Goal: Task Accomplishment & Management: Complete application form

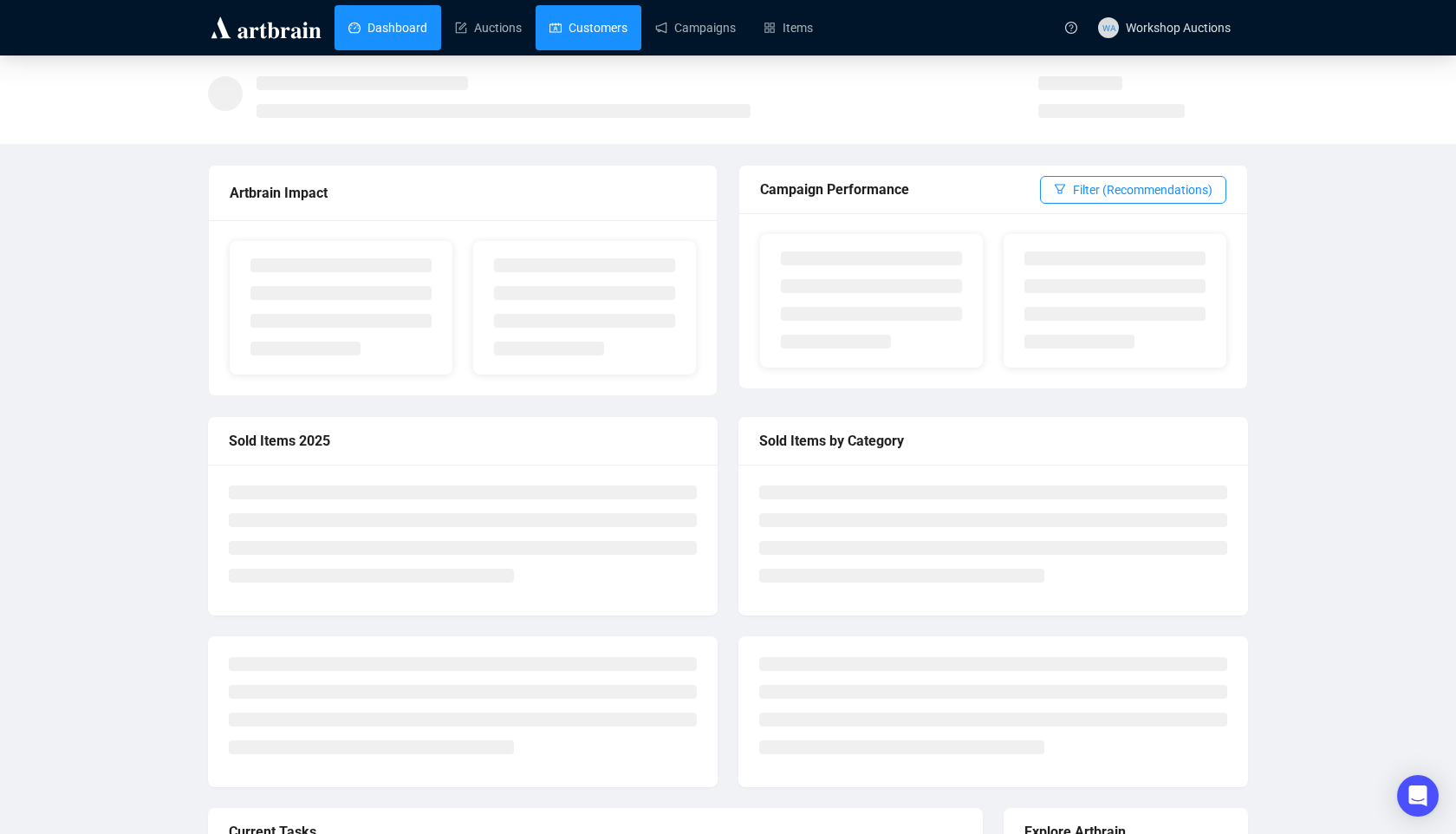
click at [611, 28] on link "Customers" at bounding box center [589, 28] width 78 height 45
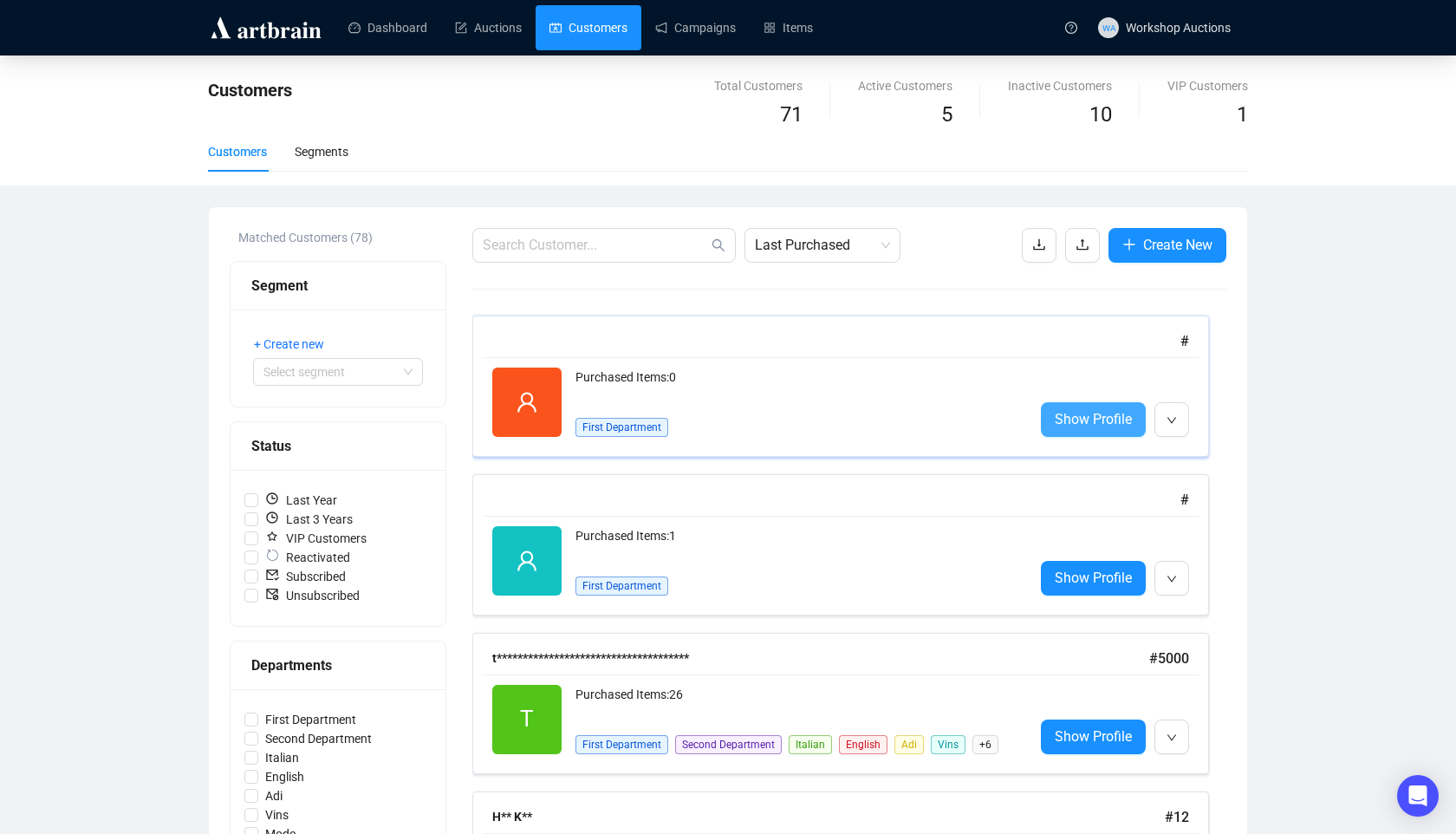
click at [1079, 410] on span "Show Profile" at bounding box center [1093, 418] width 77 height 22
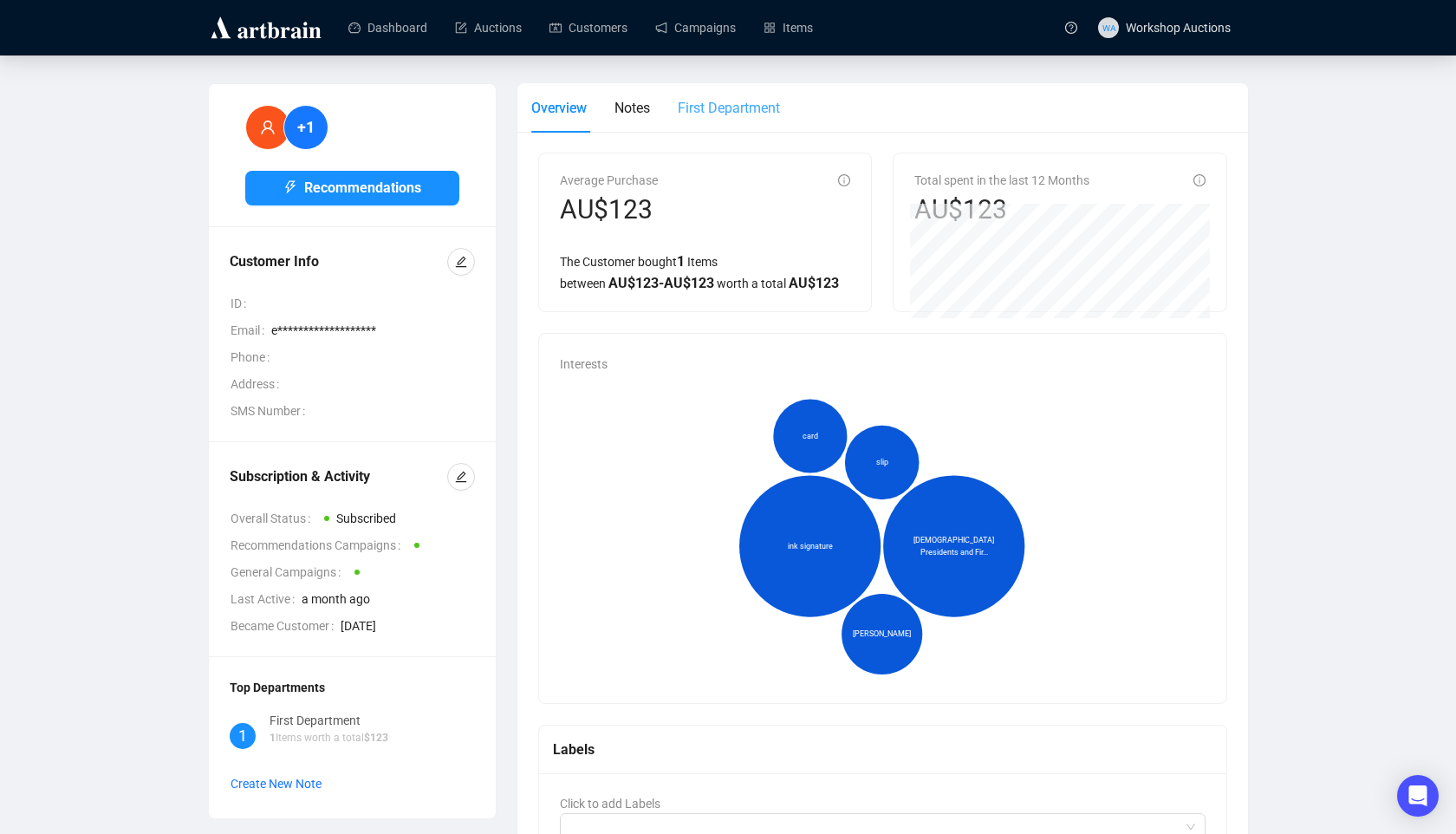
click at [735, 127] on div "First Department" at bounding box center [729, 108] width 102 height 49
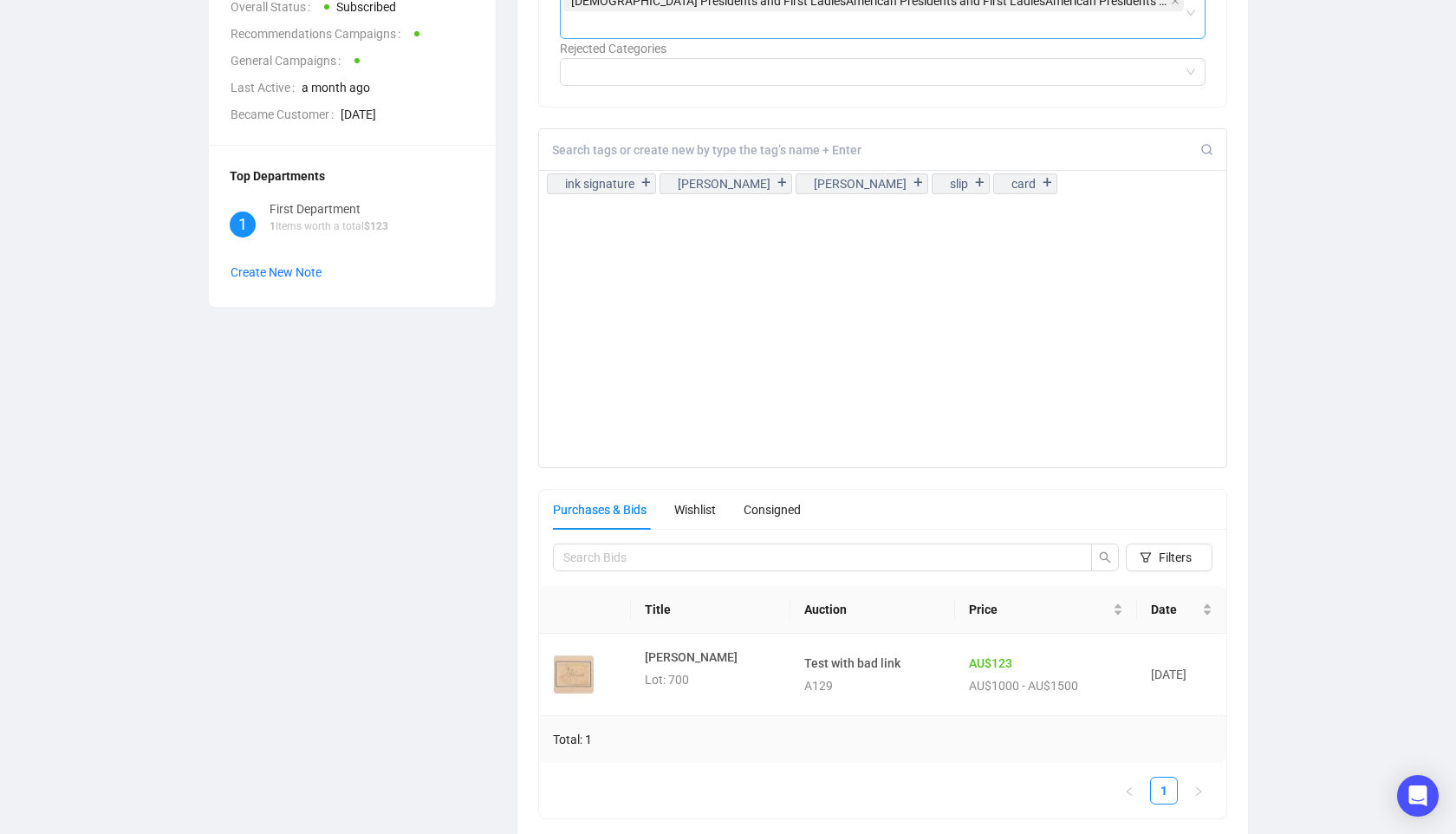
scroll to position [545, 0]
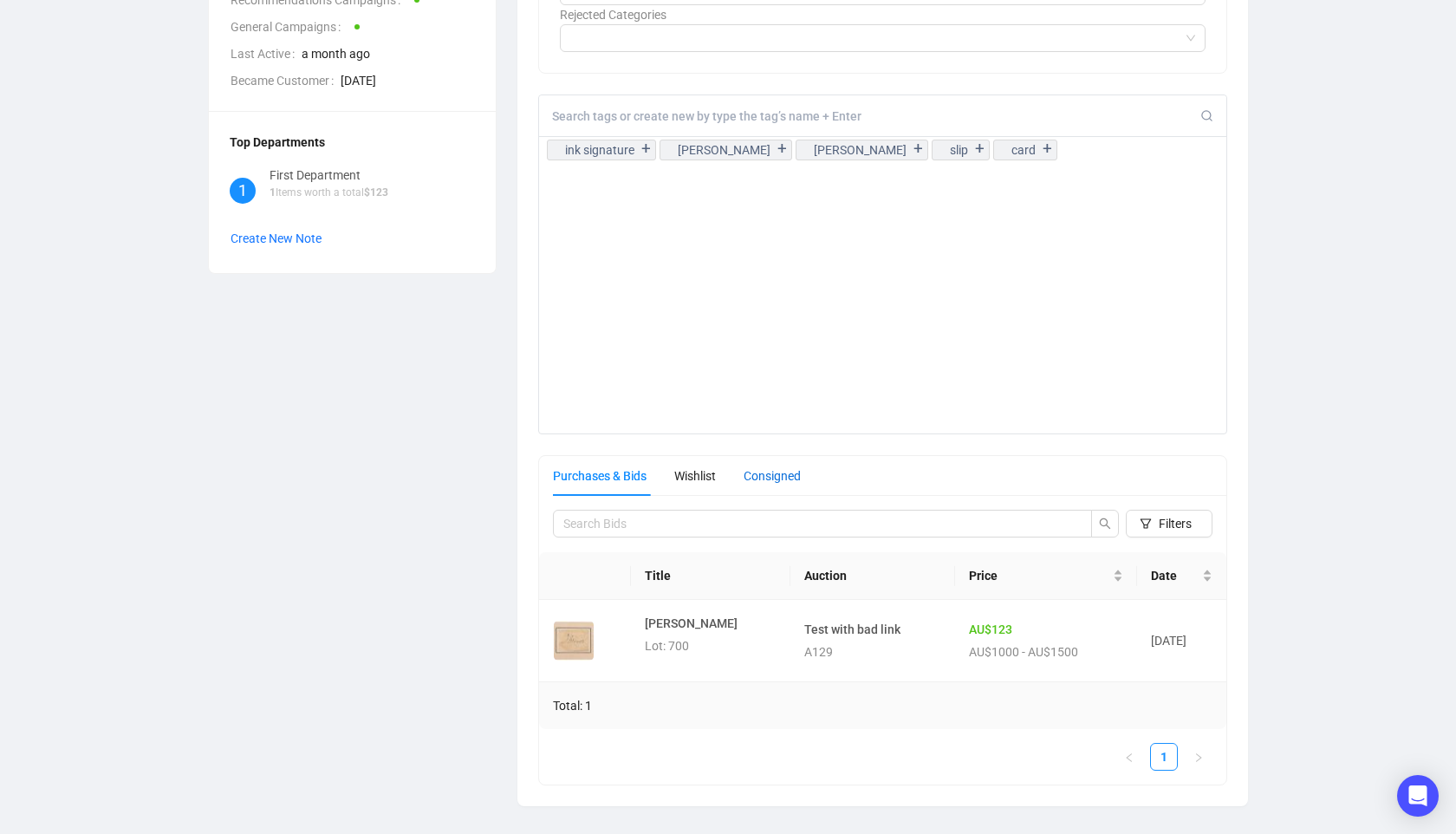
click at [783, 477] on div "Consigned" at bounding box center [773, 476] width 57 height 19
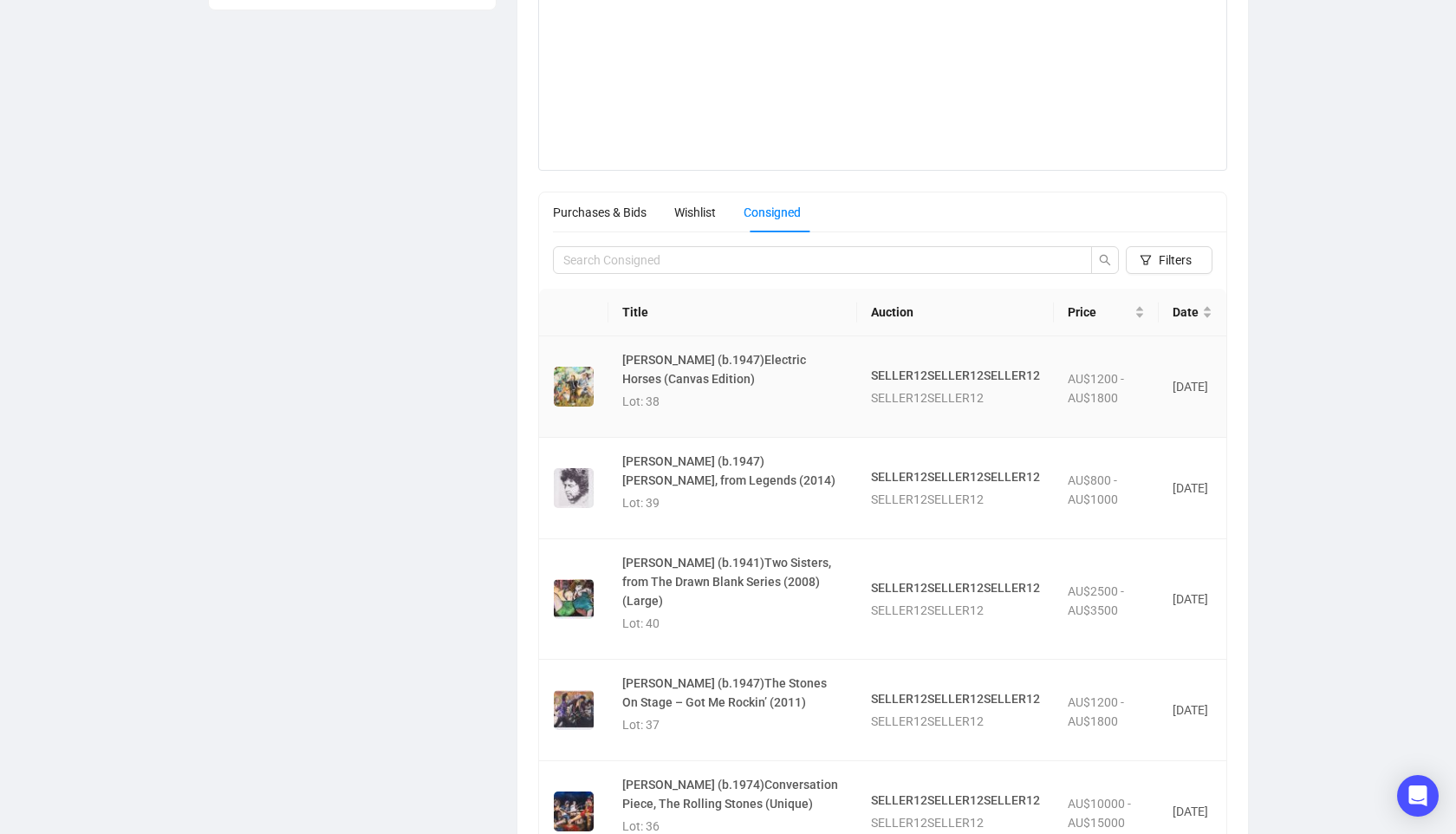
scroll to position [988, 0]
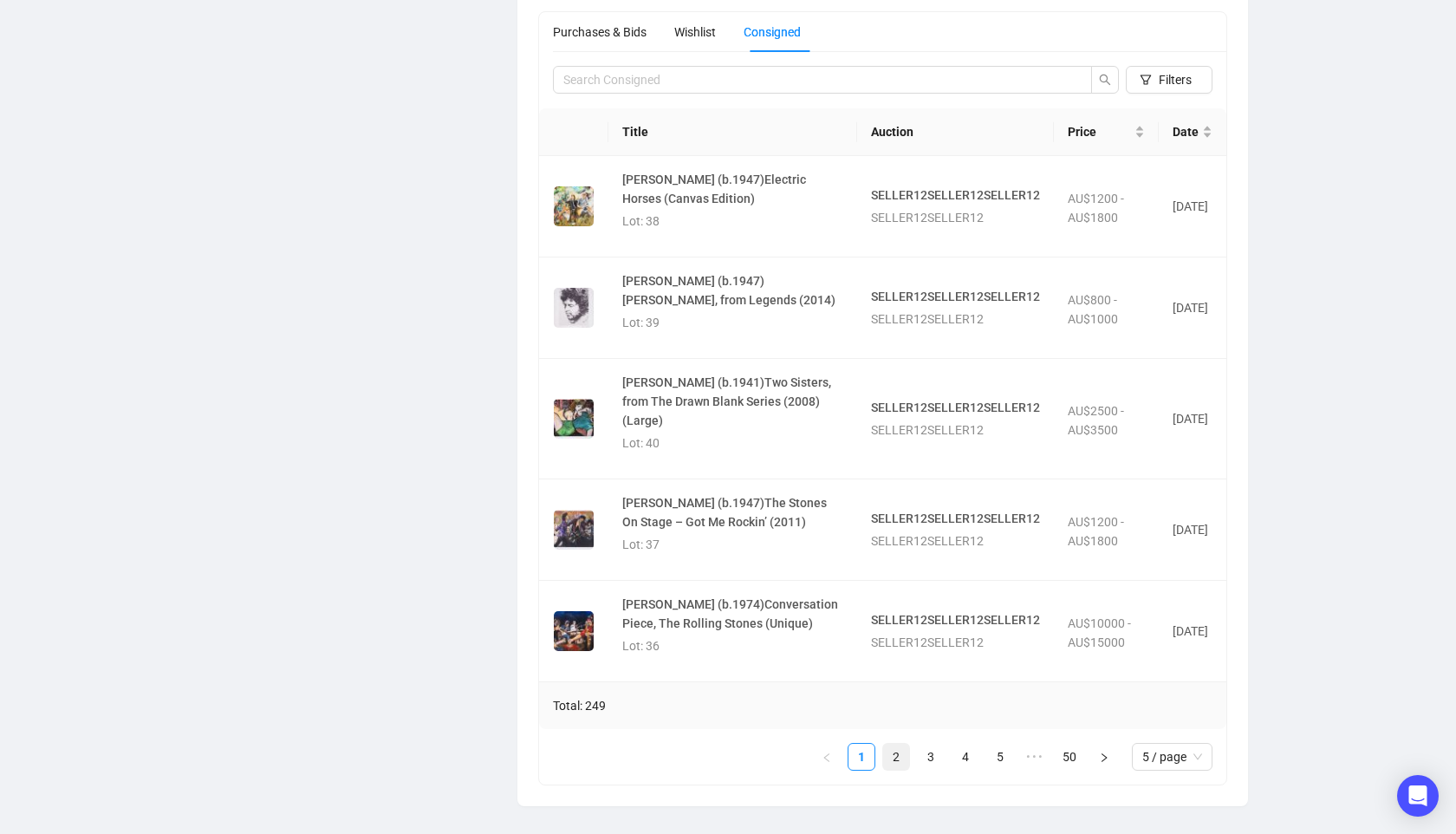
click at [884, 756] on link "2" at bounding box center [896, 757] width 26 height 26
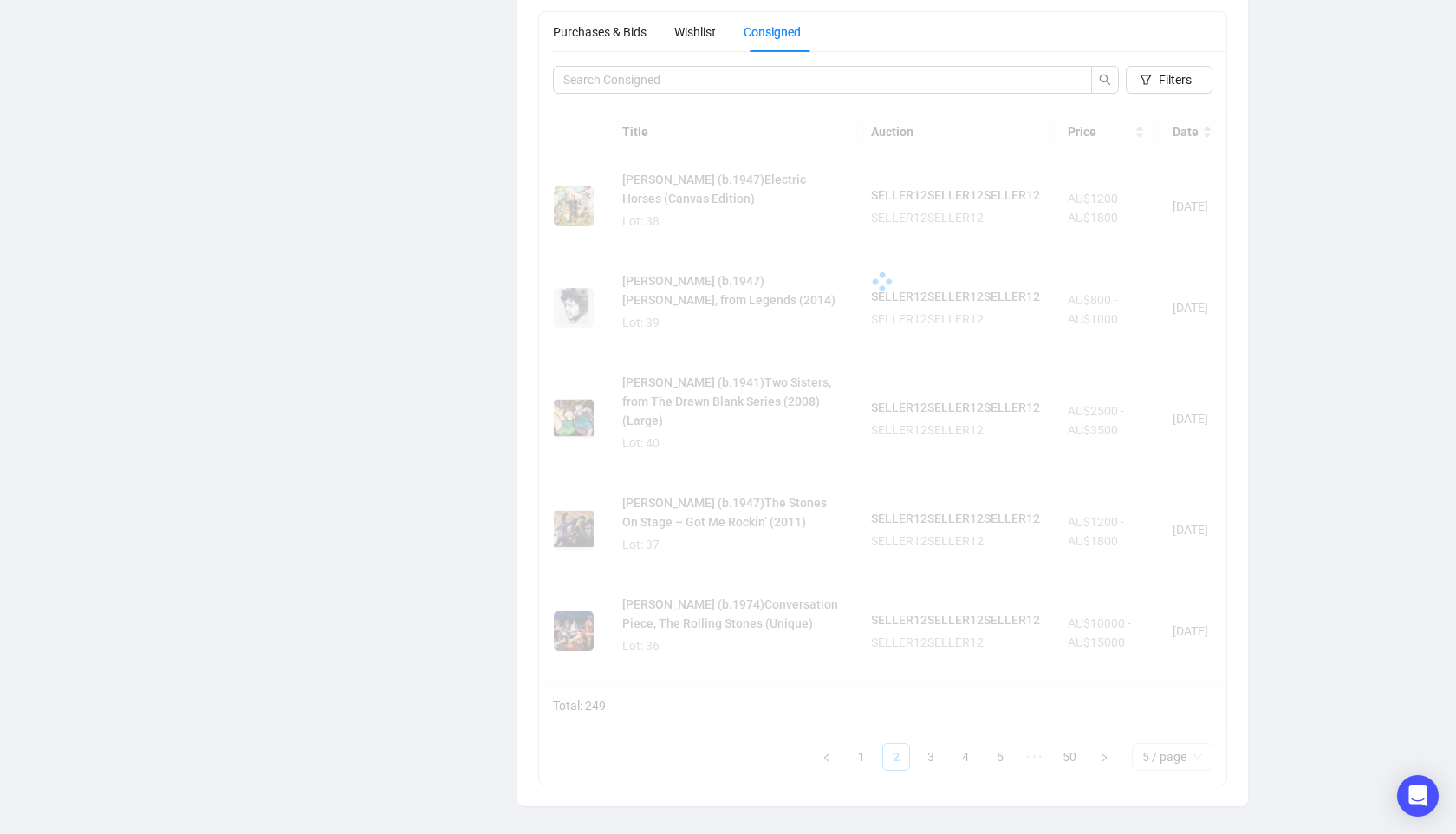
scroll to position [969, 0]
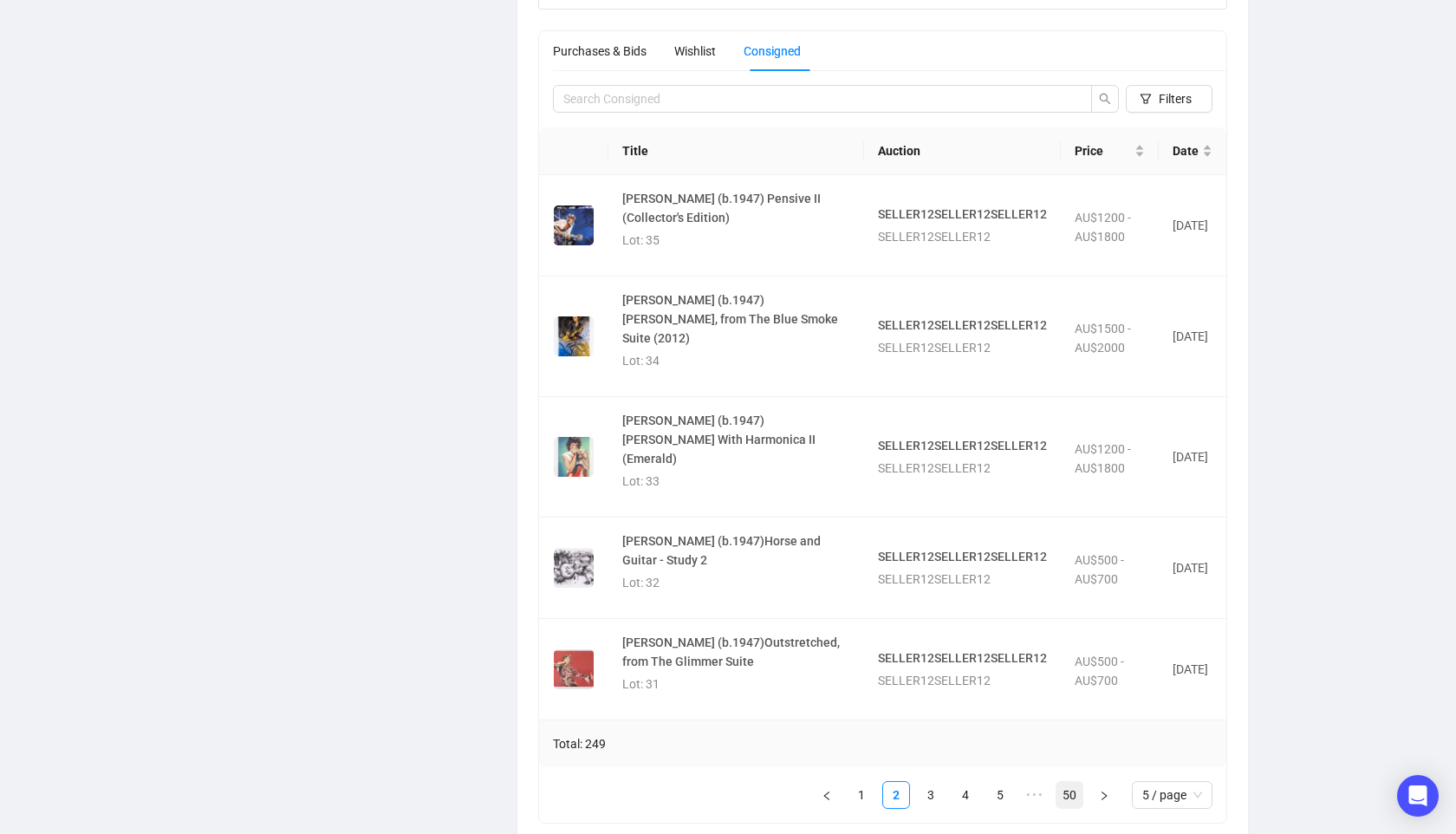
click at [1068, 782] on link "50" at bounding box center [1070, 795] width 26 height 26
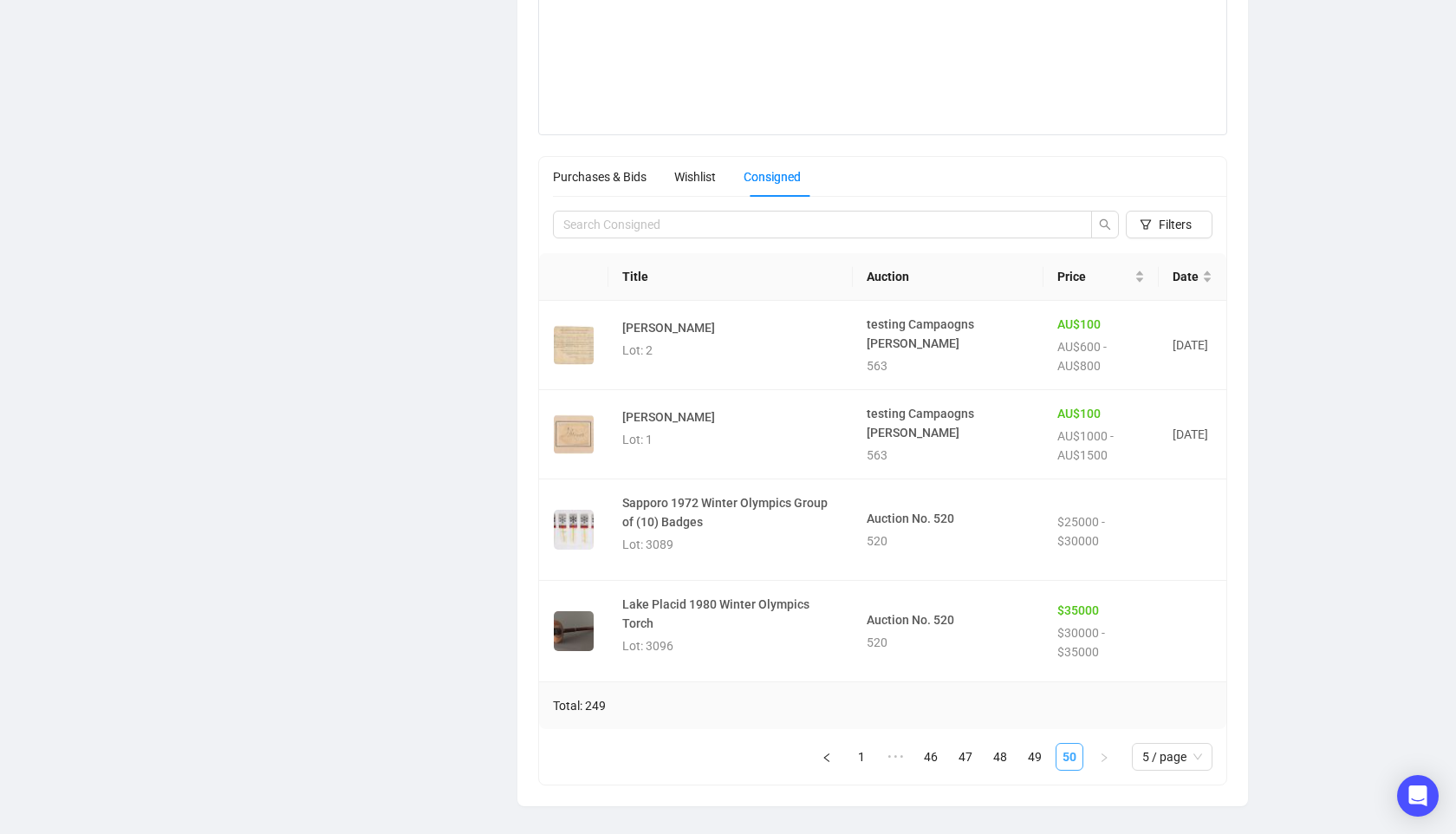
scroll to position [832, 0]
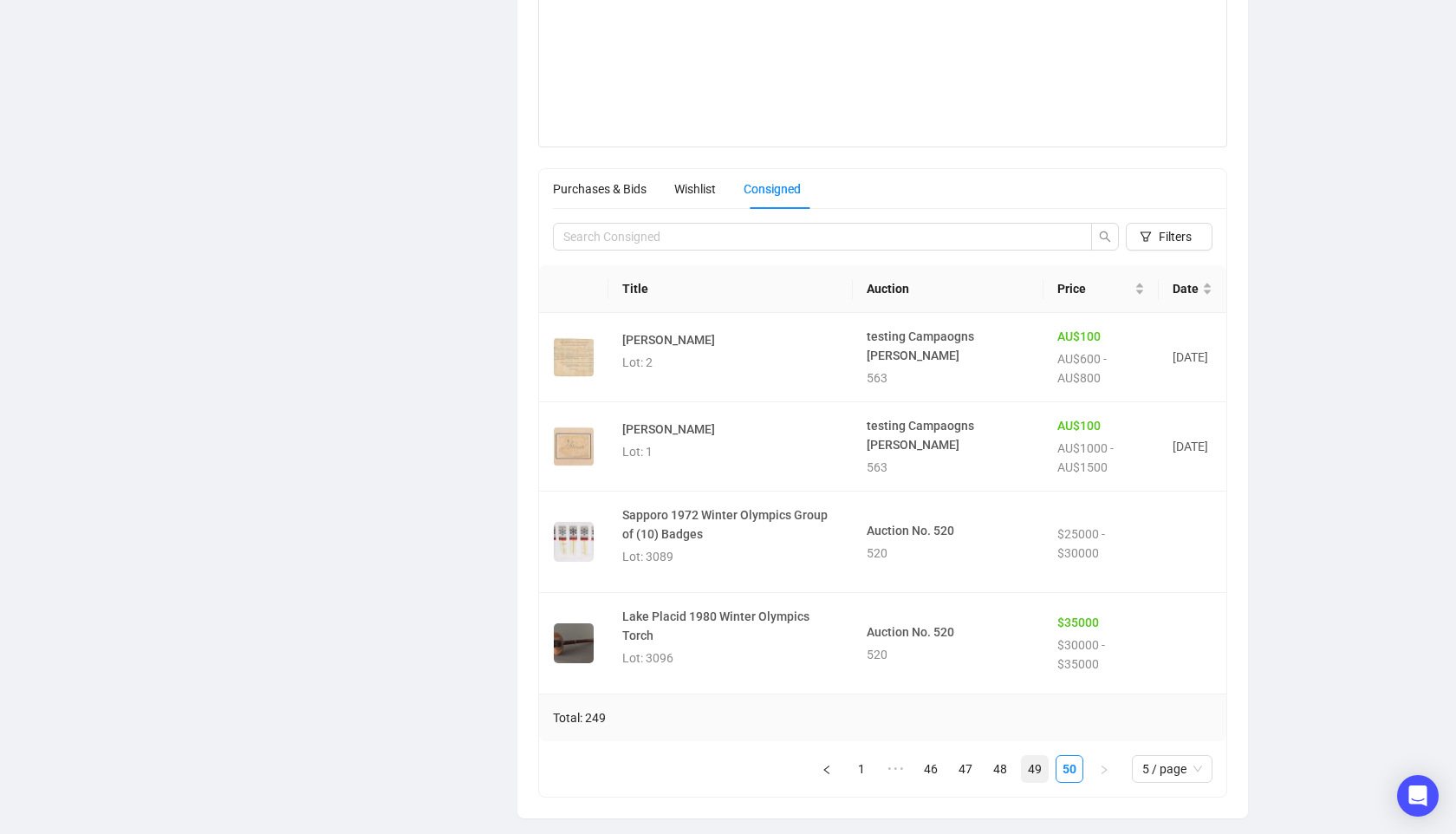
click at [1022, 756] on link "49" at bounding box center [1035, 769] width 26 height 26
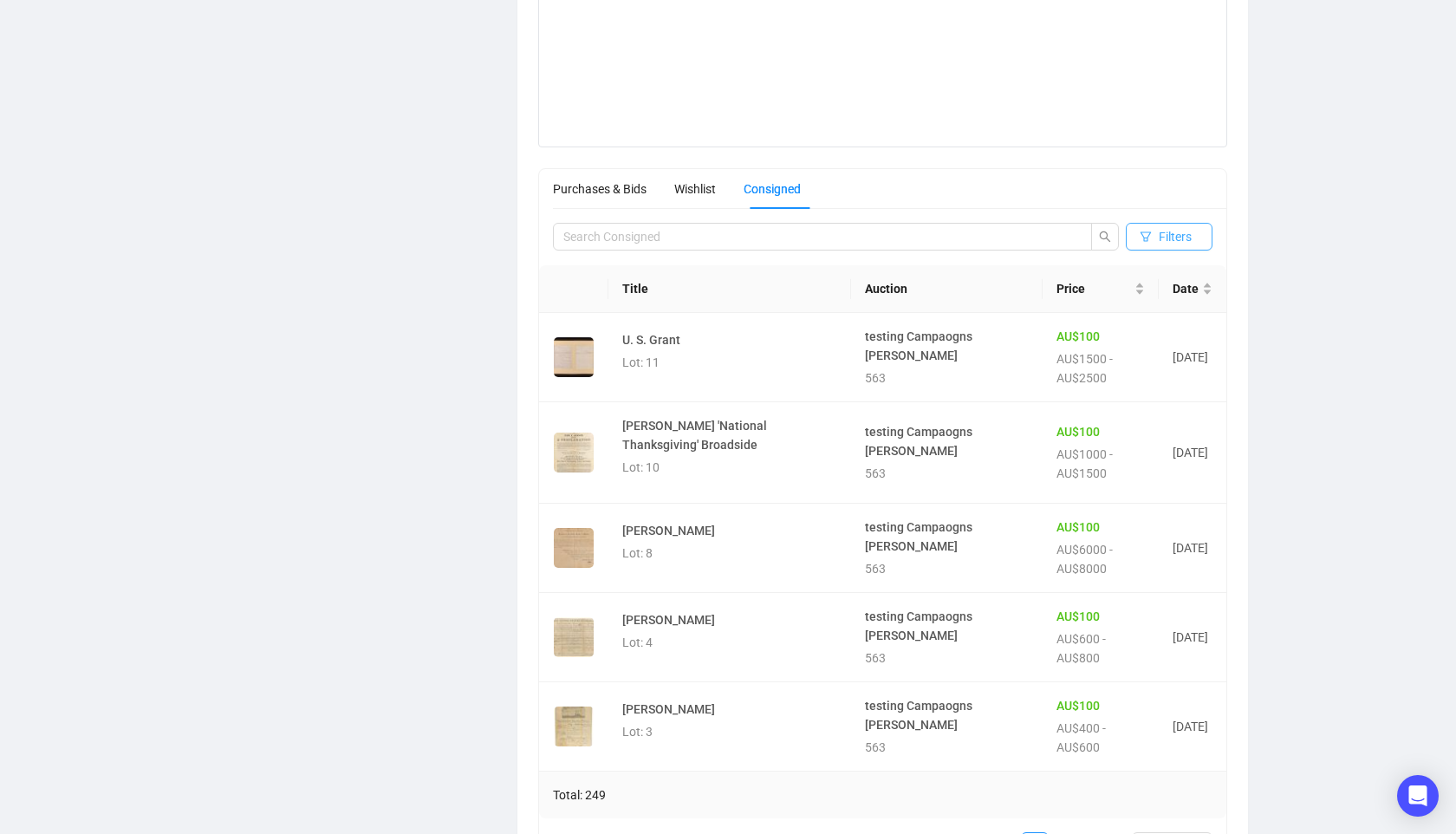
click at [1189, 232] on span "Filters" at bounding box center [1176, 237] width 33 height 19
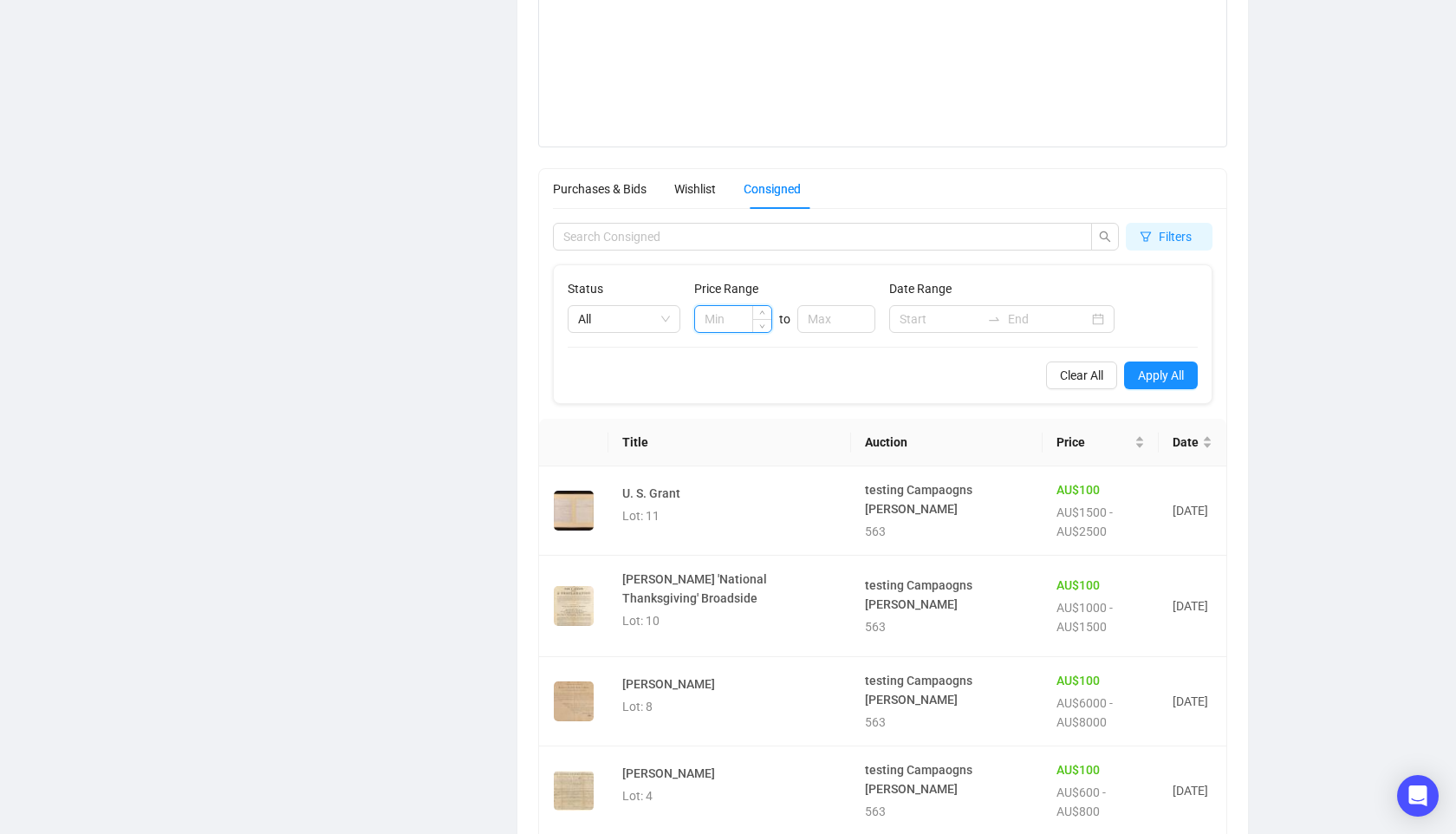
click at [708, 321] on input at bounding box center [734, 318] width 76 height 26
type input "99"
click at [735, 318] on input "99" at bounding box center [734, 318] width 76 height 26
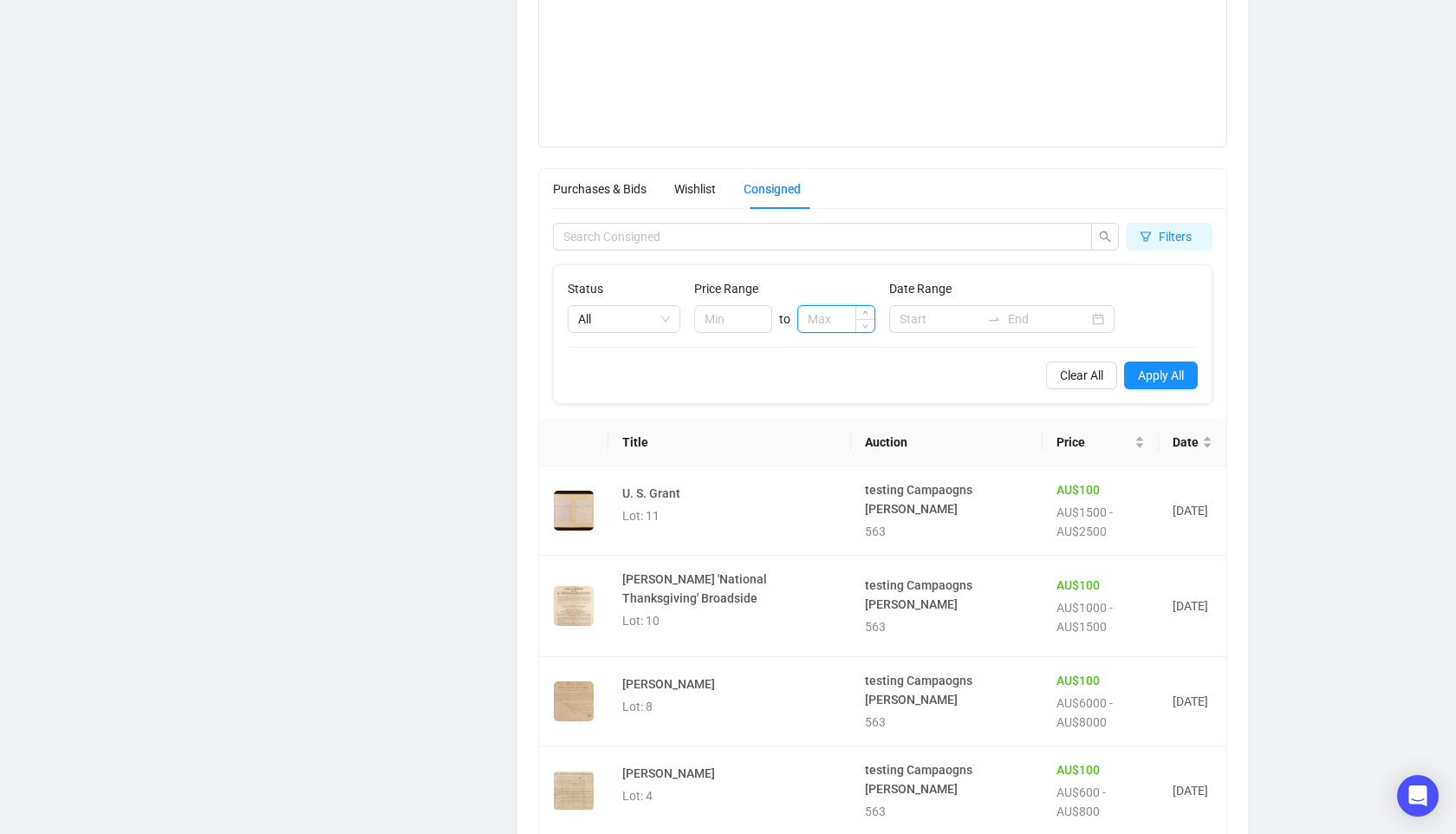
click at [827, 325] on input at bounding box center [837, 318] width 76 height 26
type input "101"
click at [1171, 375] on span "Apply All" at bounding box center [1161, 375] width 46 height 19
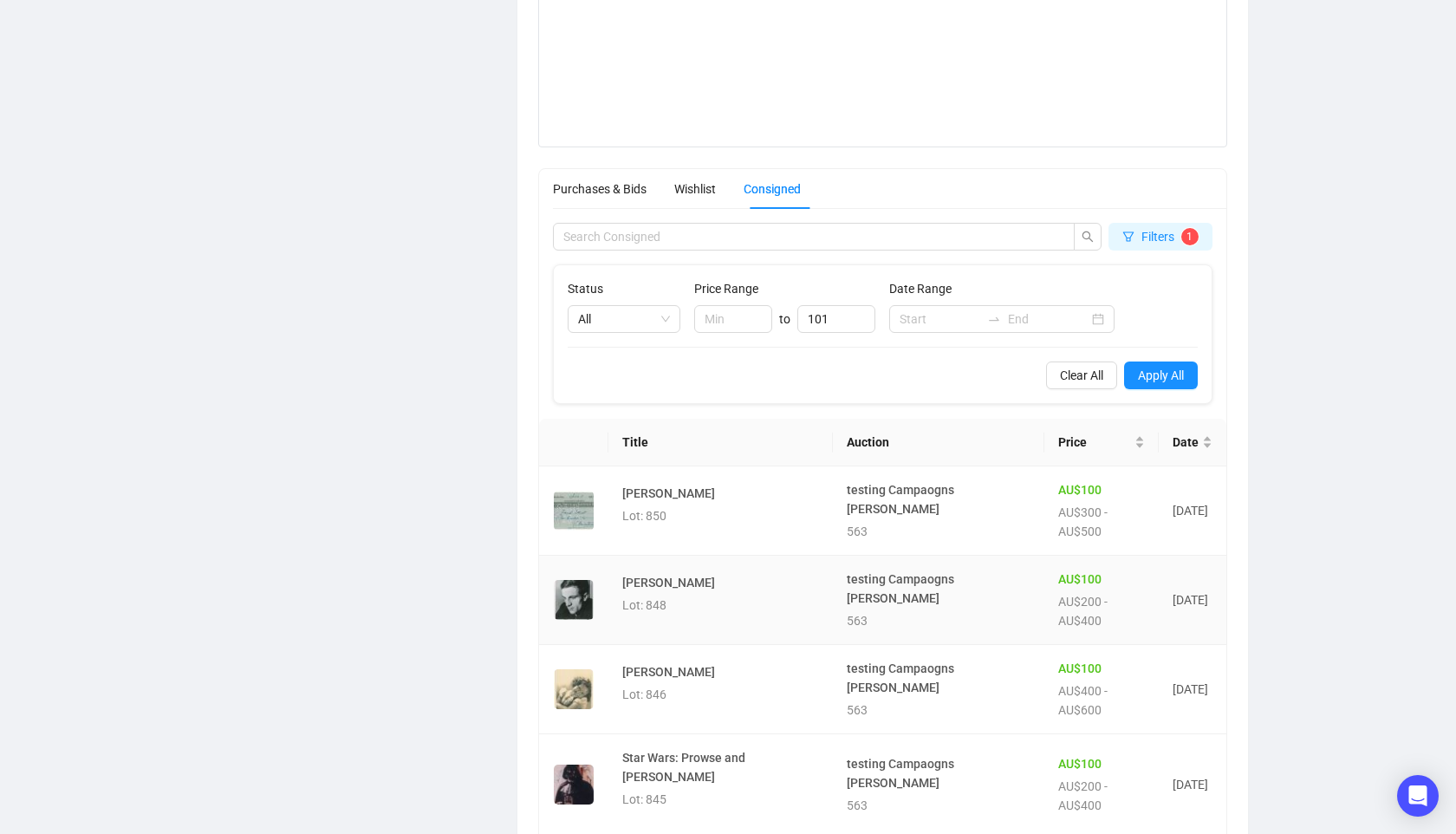
scroll to position [1028, 0]
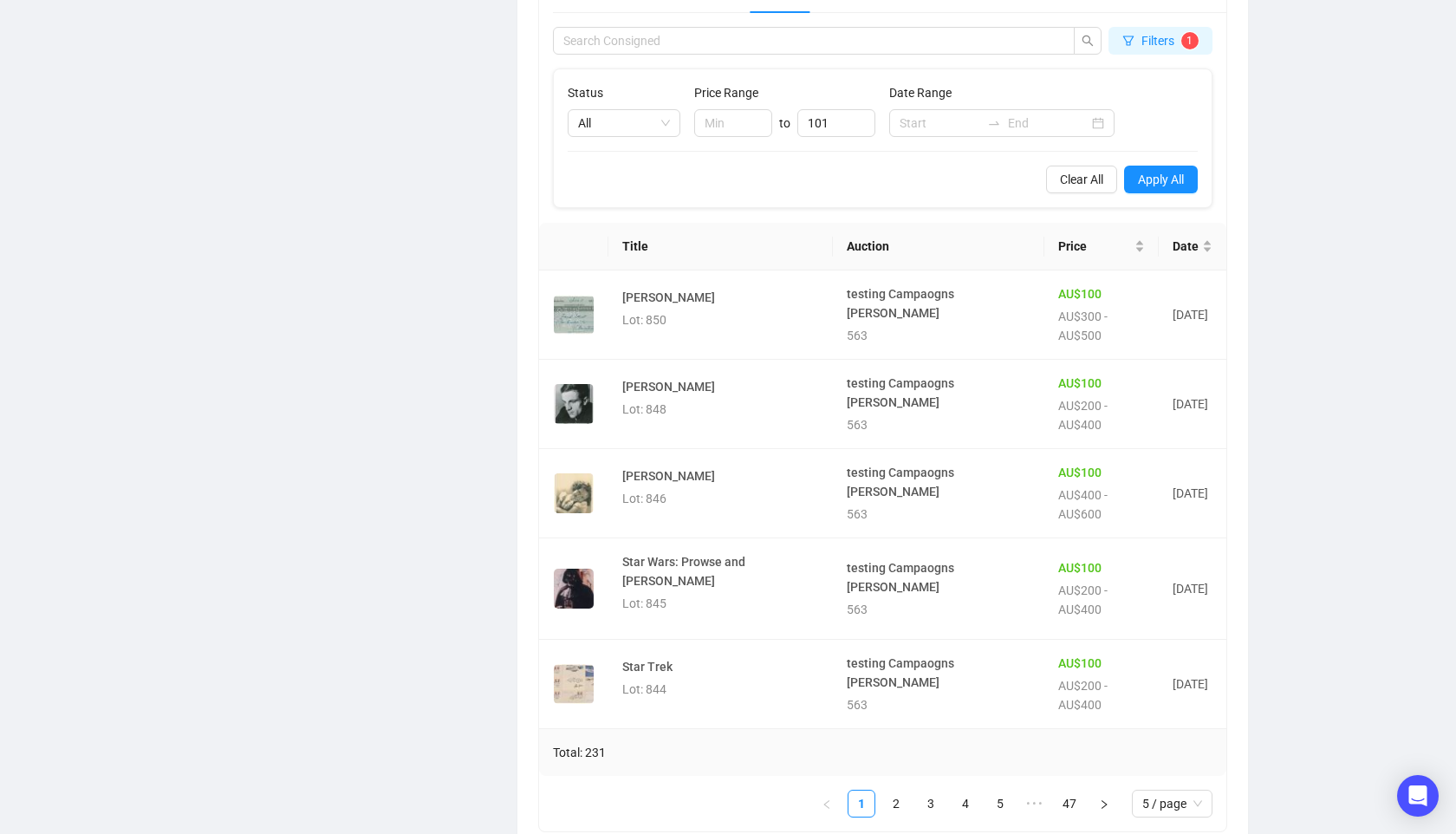
click at [735, 150] on div "Status All Price Range to 101 Date Range Clear All Apply All" at bounding box center [883, 138] width 658 height 138
click at [715, 129] on input at bounding box center [734, 123] width 76 height 26
type input "101"
click at [836, 119] on input "101" at bounding box center [837, 123] width 76 height 26
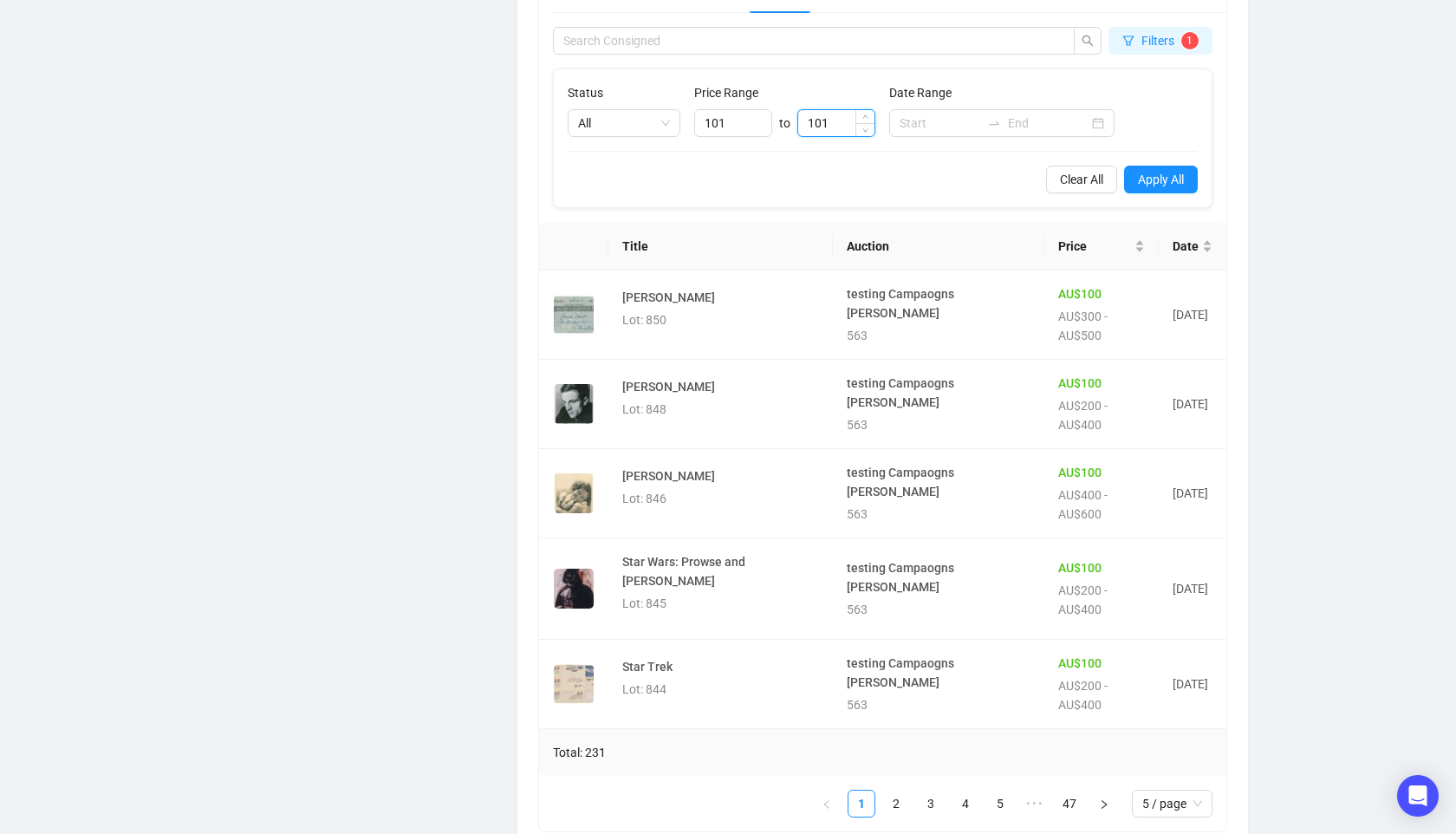
click at [836, 119] on input "101" at bounding box center [837, 123] width 76 height 26
click at [1161, 183] on span "Apply All" at bounding box center [1161, 180] width 46 height 19
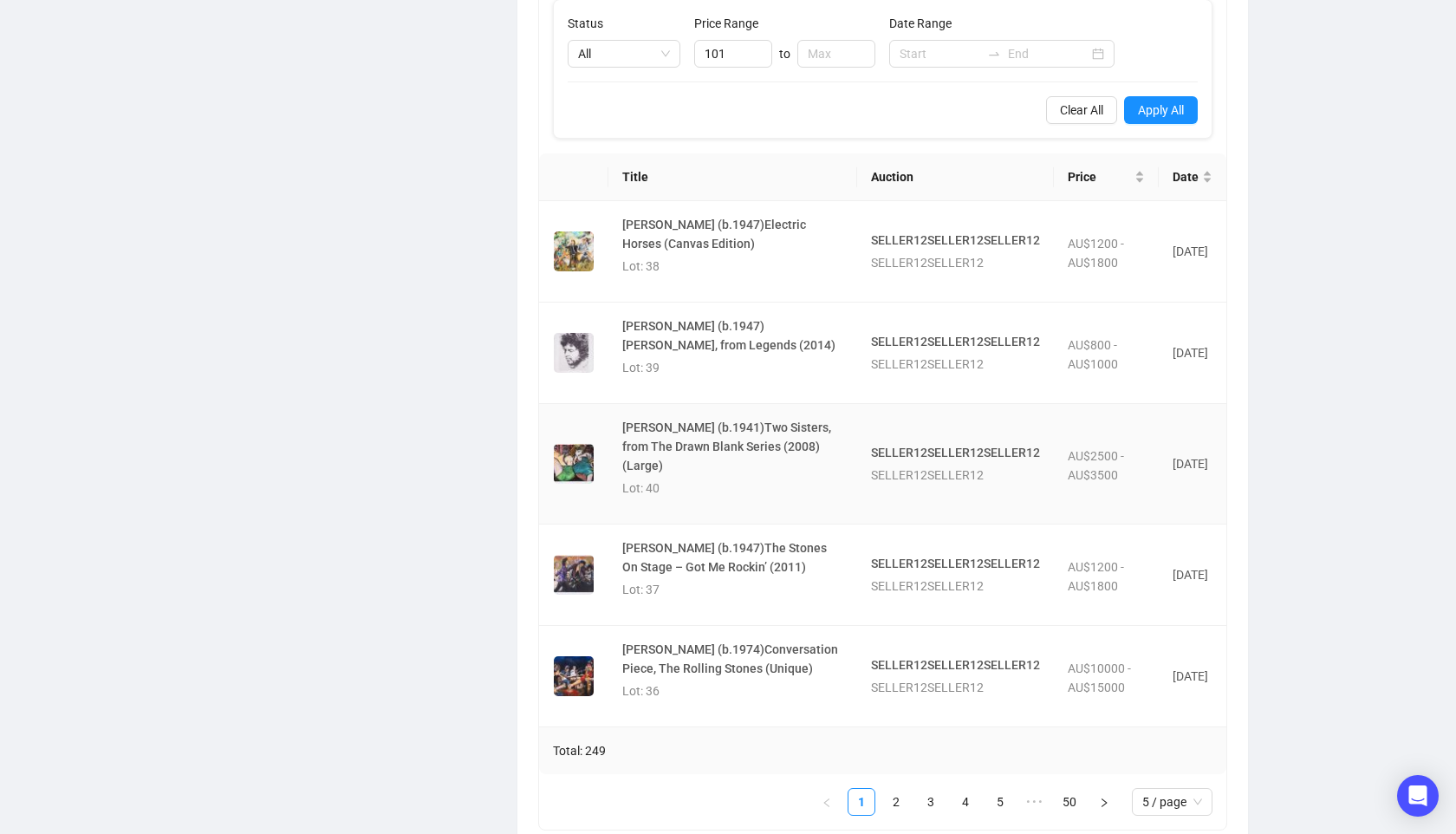
scroll to position [1142, 0]
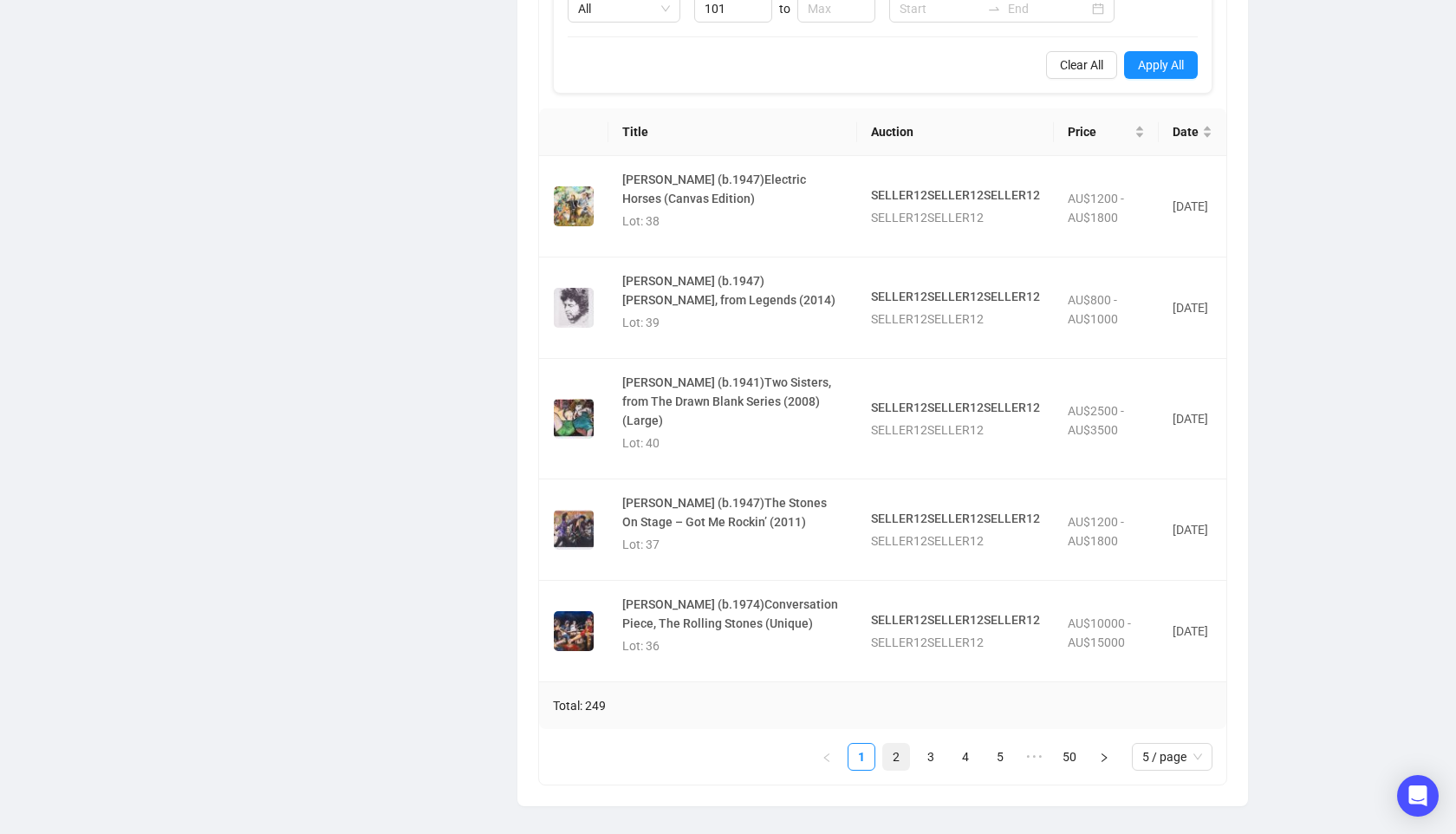
click at [891, 758] on link "2" at bounding box center [896, 757] width 26 height 26
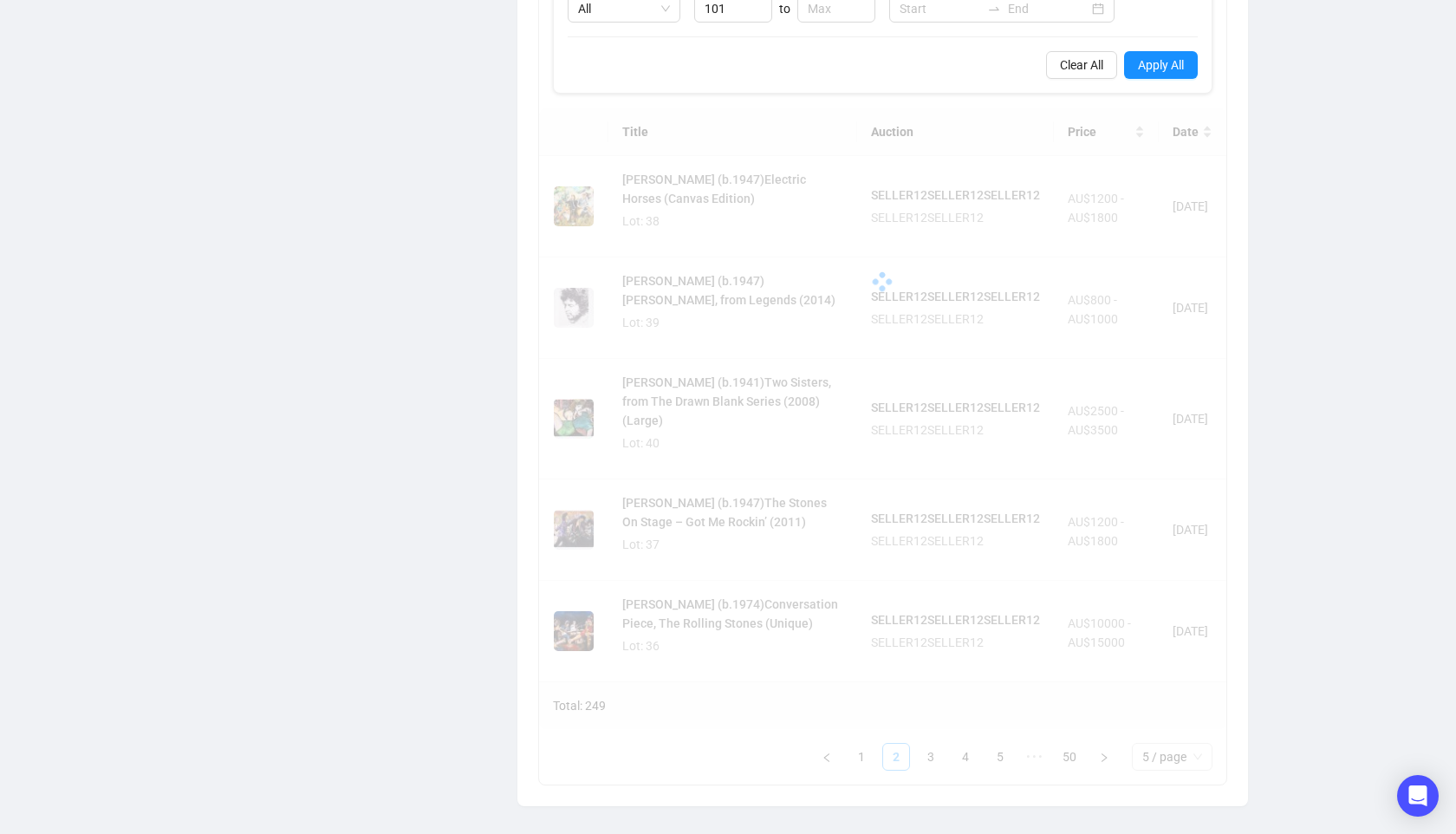
scroll to position [1123, 0]
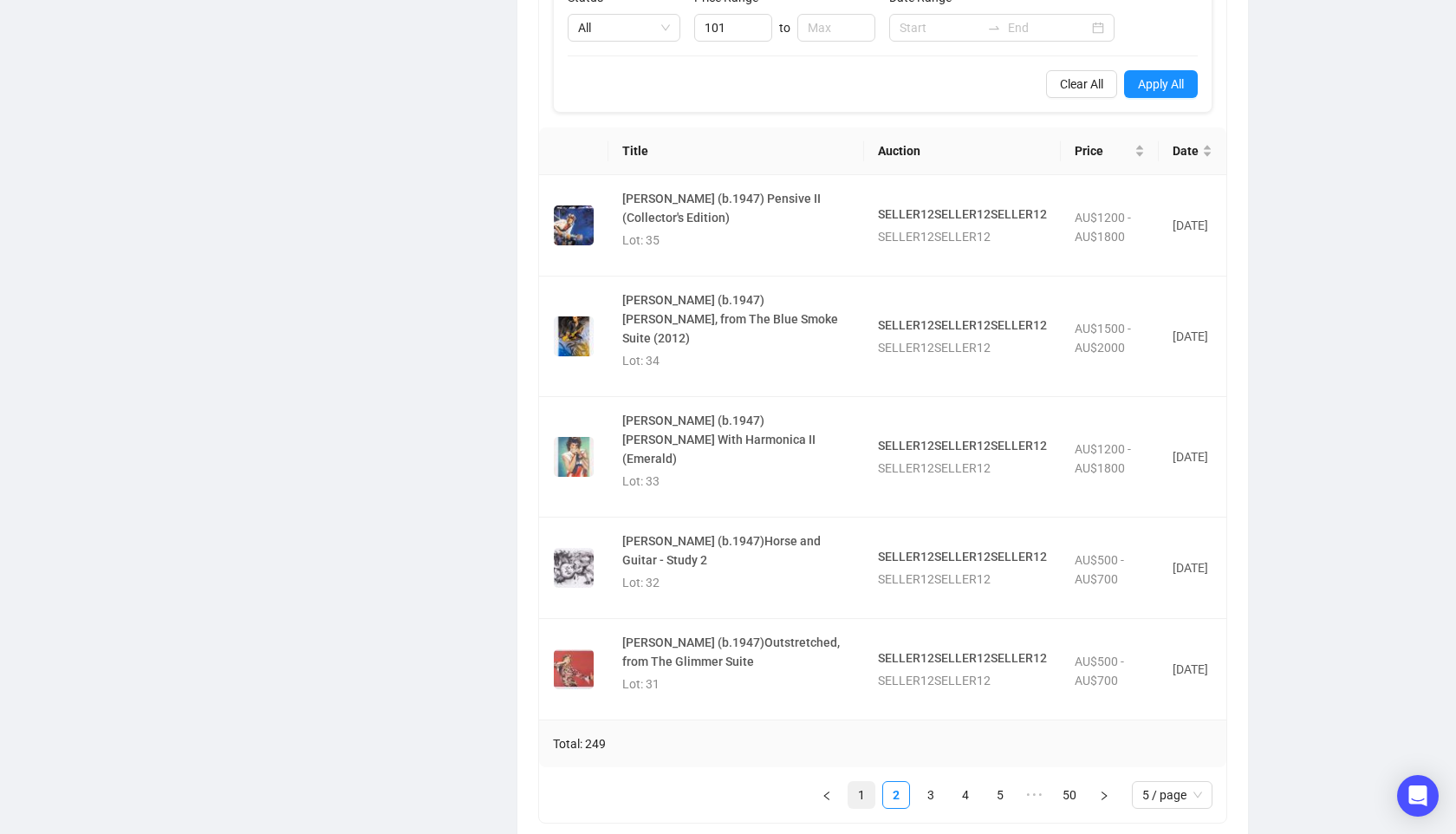
click at [866, 782] on link "1" at bounding box center [861, 795] width 26 height 26
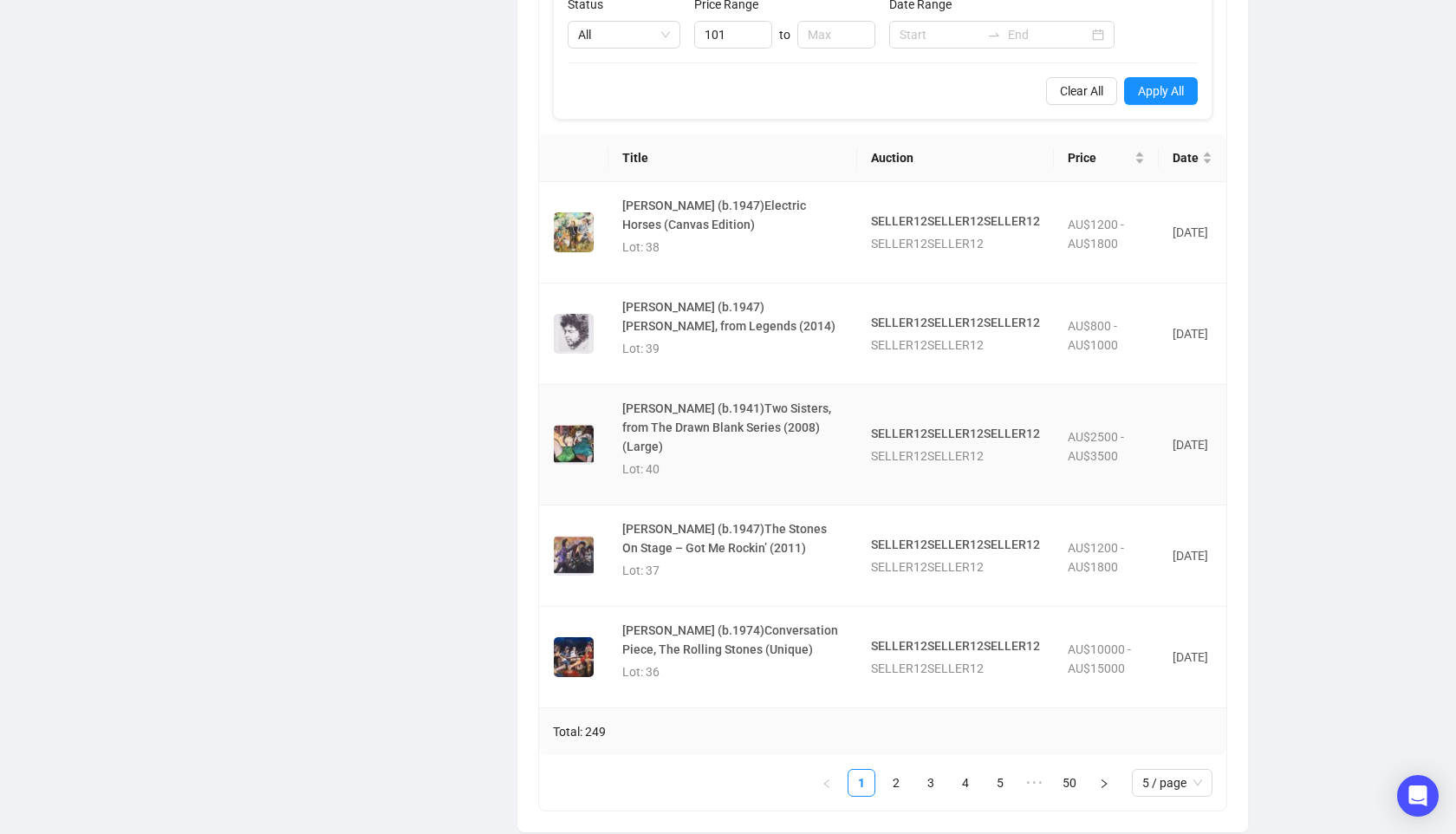
scroll to position [1113, 0]
click at [931, 781] on link "3" at bounding box center [931, 785] width 26 height 26
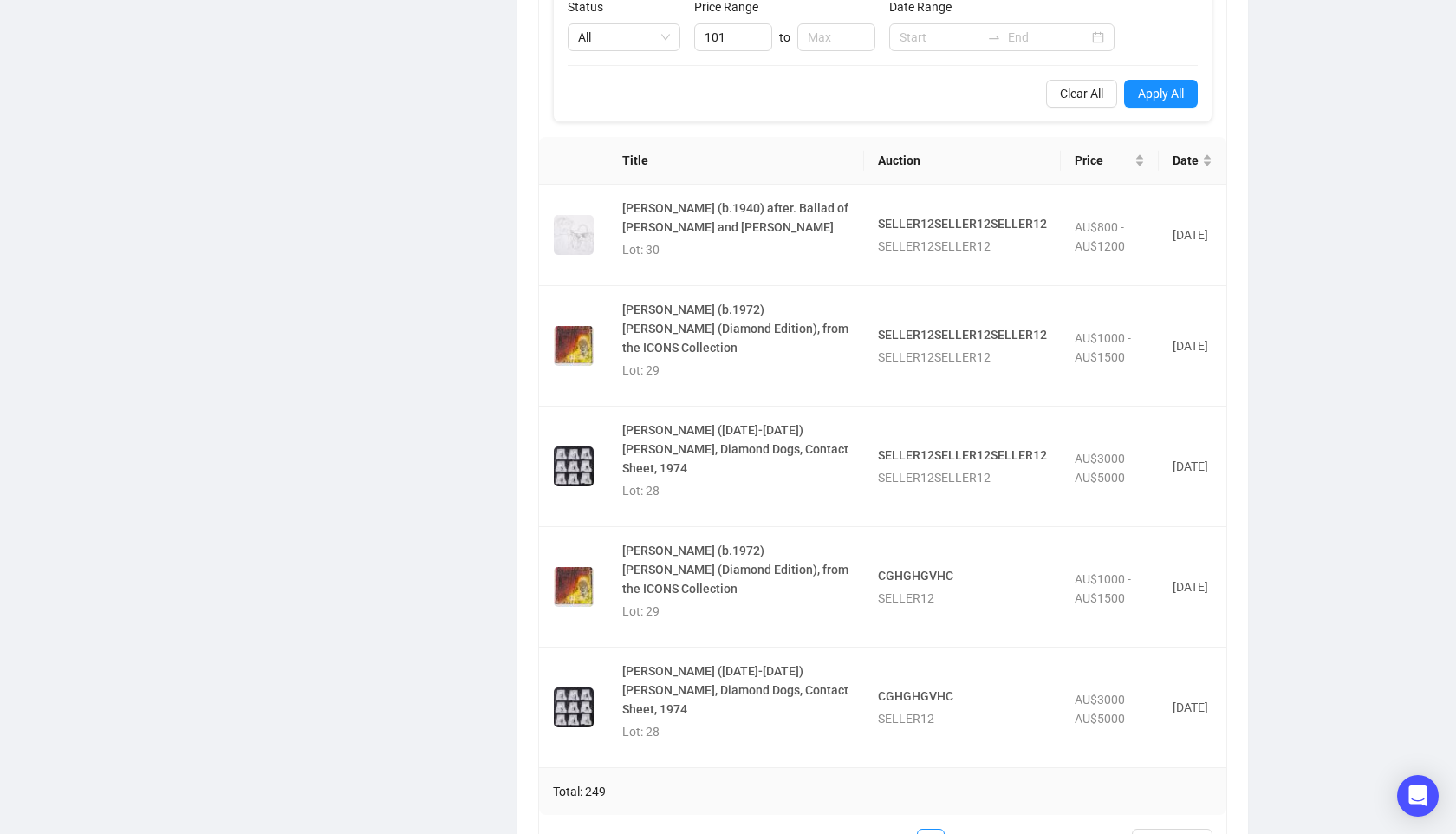
click at [977, 790] on div "Total: 249" at bounding box center [883, 791] width 688 height 47
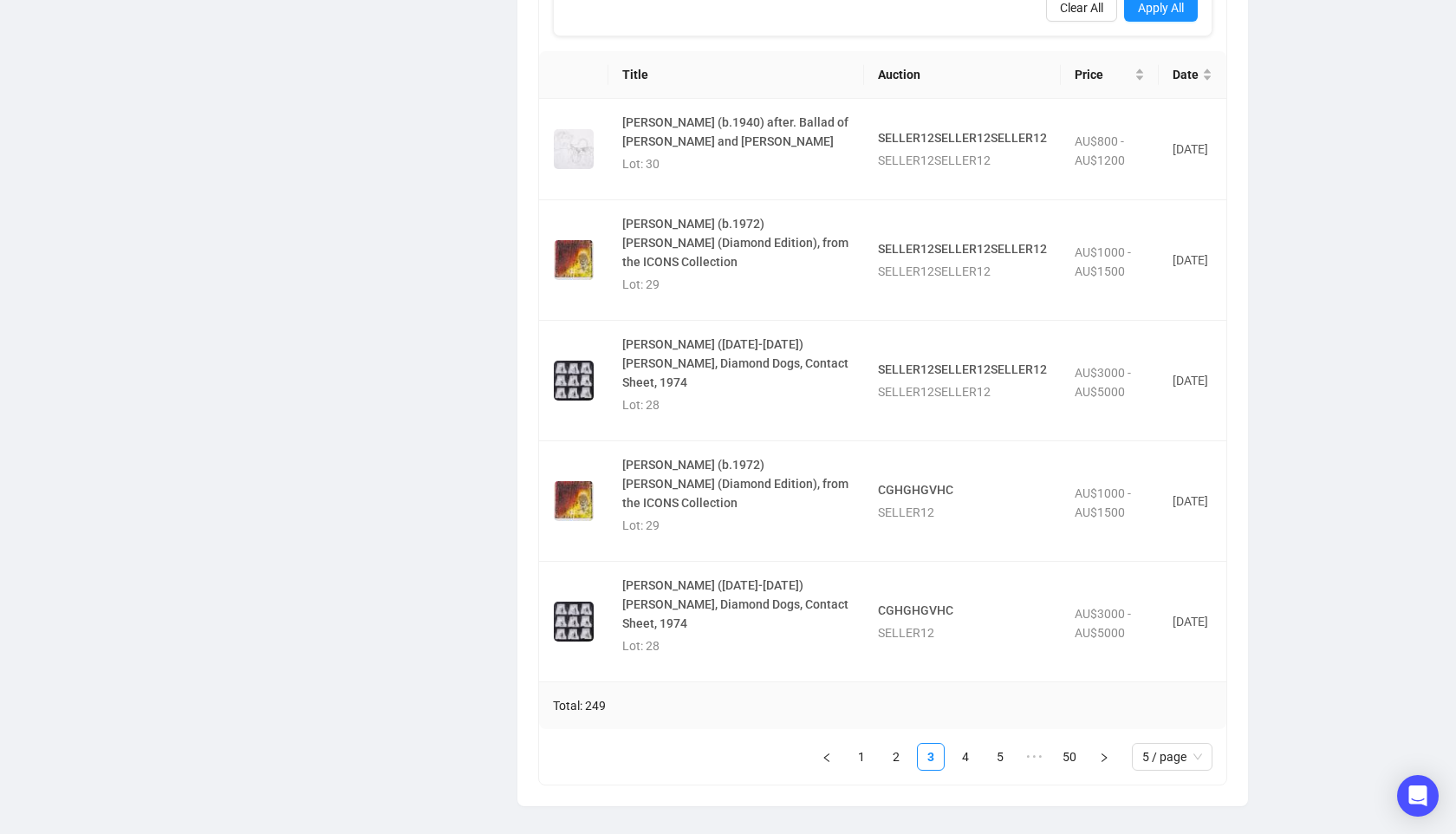
click at [978, 758] on ul "1 2 3 4 5 ••• 50 5 / page" at bounding box center [876, 757] width 674 height 28
click at [967, 757] on link "4" at bounding box center [965, 757] width 26 height 26
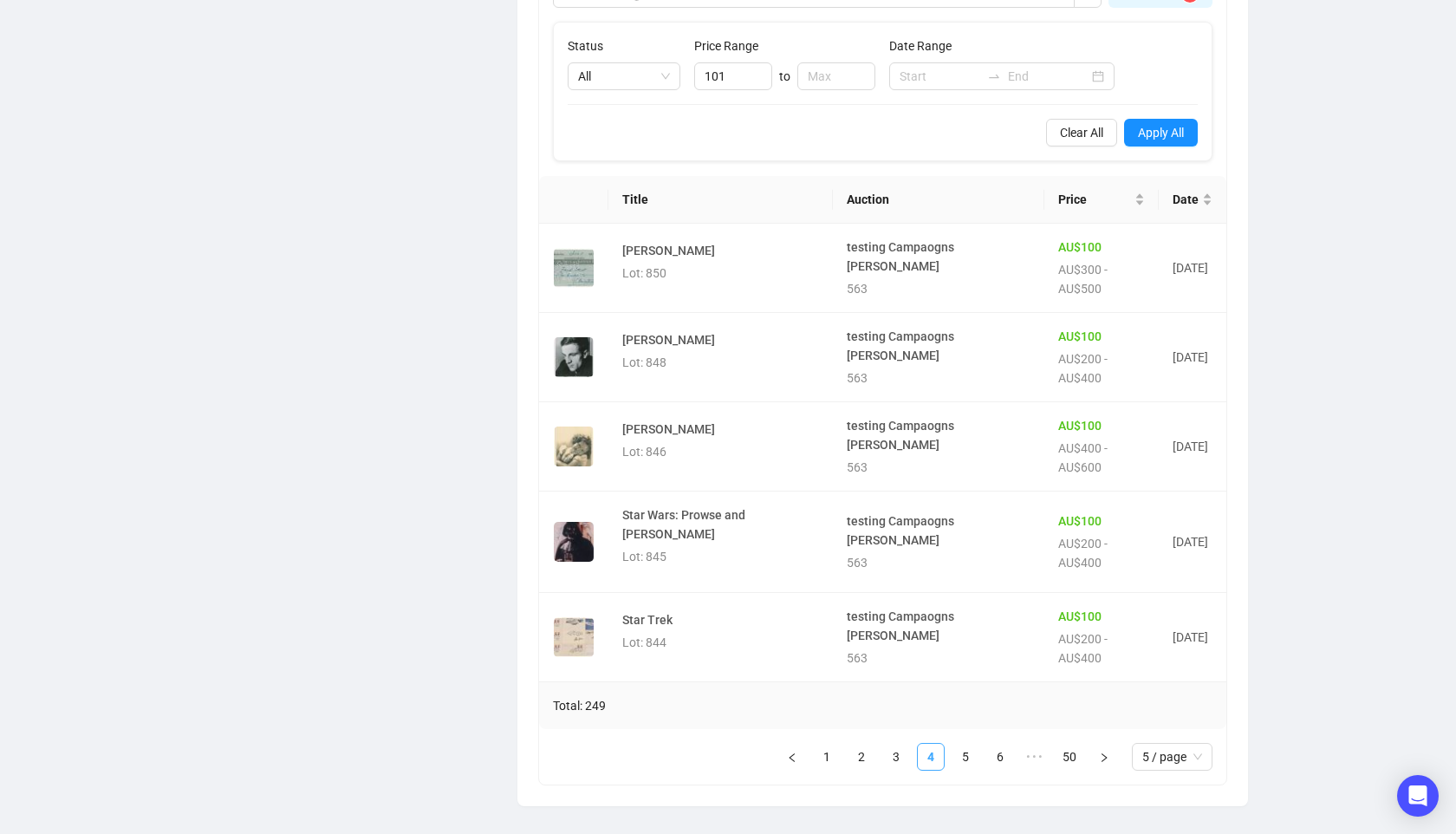
scroll to position [1028, 0]
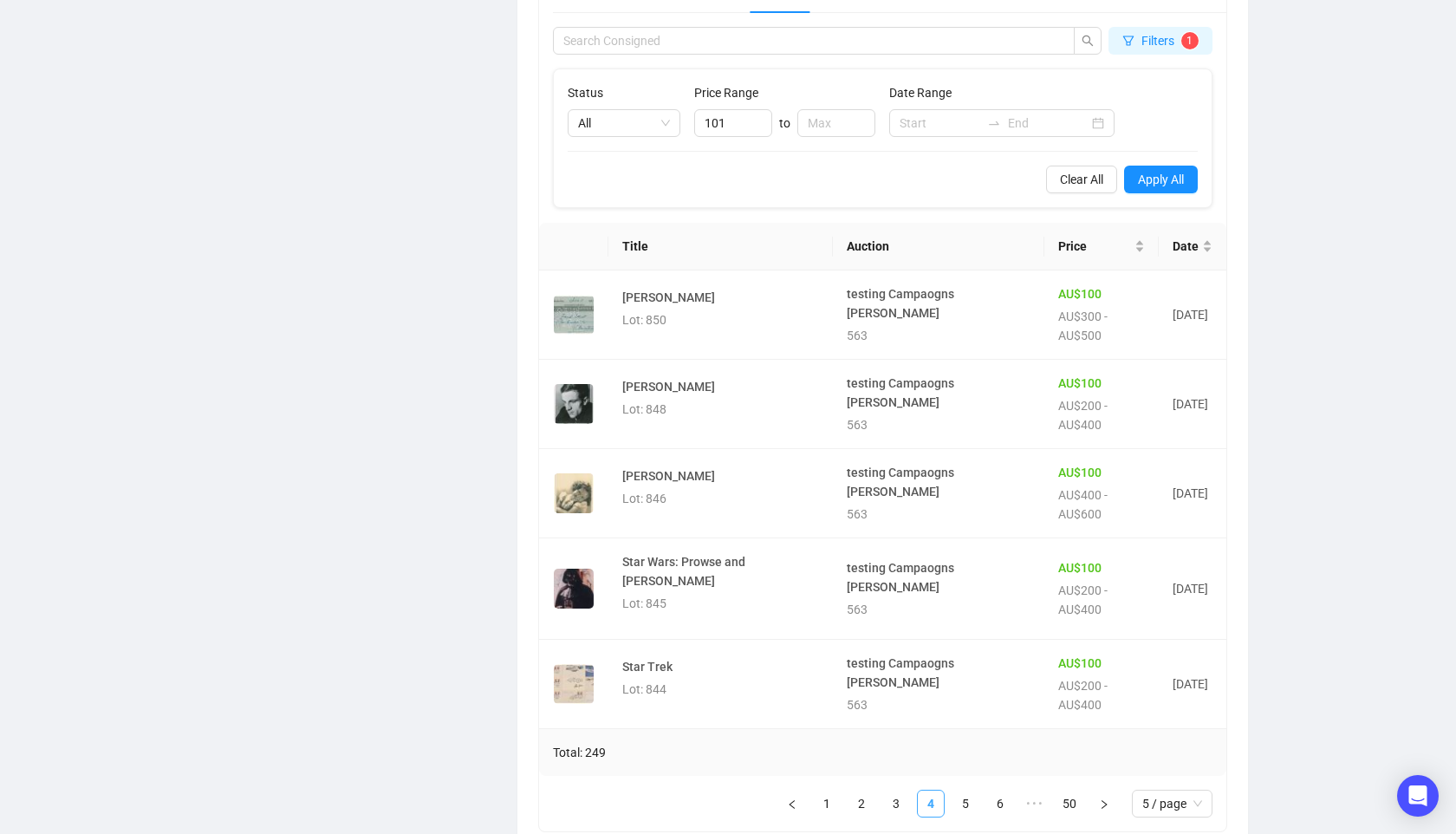
click at [926, 791] on link "4" at bounding box center [931, 804] width 26 height 26
click at [907, 790] on li "3" at bounding box center [896, 804] width 28 height 28
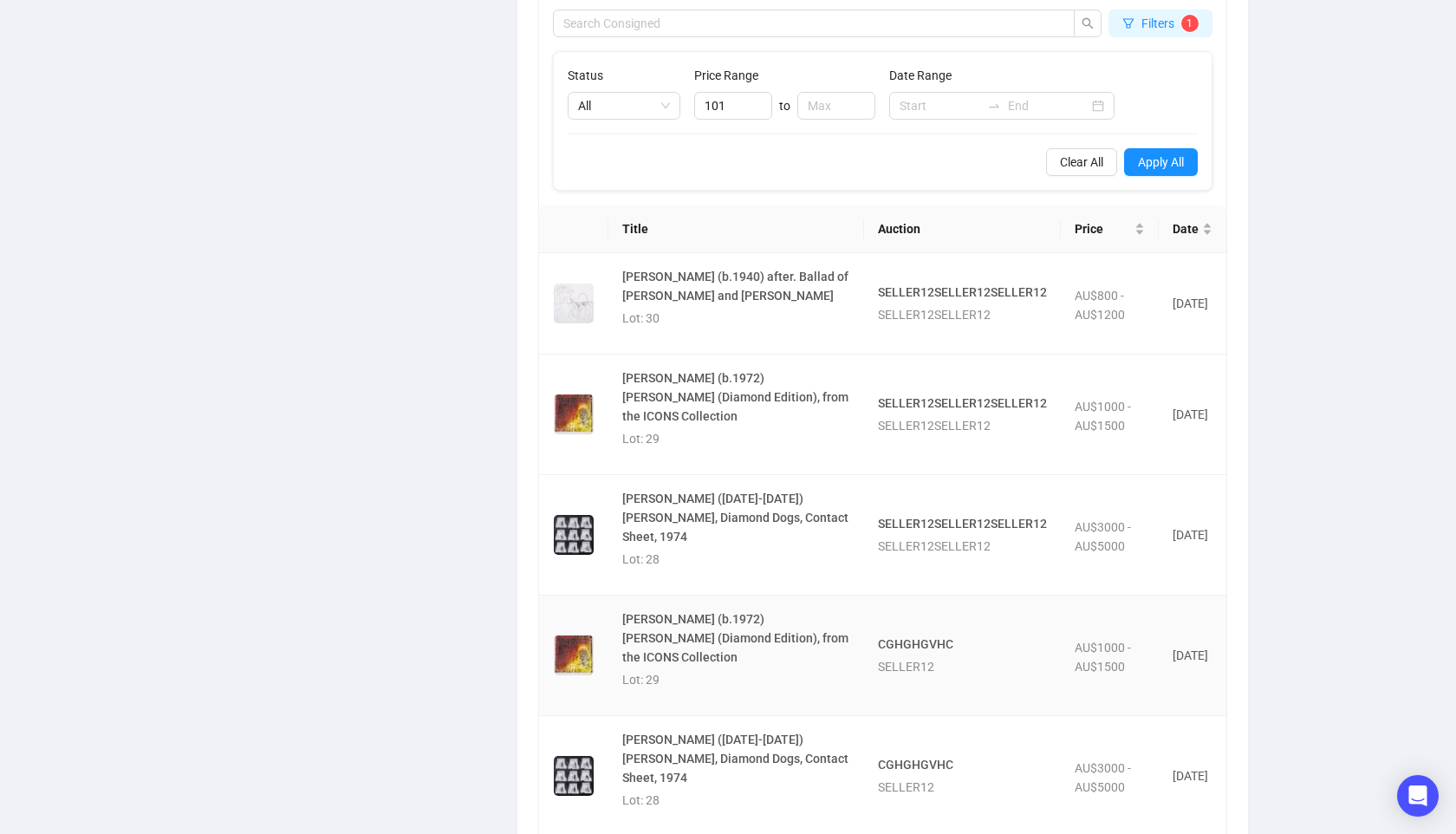
scroll to position [1047, 0]
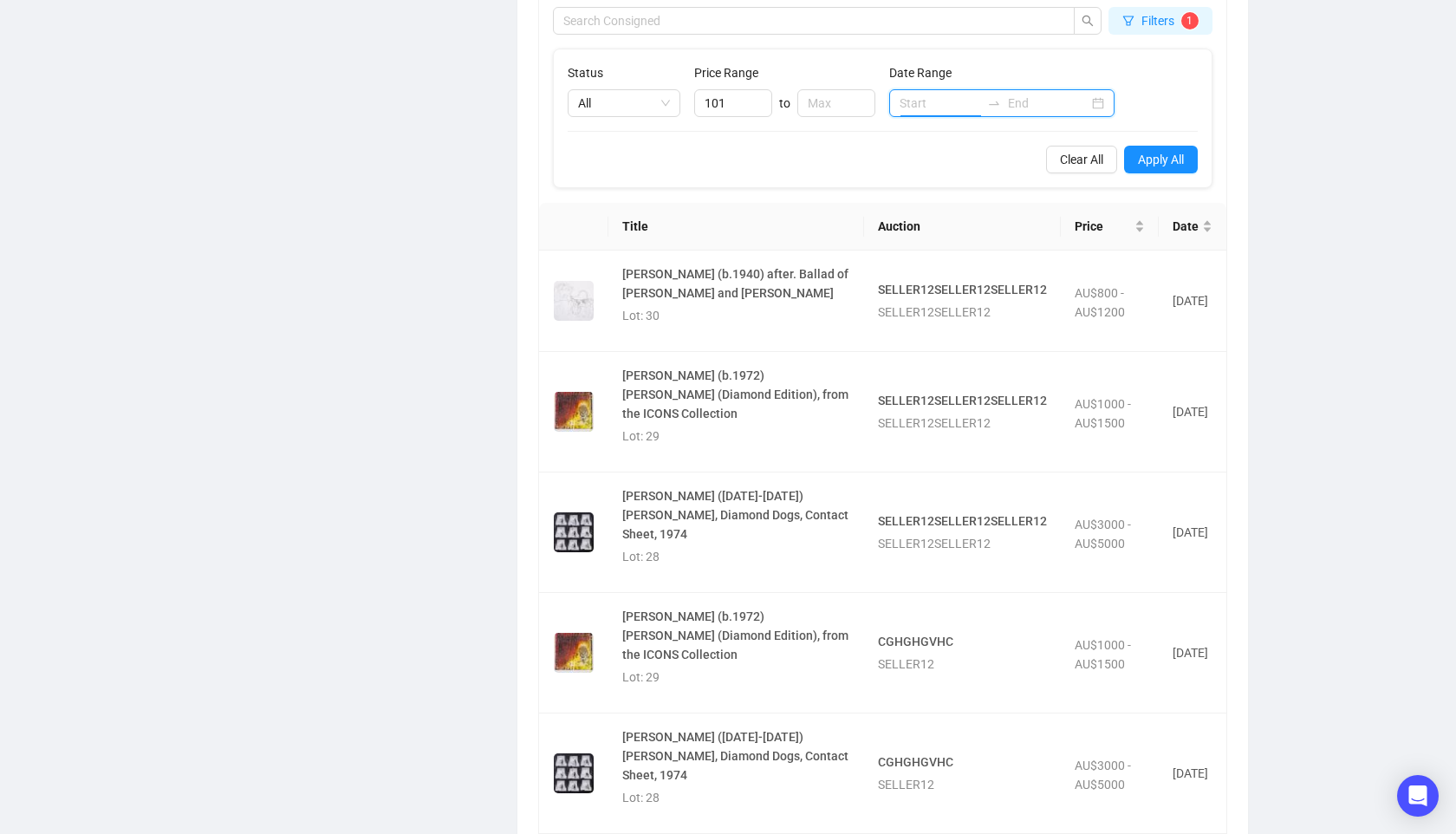
click at [920, 109] on input at bounding box center [939, 103] width 81 height 19
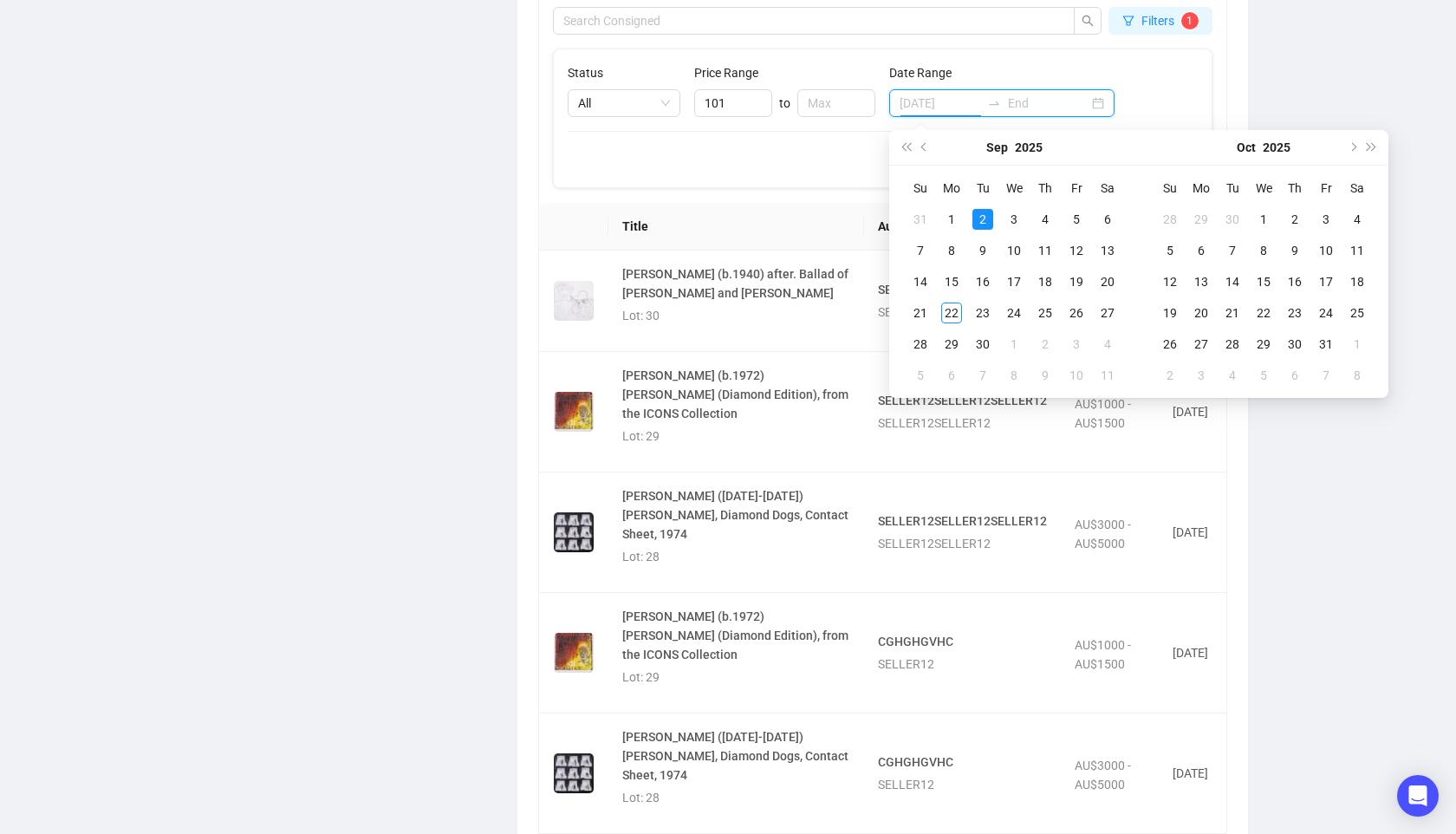
type input "[DATE]"
click at [956, 219] on div "1" at bounding box center [952, 220] width 21 height 21
type input "[DATE]"
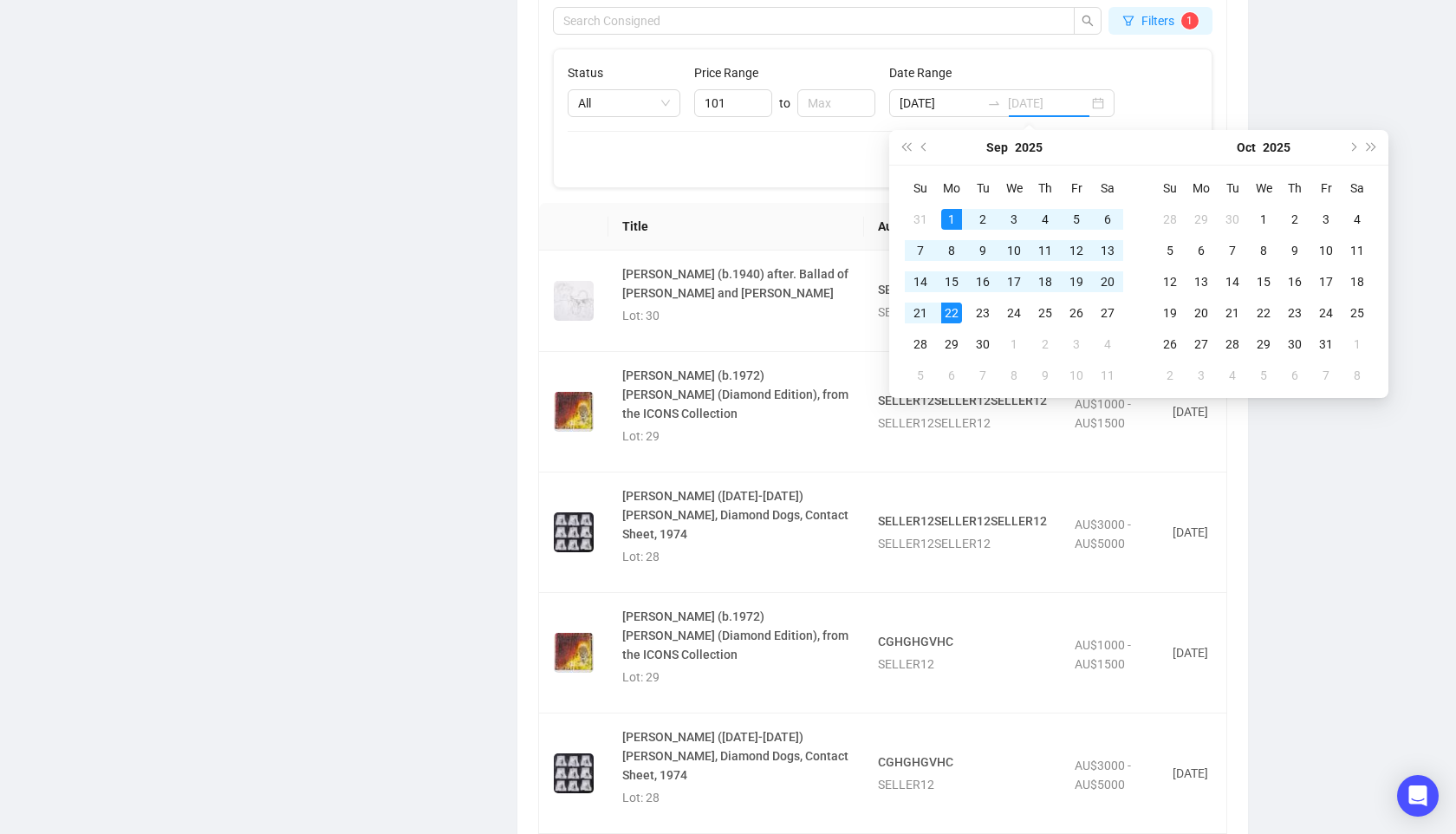
click at [947, 322] on td "22" at bounding box center [952, 312] width 31 height 31
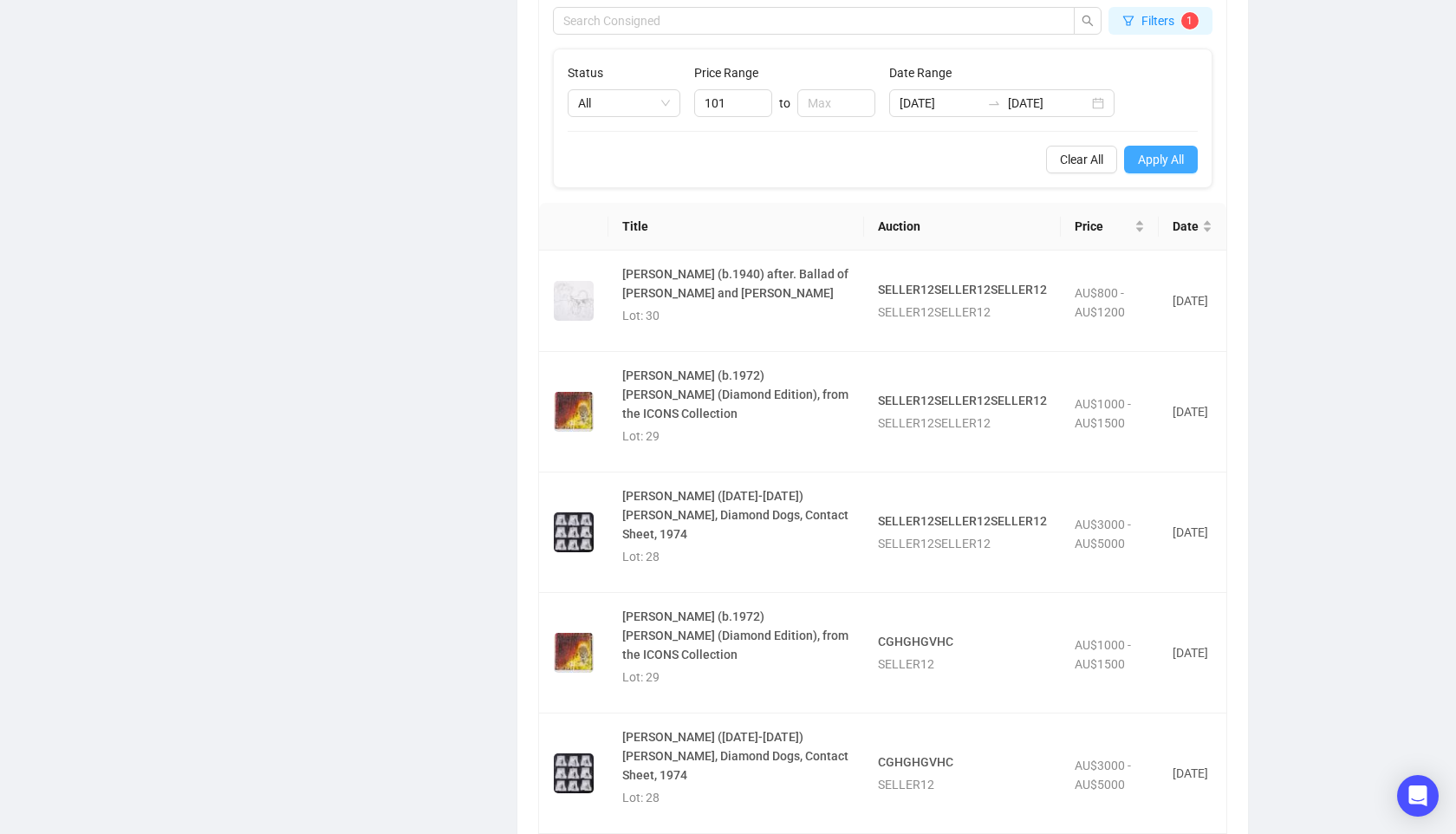
click at [1167, 170] on button "Apply All" at bounding box center [1161, 160] width 74 height 28
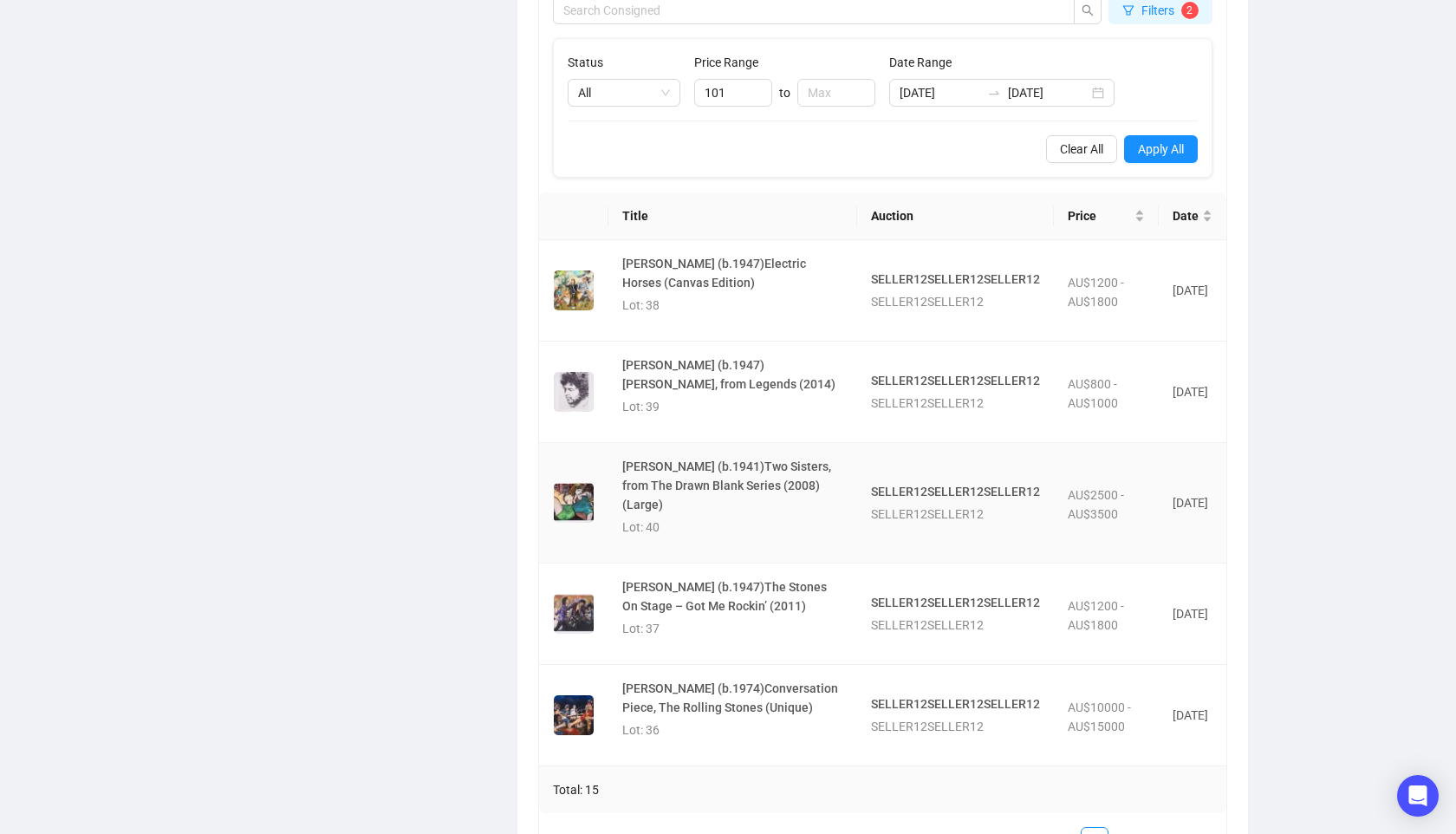
scroll to position [1142, 0]
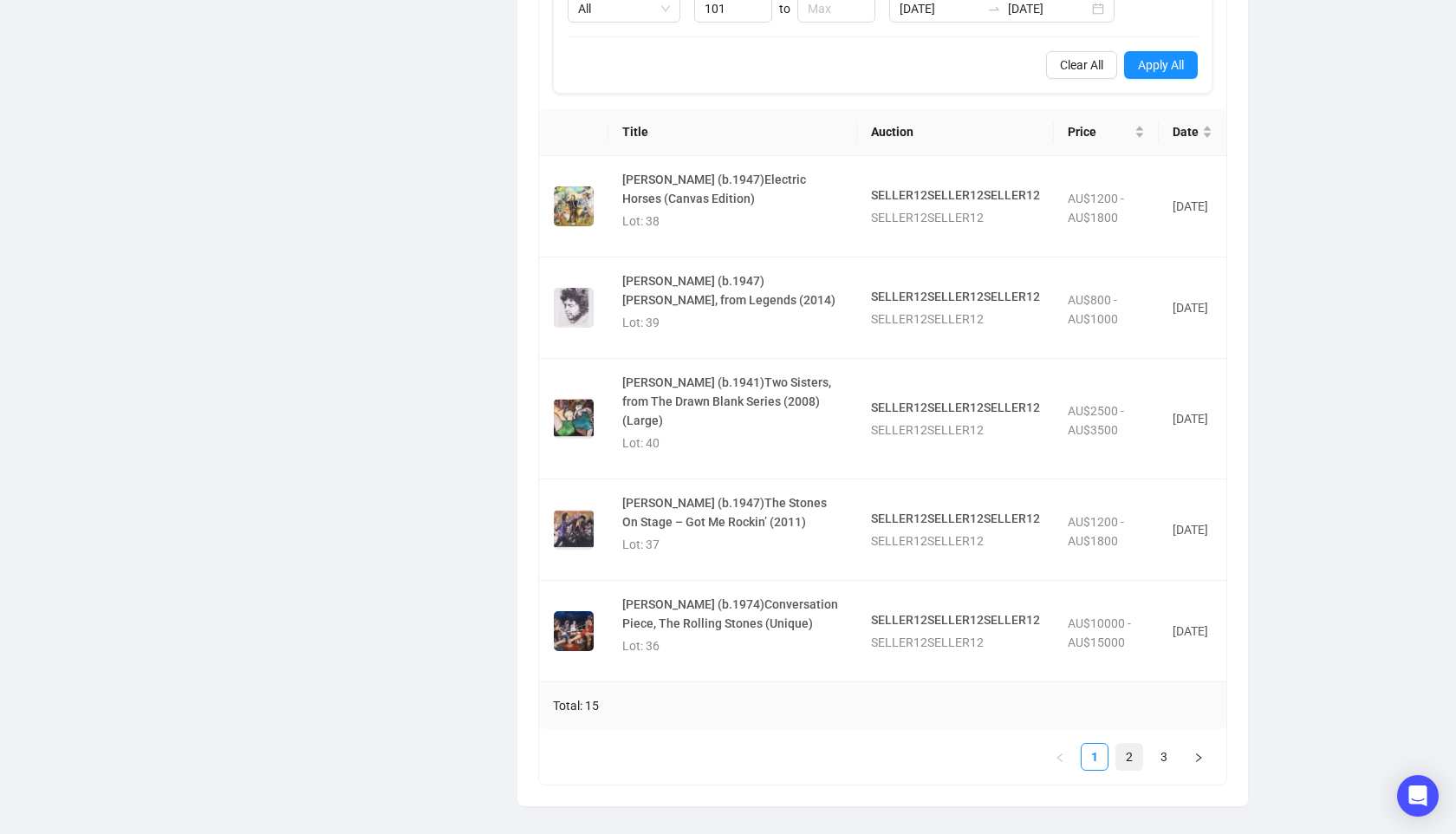
click at [1127, 758] on link "2" at bounding box center [1130, 757] width 26 height 26
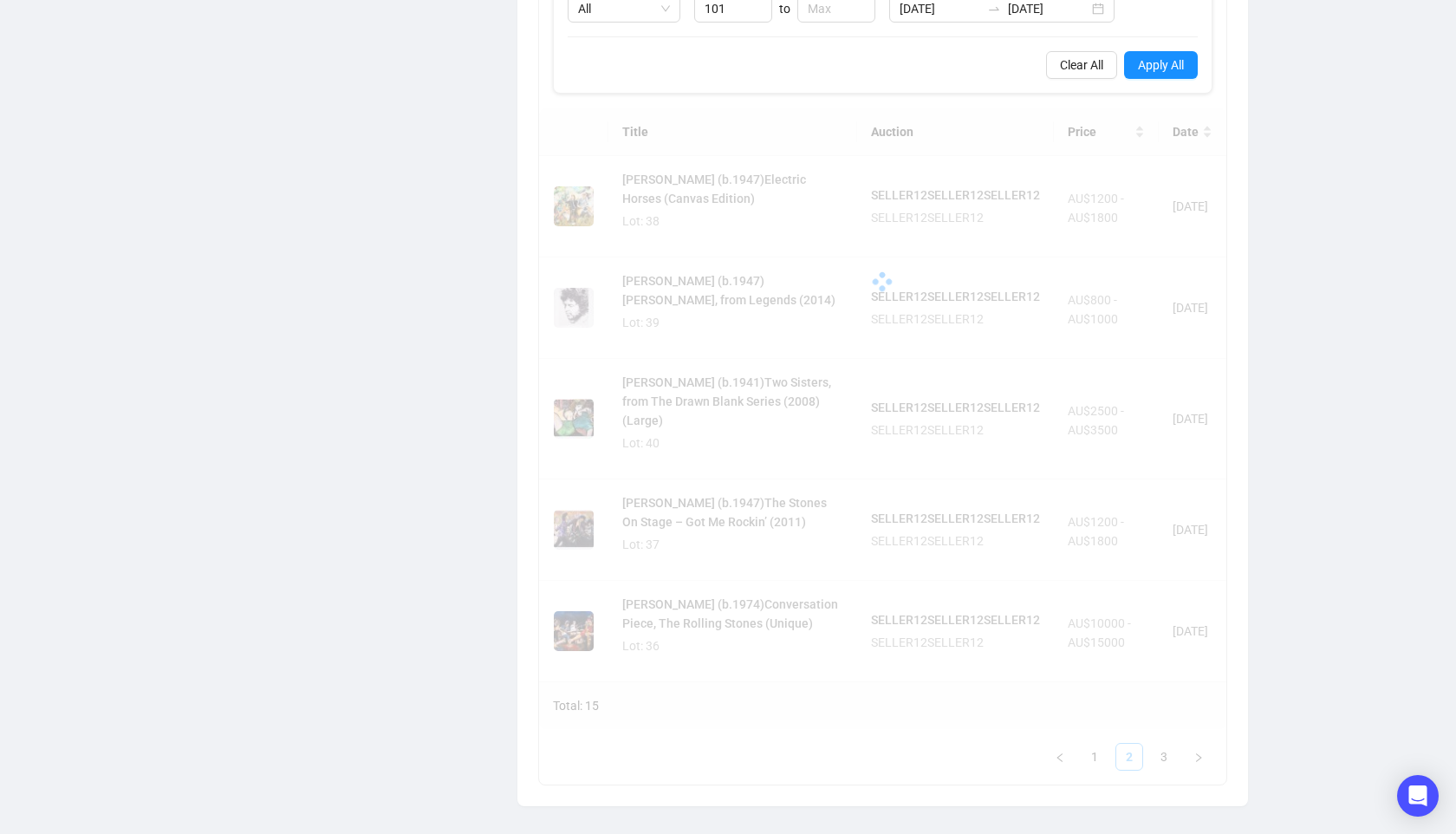
scroll to position [1123, 0]
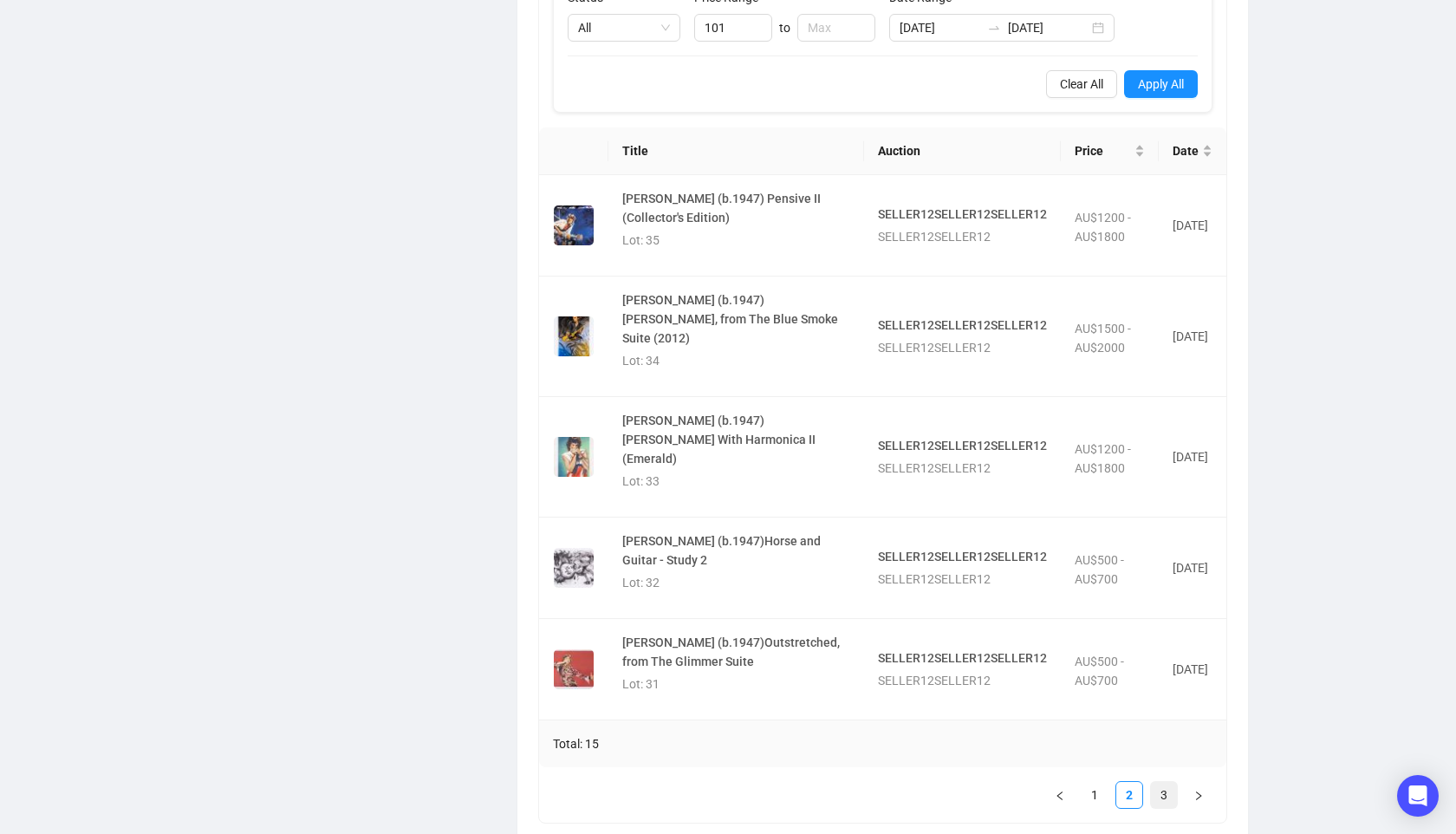
click at [1156, 782] on link "3" at bounding box center [1164, 795] width 26 height 26
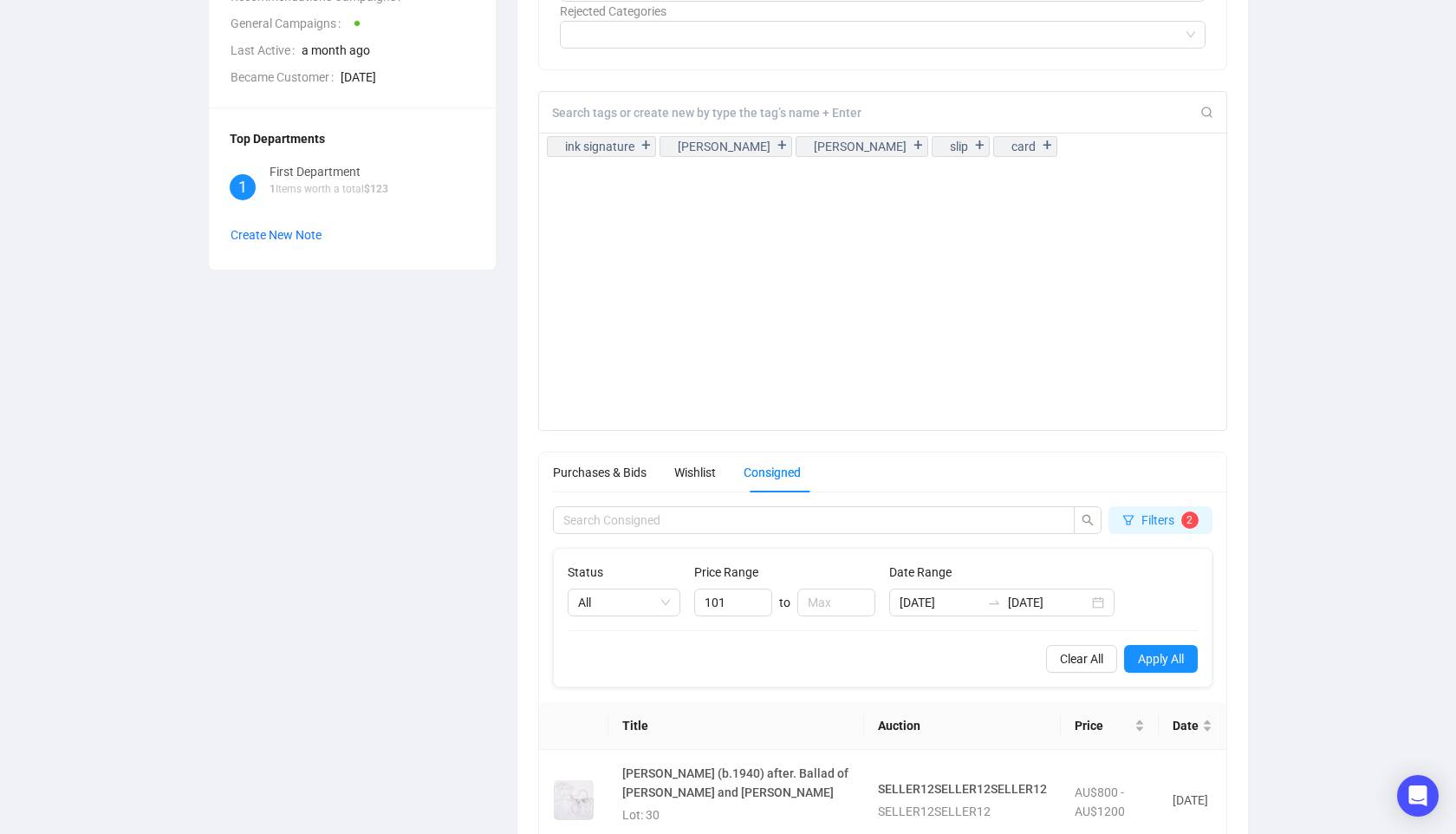
scroll to position [587, 0]
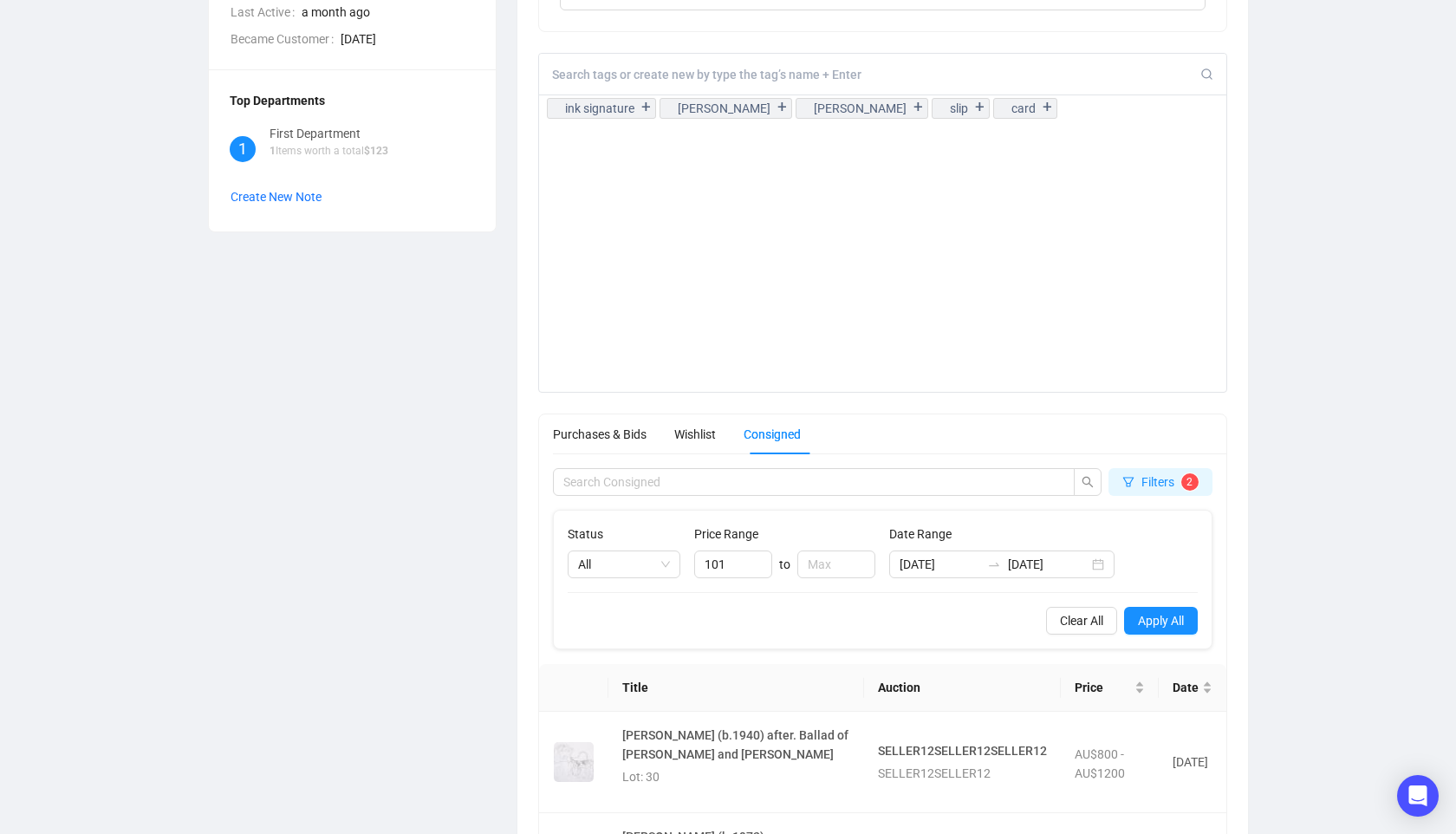
click at [672, 539] on div "Status" at bounding box center [624, 537] width 113 height 26
click at [670, 563] on div "All" at bounding box center [624, 564] width 113 height 28
drag, startPoint x: 629, startPoint y: 653, endPoint x: 626, endPoint y: 627, distance: 26.2
click at [626, 627] on div "All Sold Not Sold" at bounding box center [624, 627] width 106 height 83
click at [626, 627] on div "Sold" at bounding box center [624, 627] width 85 height 19
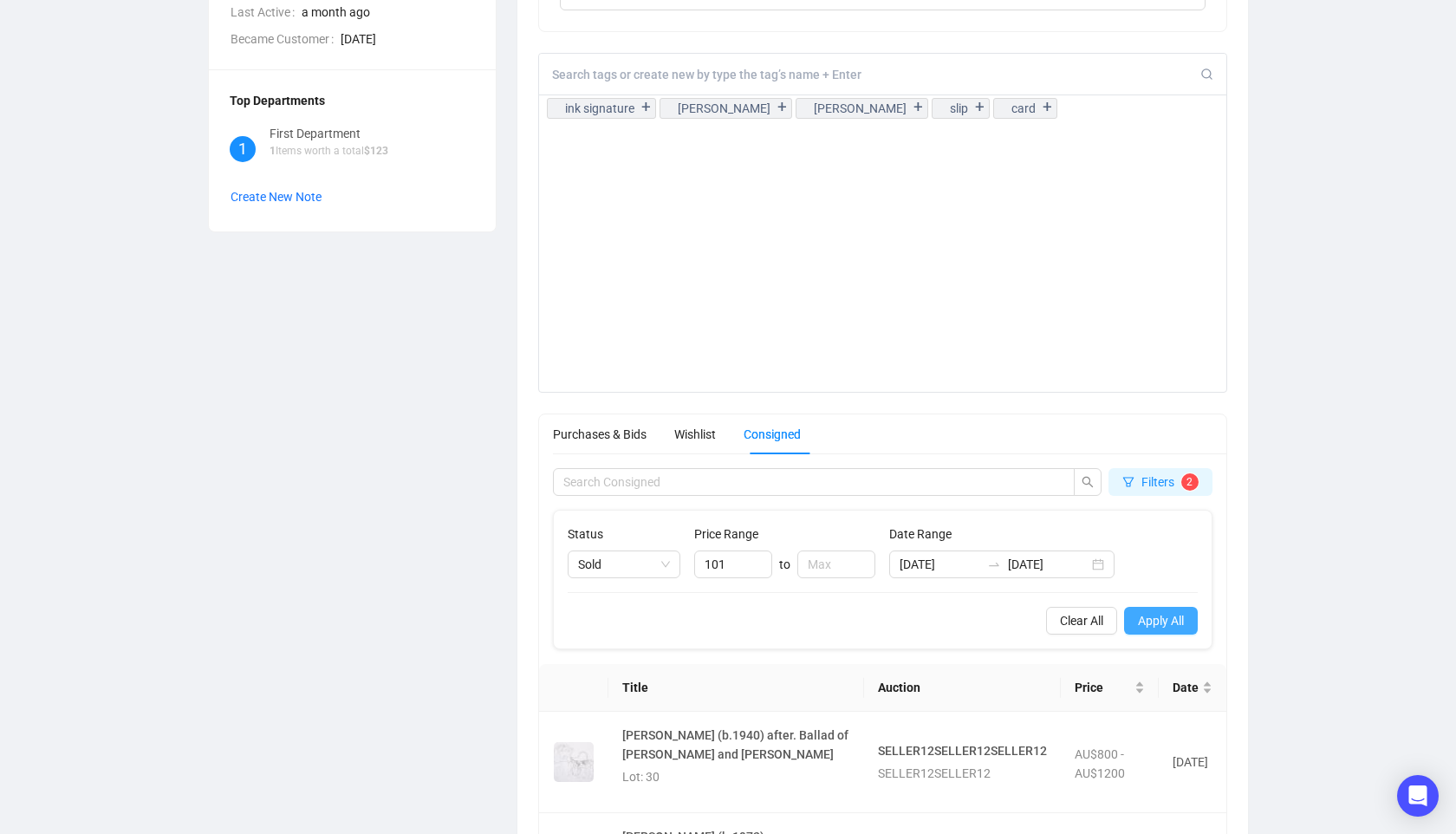
click at [1150, 615] on span "Apply All" at bounding box center [1161, 621] width 46 height 19
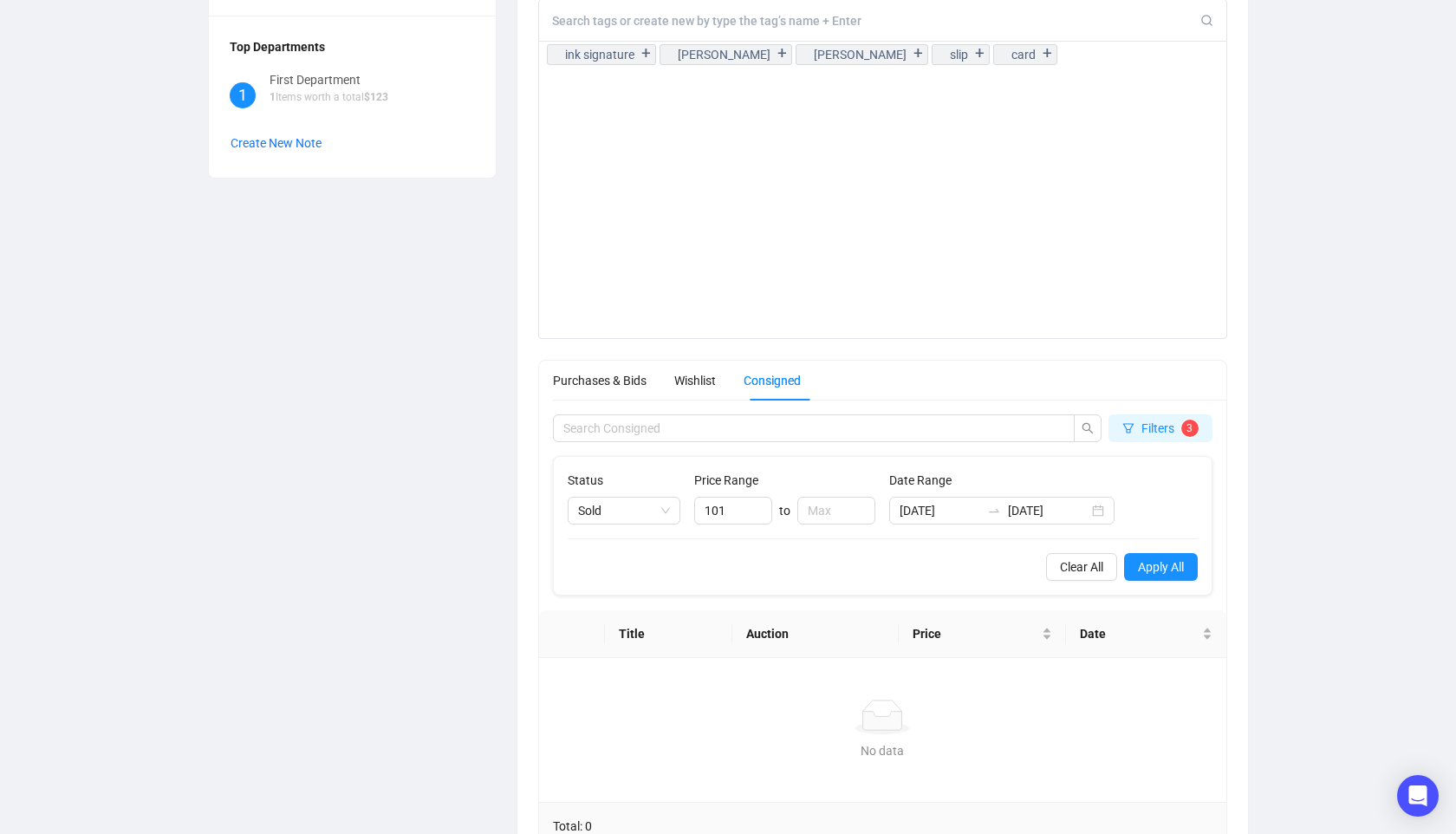
scroll to position [706, 0]
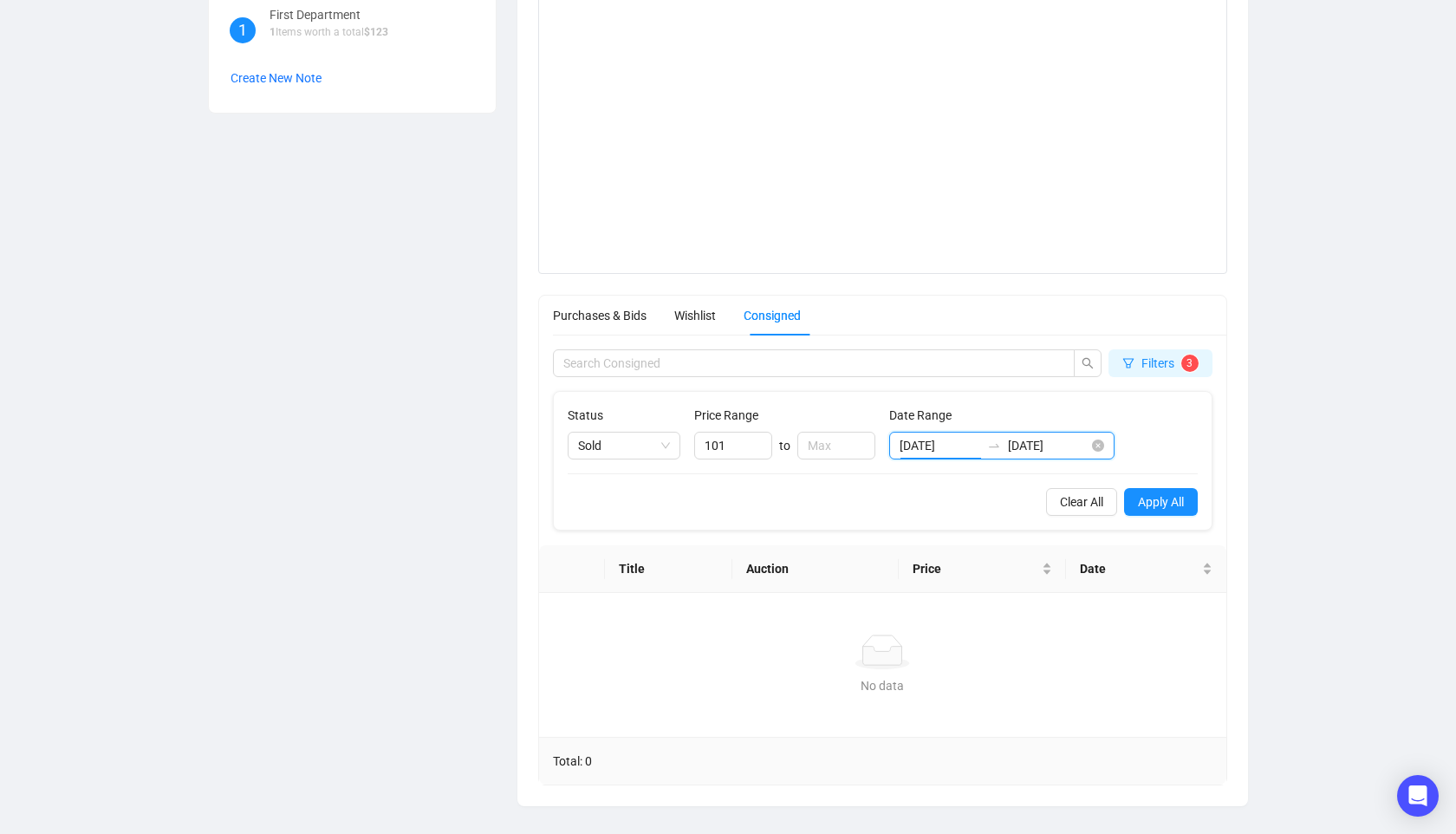
click at [957, 445] on input "[DATE]" at bounding box center [939, 445] width 81 height 19
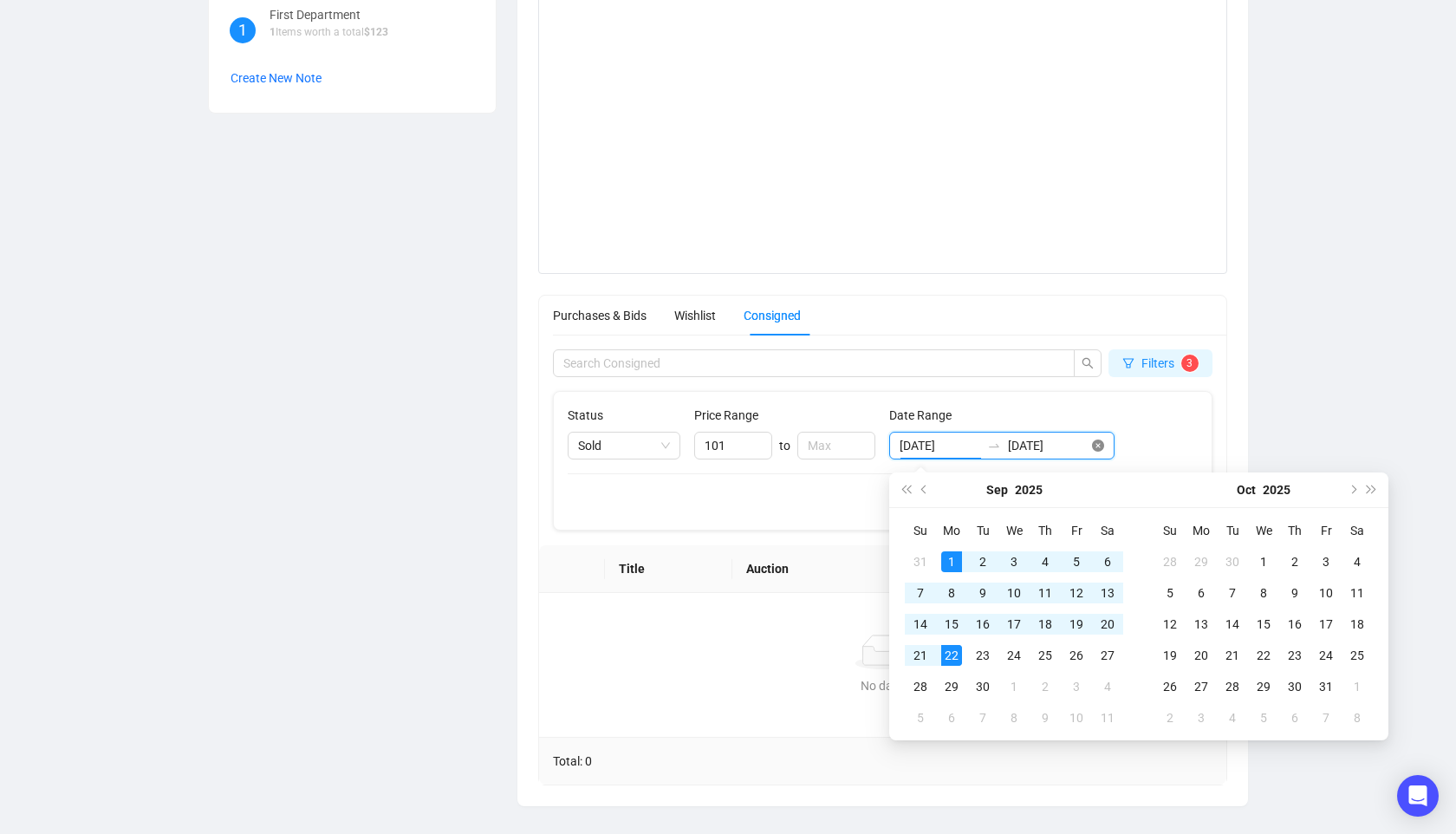
click at [1094, 446] on icon "close-circle" at bounding box center [1098, 445] width 12 height 12
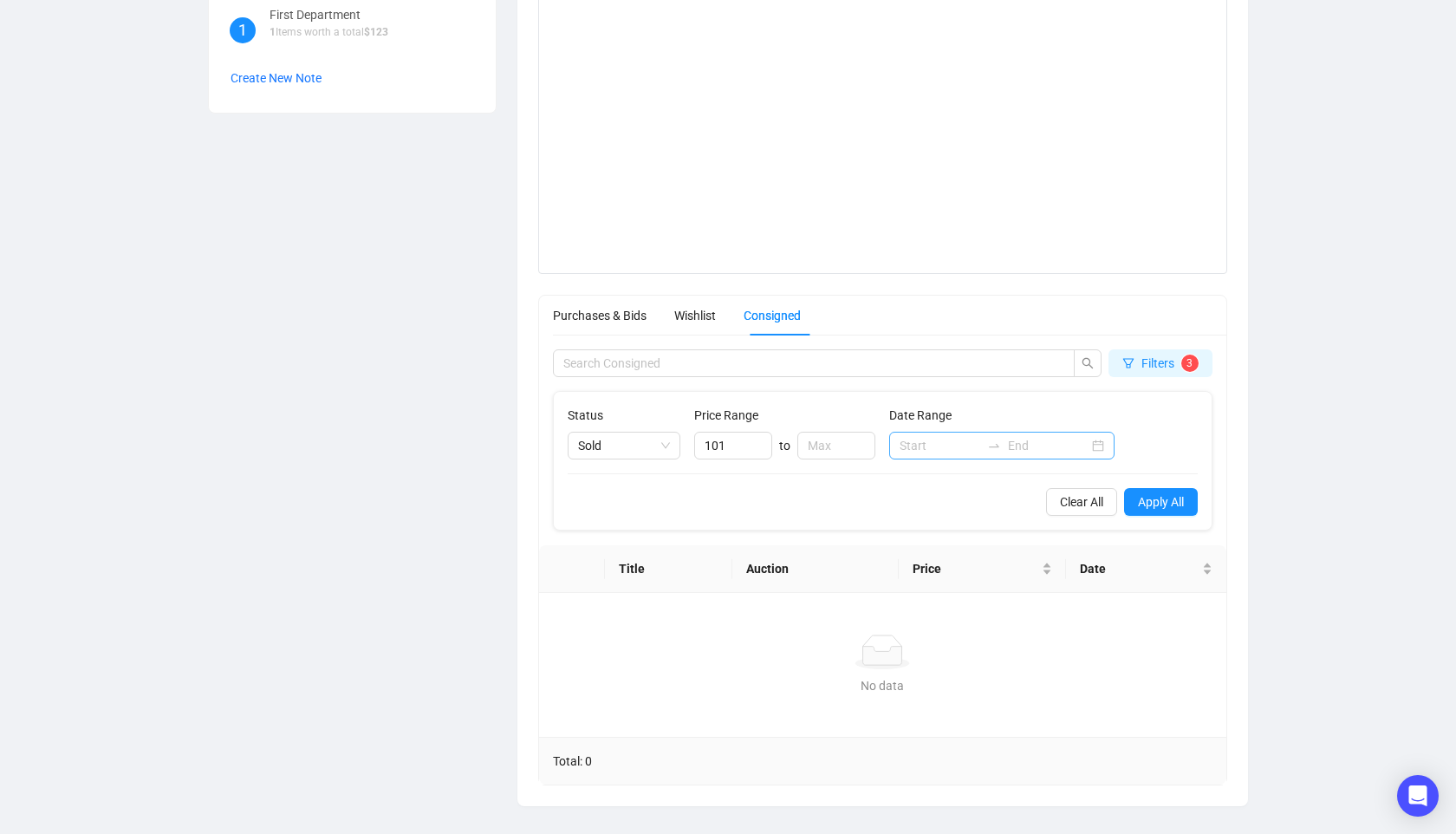
click at [1171, 430] on div "Status Sold Price Range 101 to Date Range" at bounding box center [883, 432] width 630 height 54
click at [1156, 516] on div "Status Sold Price Range 101 to Date Range Clear All Apply All" at bounding box center [883, 460] width 658 height 138
click at [1176, 494] on span "Apply All" at bounding box center [1161, 502] width 46 height 19
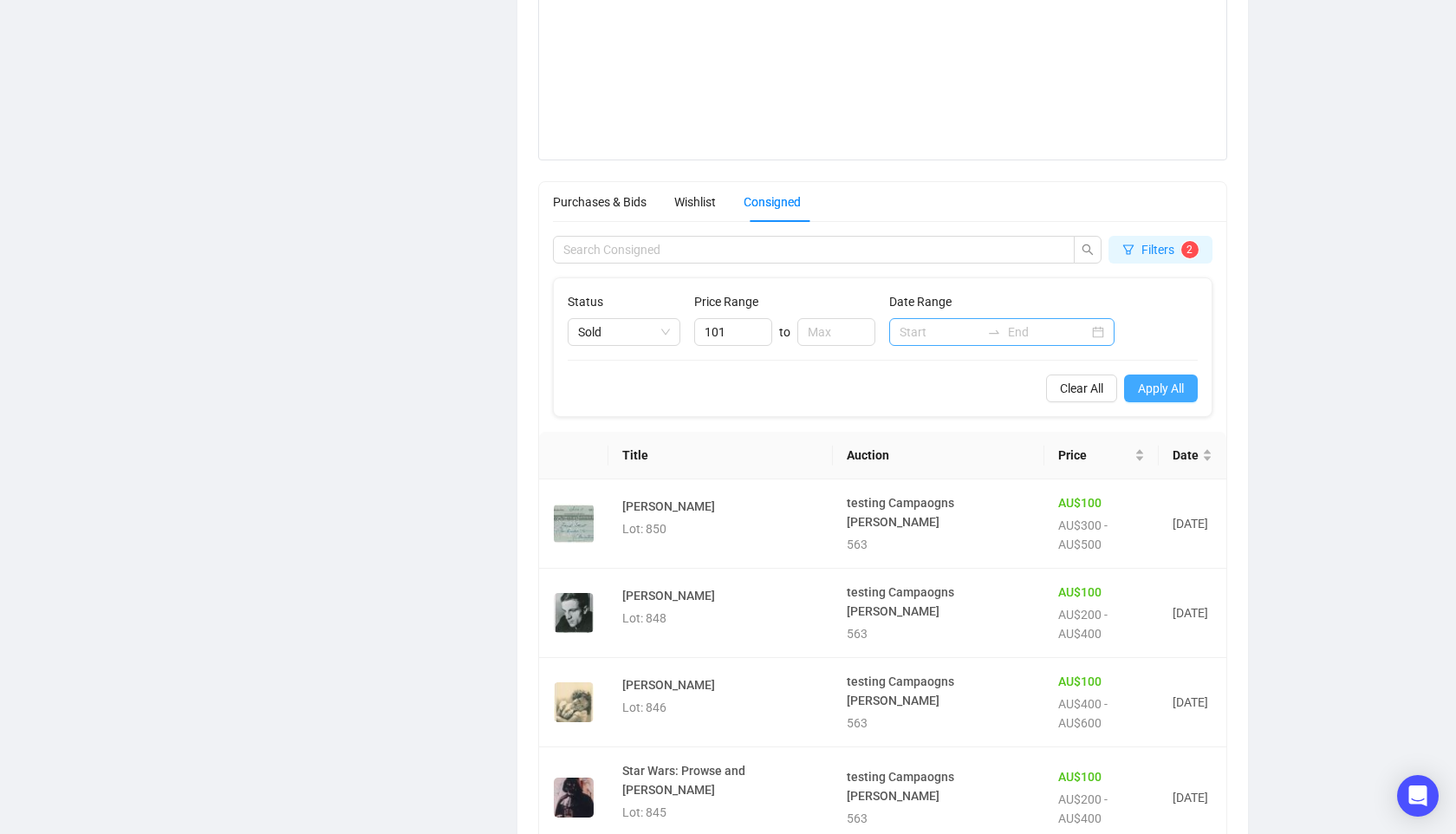
scroll to position [1028, 0]
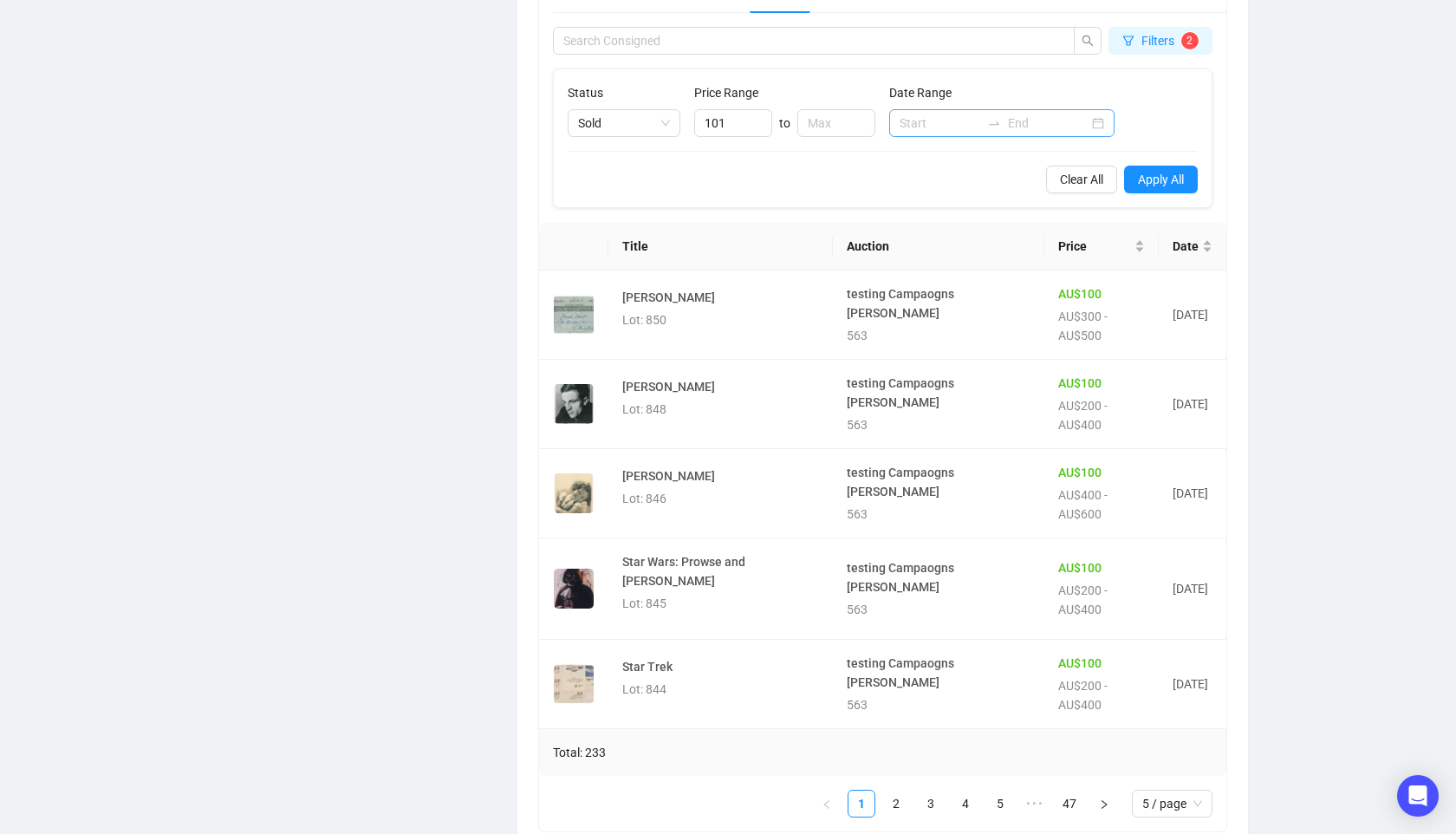
click at [945, 790] on ul "1 2 3 4 5 ••• 47 5 / page" at bounding box center [876, 804] width 674 height 28
click at [938, 791] on link "3" at bounding box center [931, 804] width 26 height 26
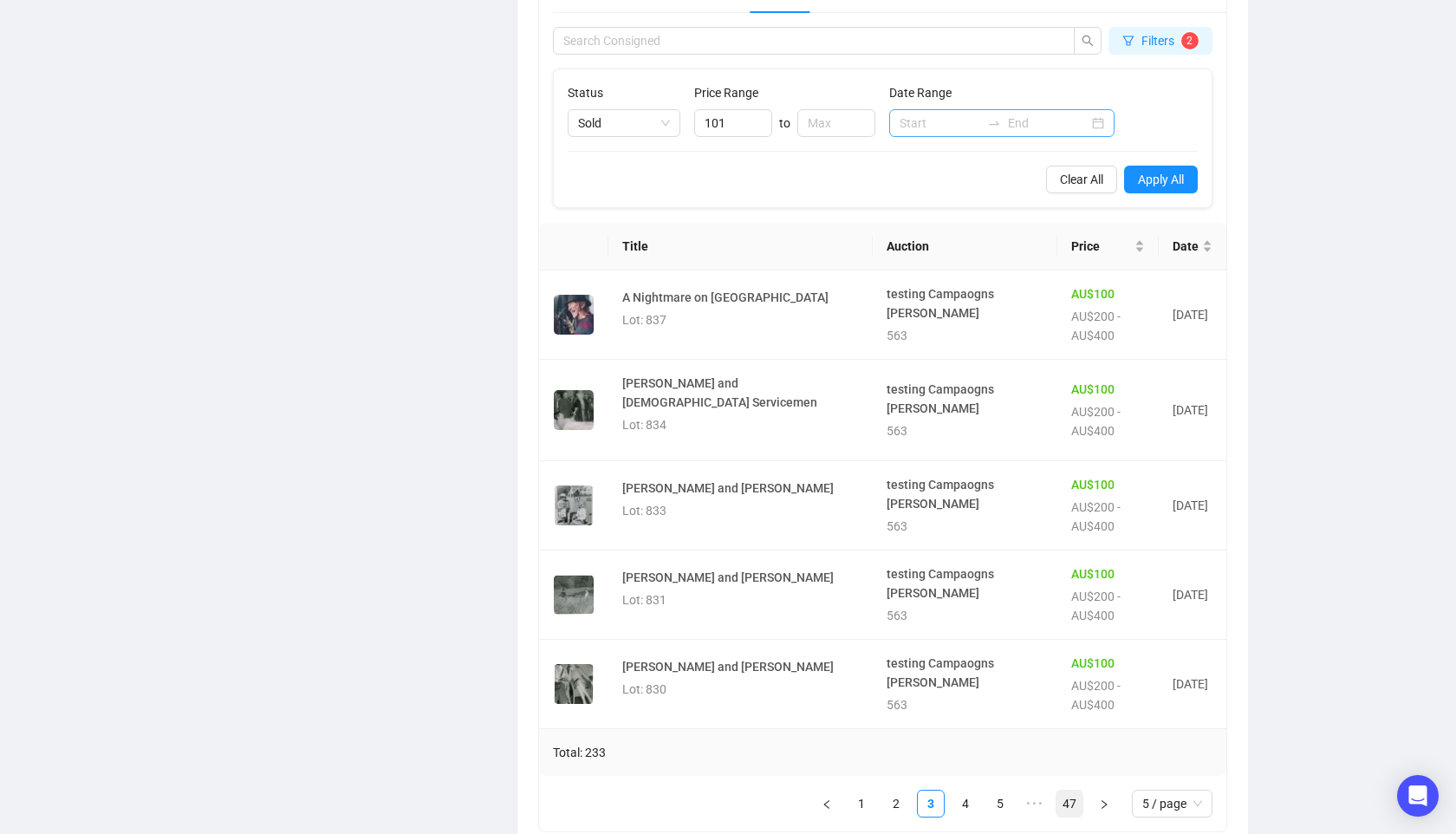
click at [1077, 807] on link "47" at bounding box center [1070, 804] width 26 height 26
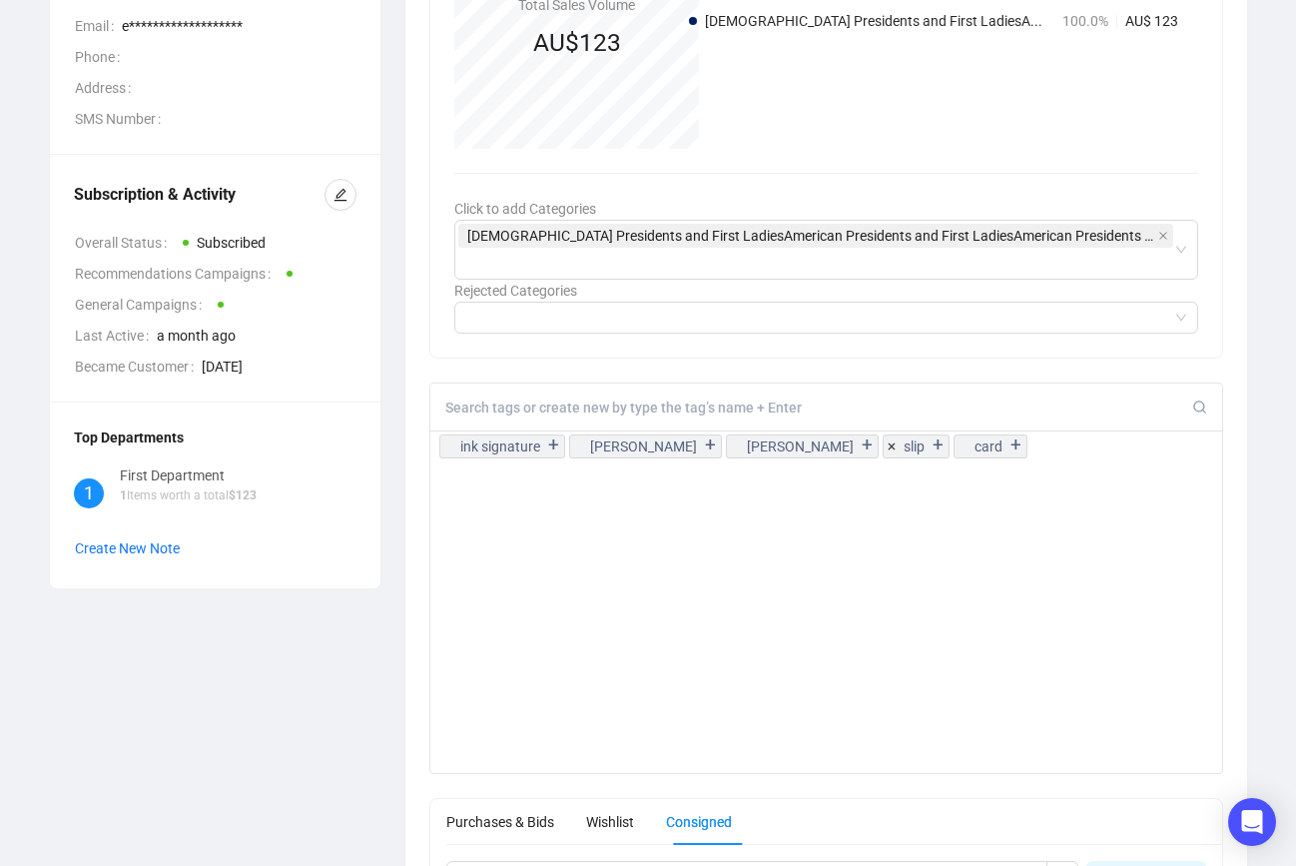
scroll to position [0, 0]
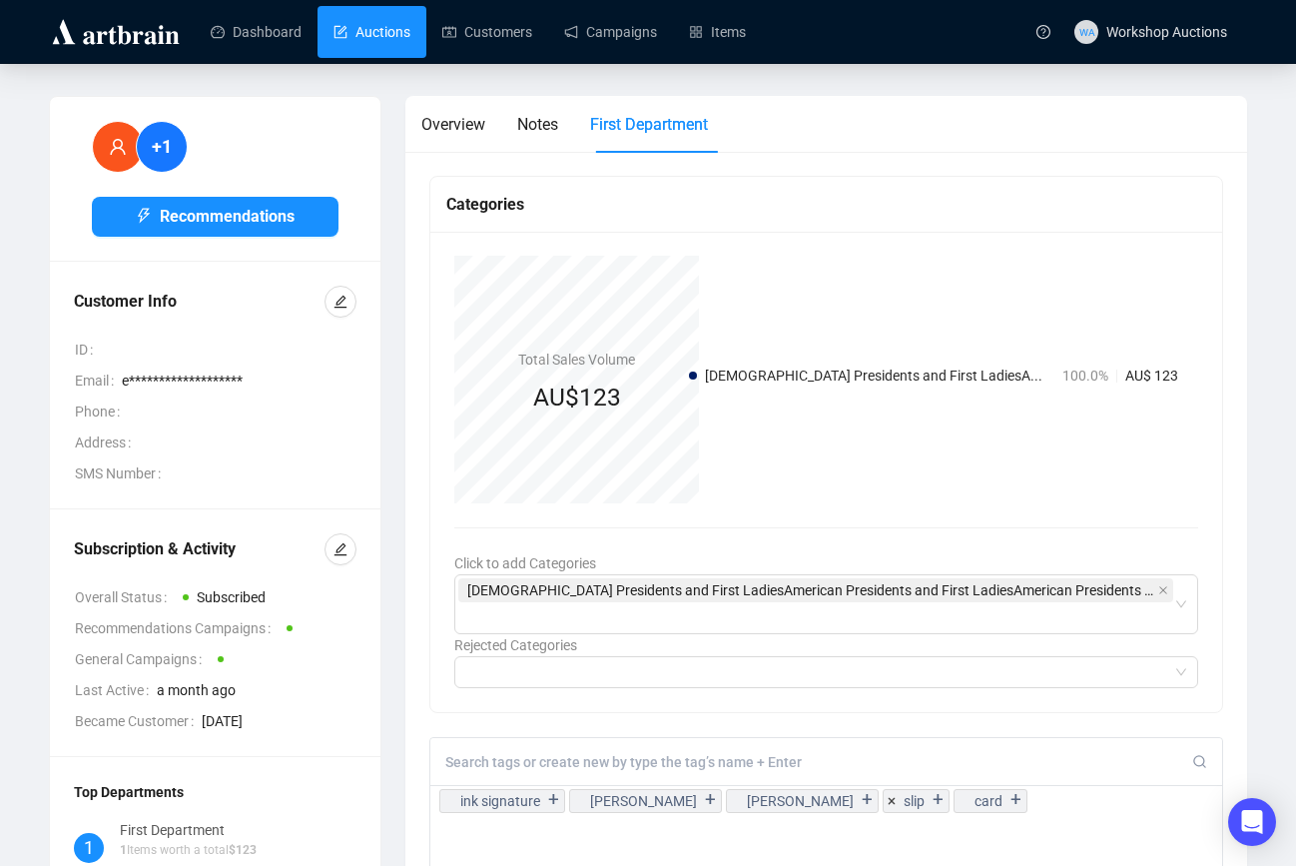
click at [410, 44] on link "Auctions" at bounding box center [371, 32] width 77 height 52
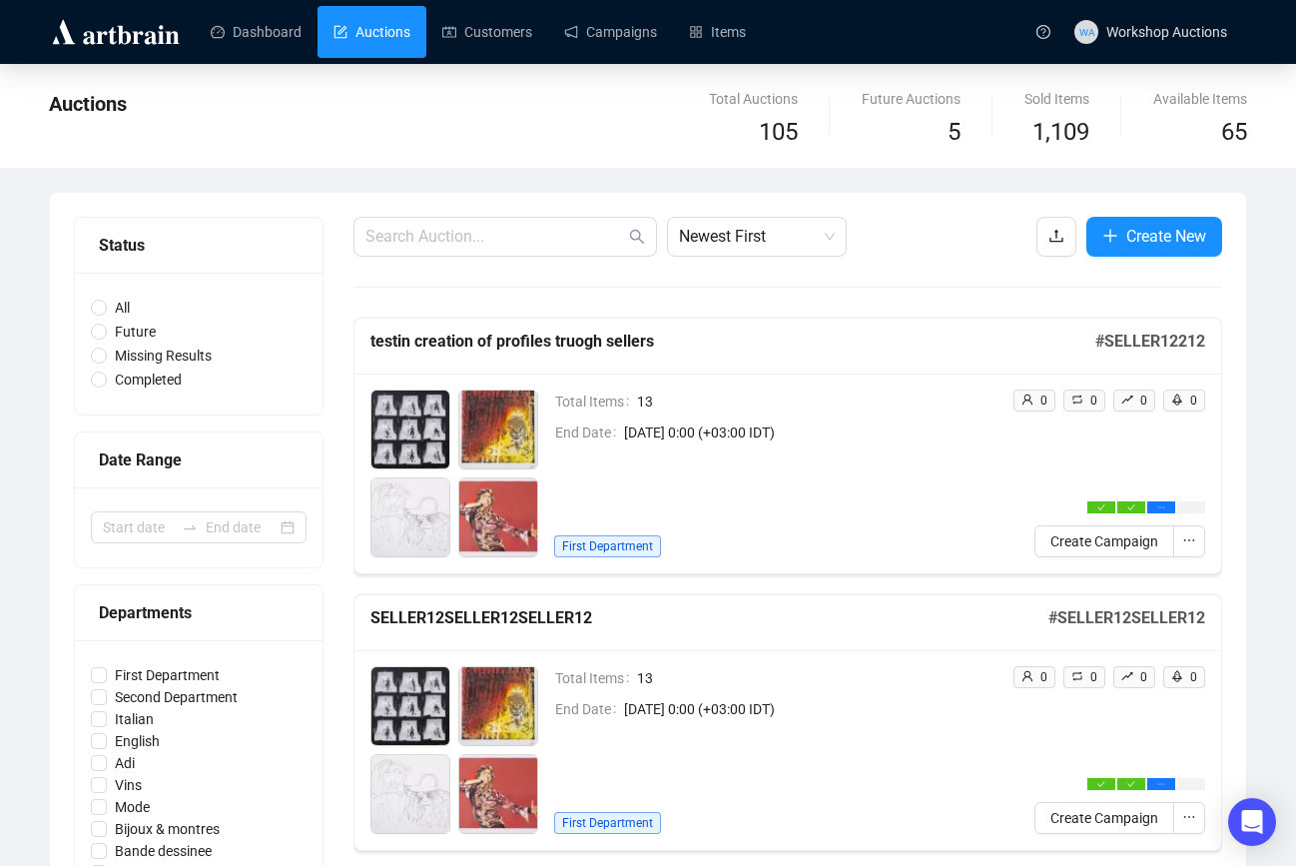
click at [1024, 439] on div "0 0 0 0 Create Campaign" at bounding box center [1100, 473] width 209 height 168
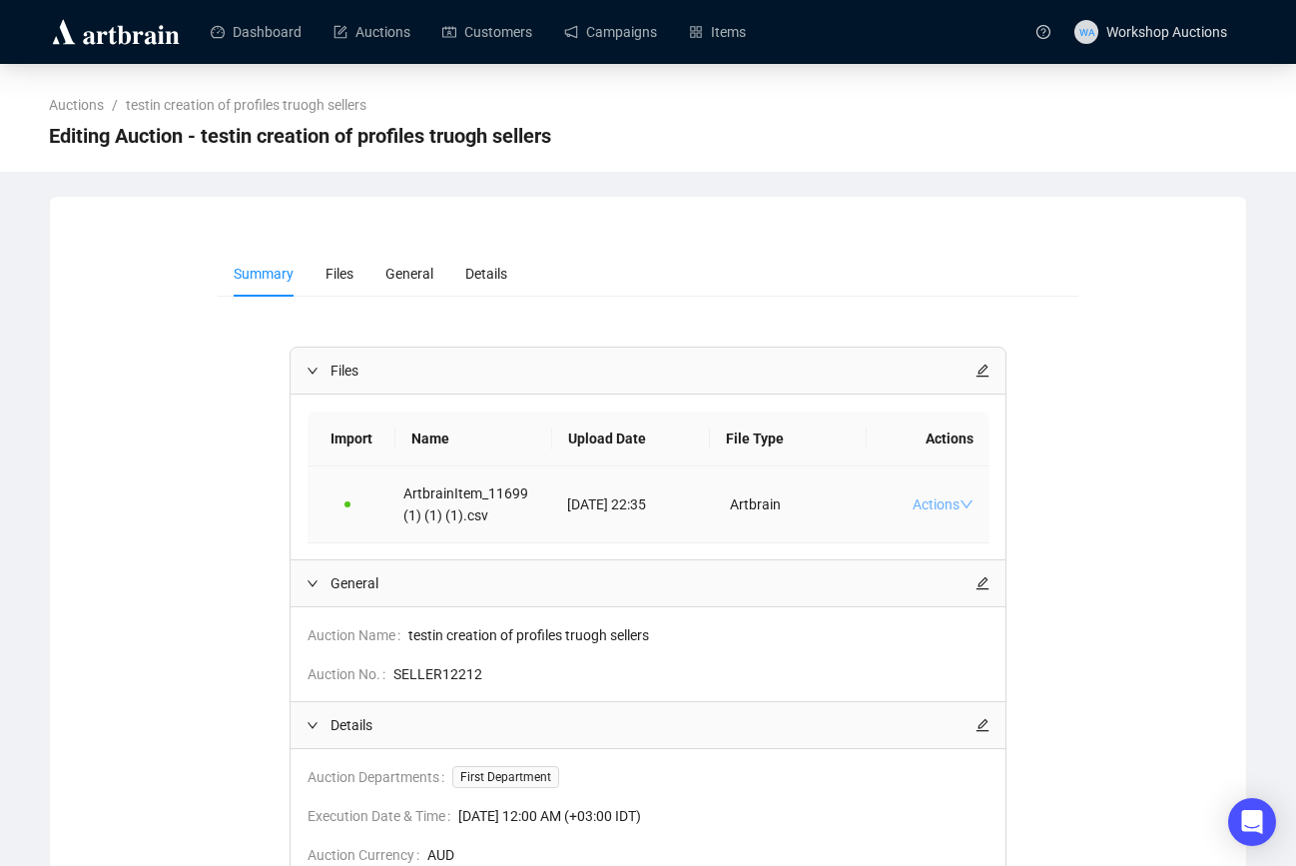
click at [930, 503] on link "Actions" at bounding box center [943, 504] width 61 height 16
click at [965, 566] on span "Download" at bounding box center [965, 568] width 83 height 22
click at [1110, 33] on span "Workshop Auctions" at bounding box center [1166, 32] width 121 height 16
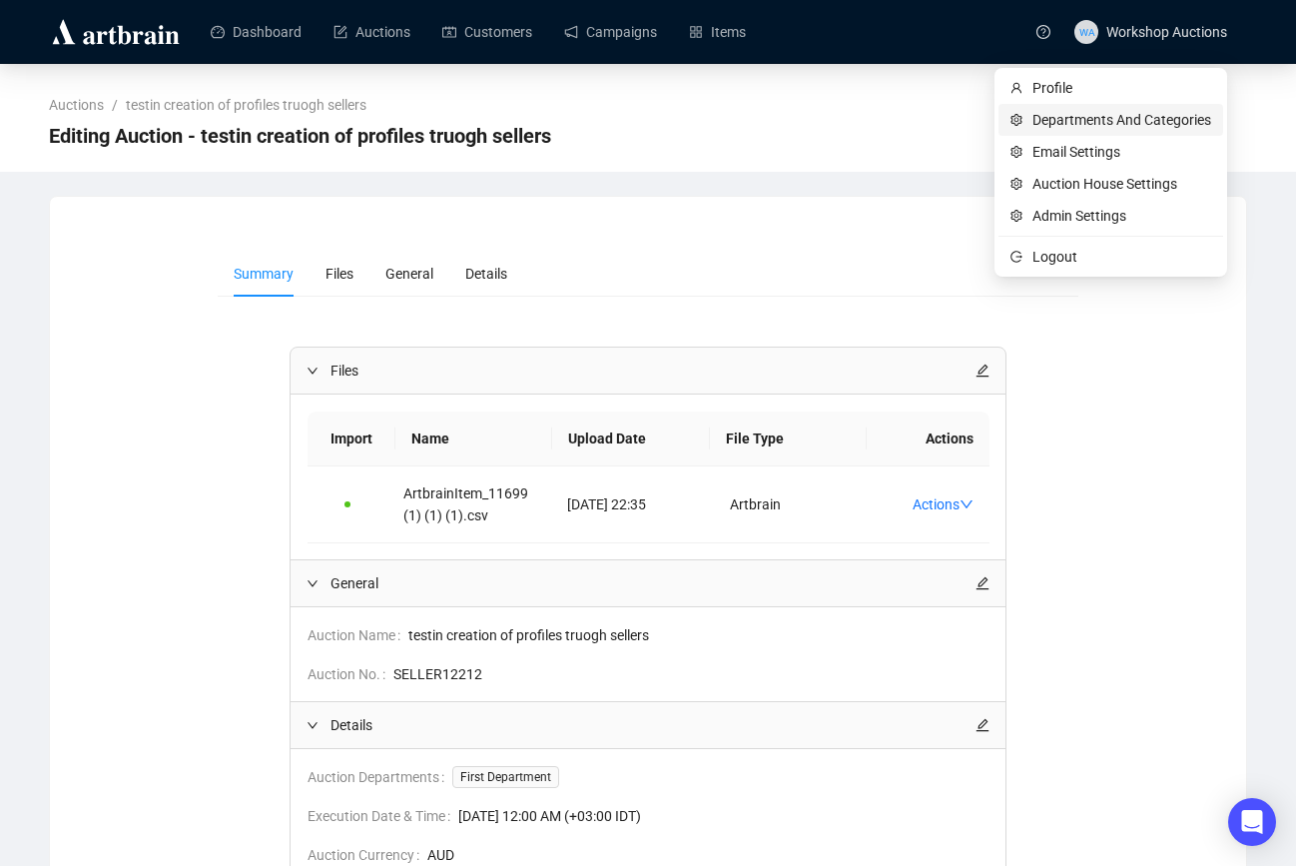
click at [1120, 116] on span "Departments And Categories" at bounding box center [1121, 120] width 179 height 22
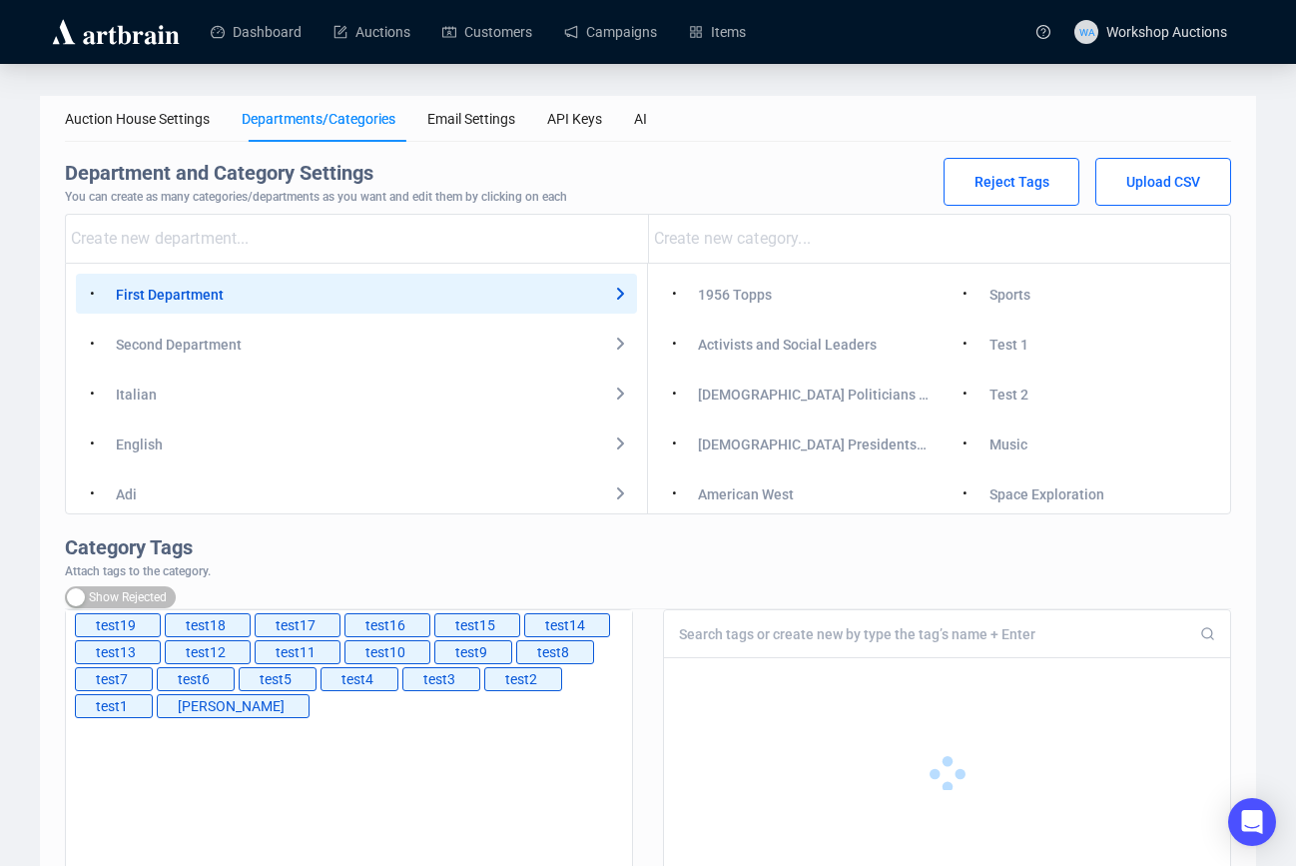
click at [124, 393] on div "Italian" at bounding box center [136, 394] width 41 height 22
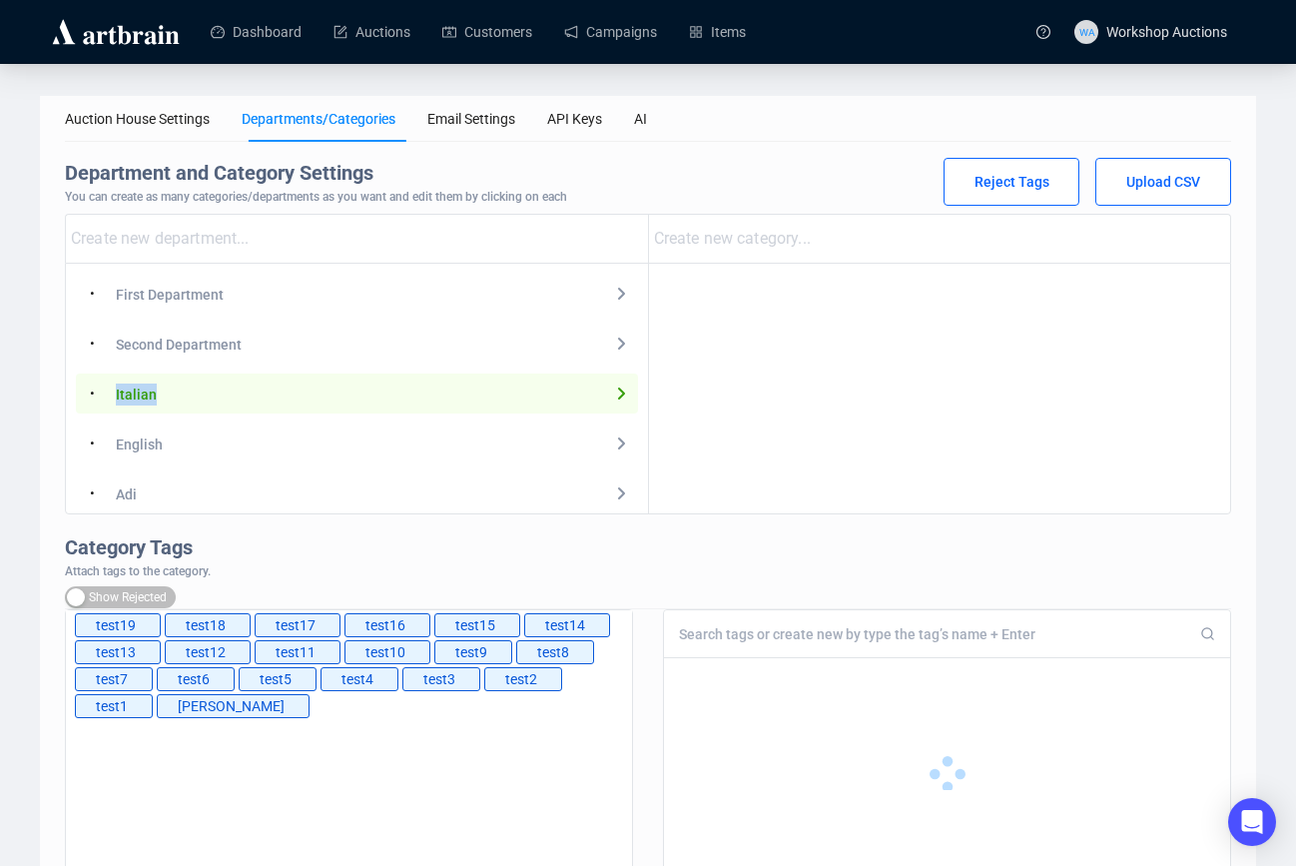
click at [124, 393] on div "Italian" at bounding box center [136, 394] width 41 height 22
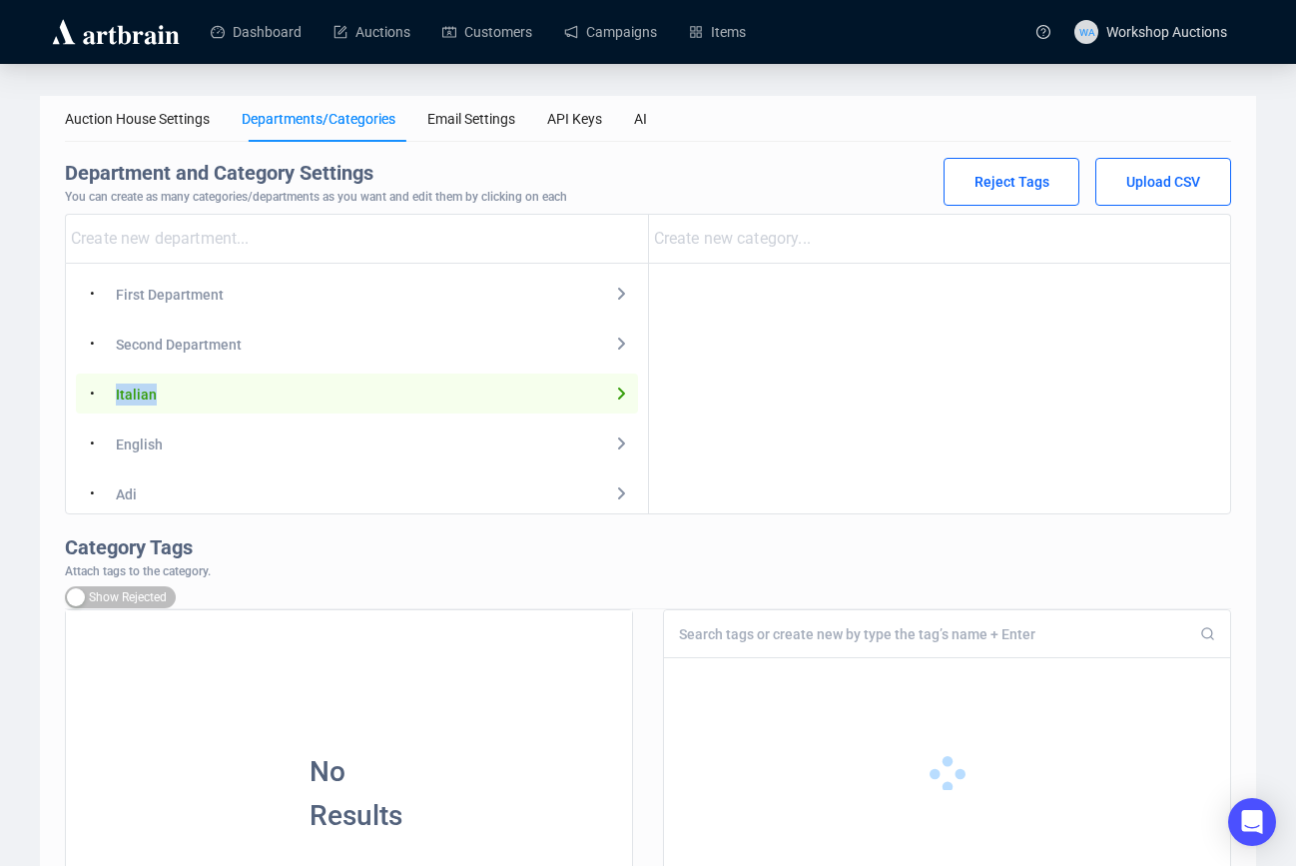
copy div "Italian"
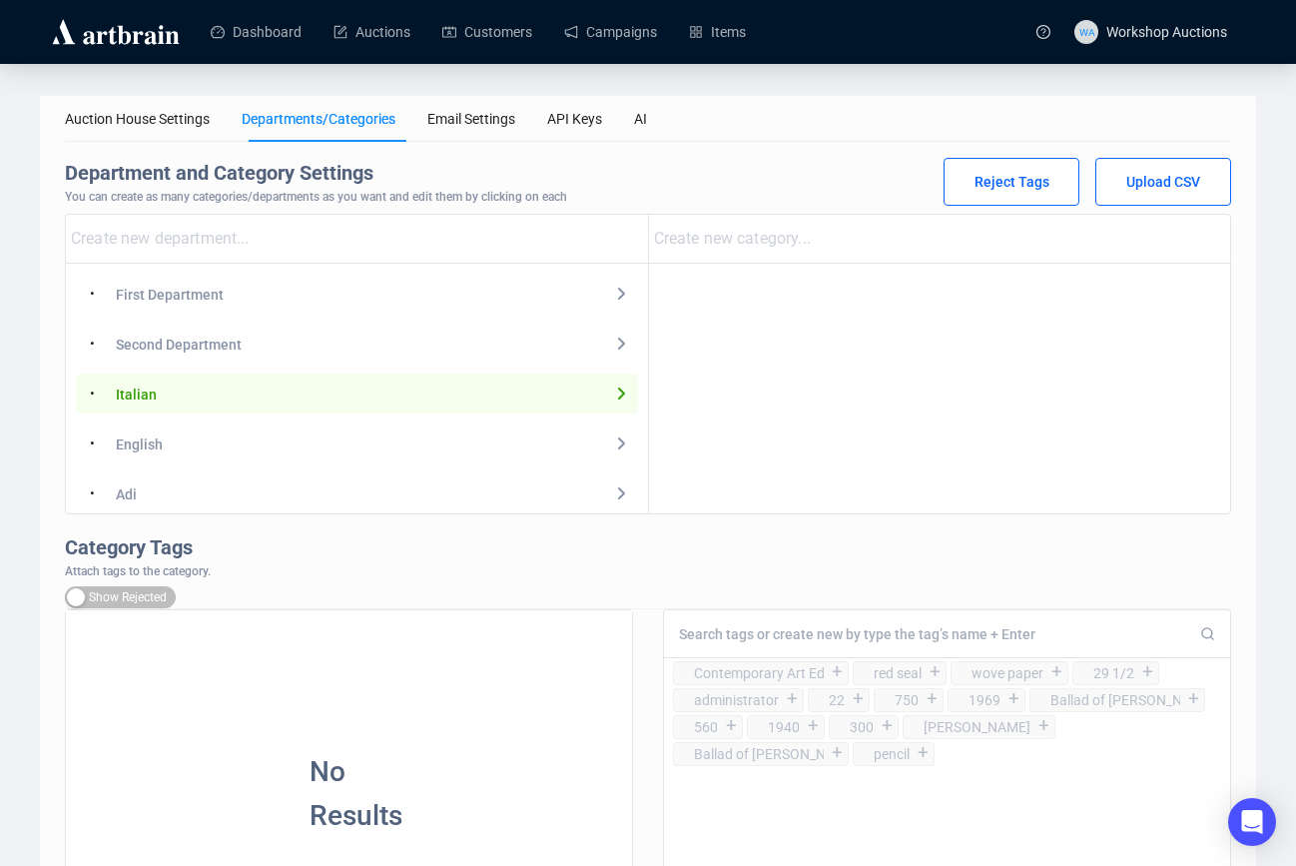
click at [122, 454] on div "English" at bounding box center [139, 444] width 47 height 22
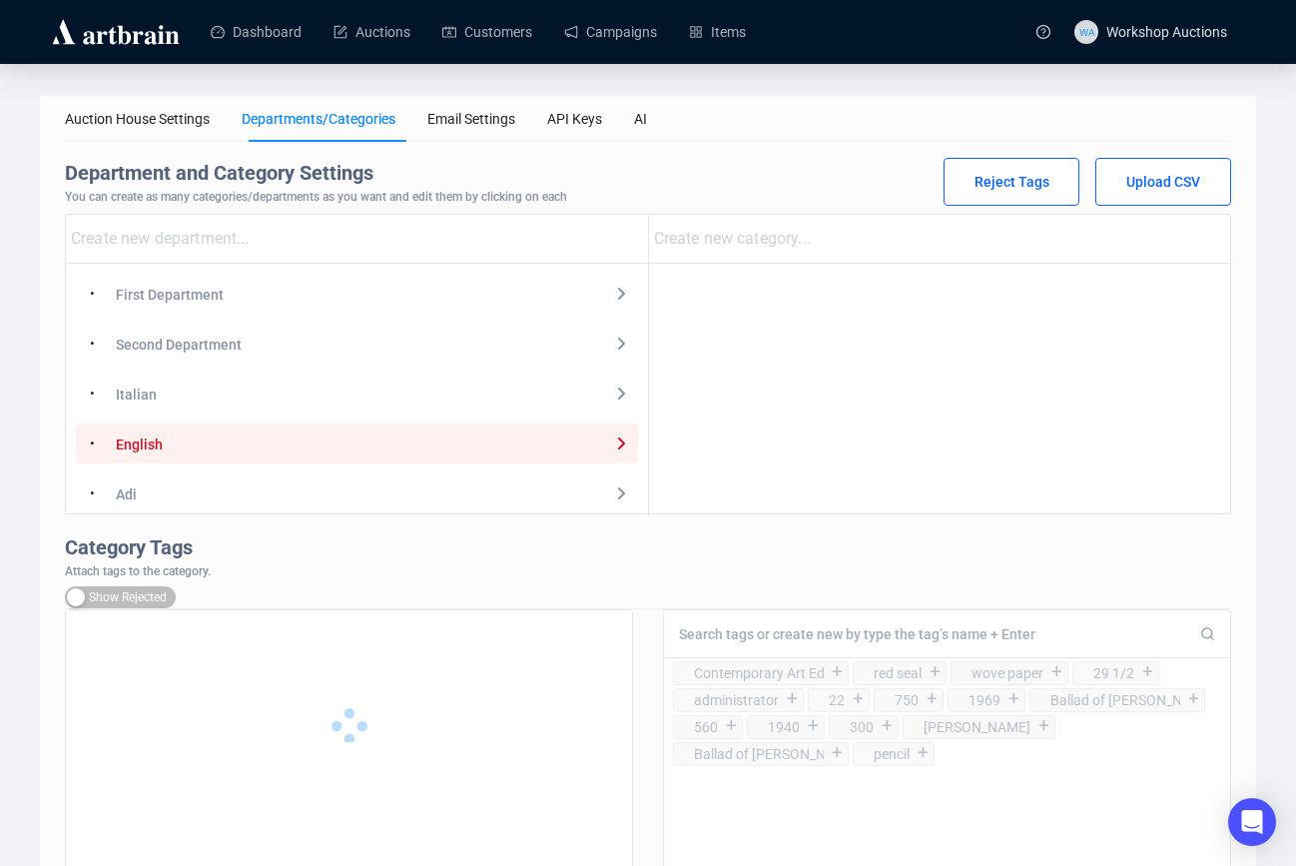
click at [135, 450] on div "English" at bounding box center [139, 444] width 47 height 22
copy div "English •"
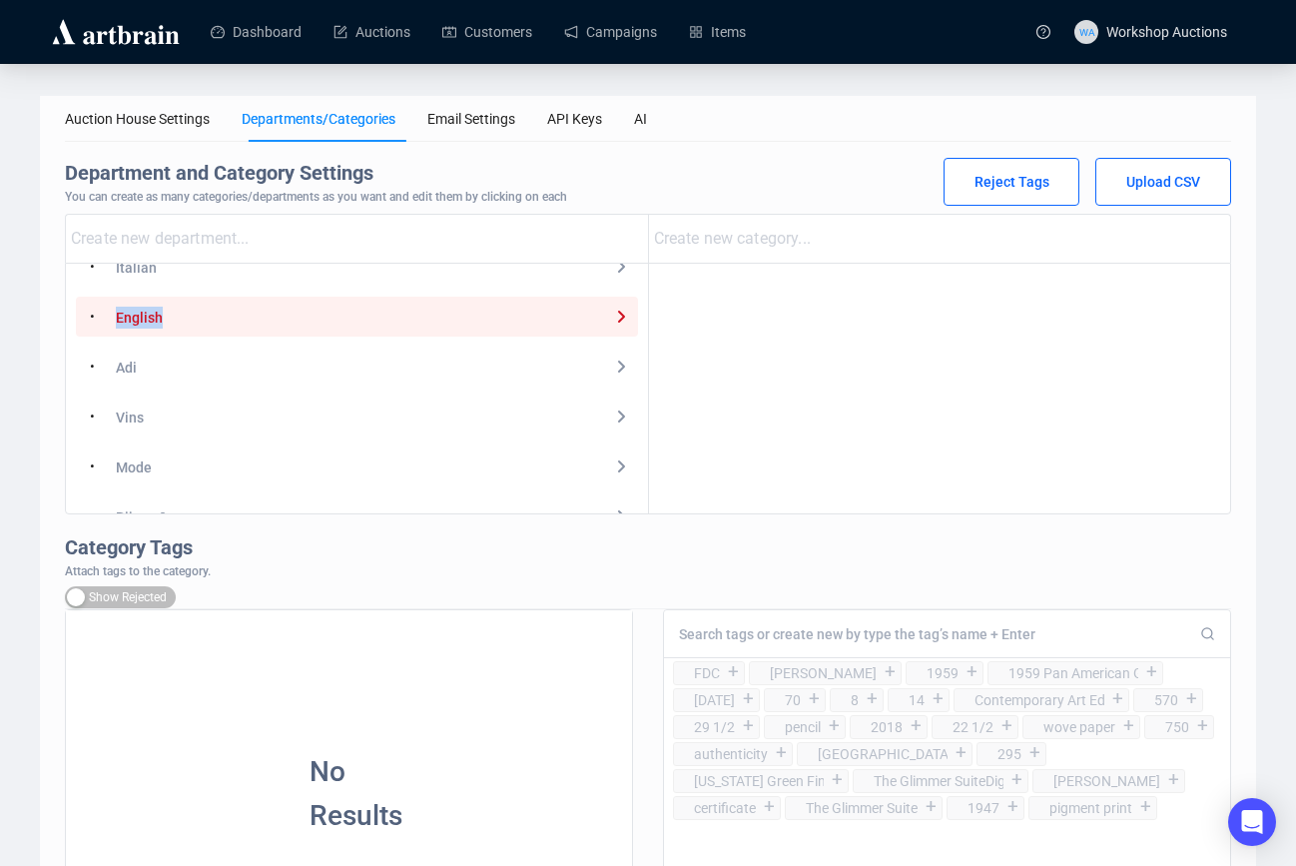
scroll to position [232, 0]
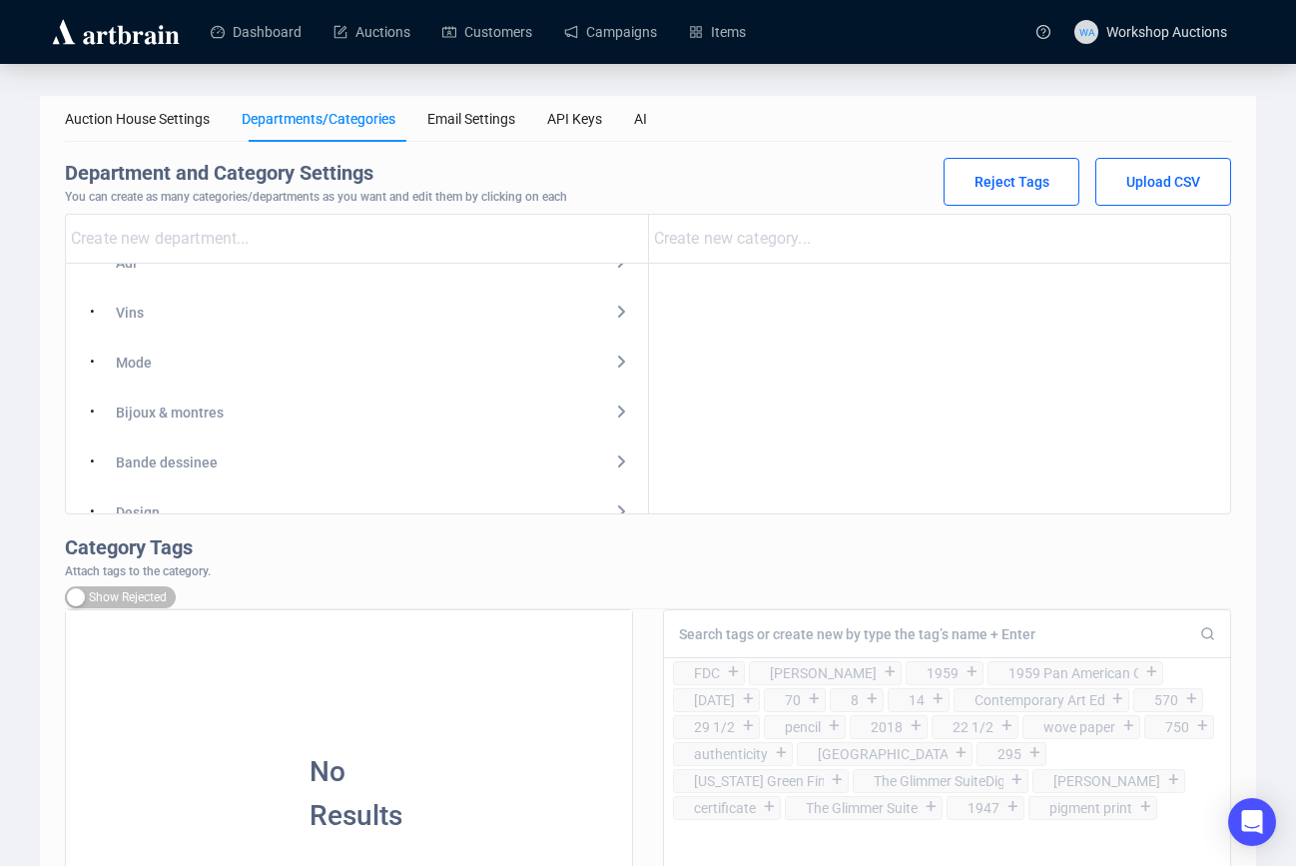
click at [138, 367] on div "Mode" at bounding box center [134, 362] width 36 height 22
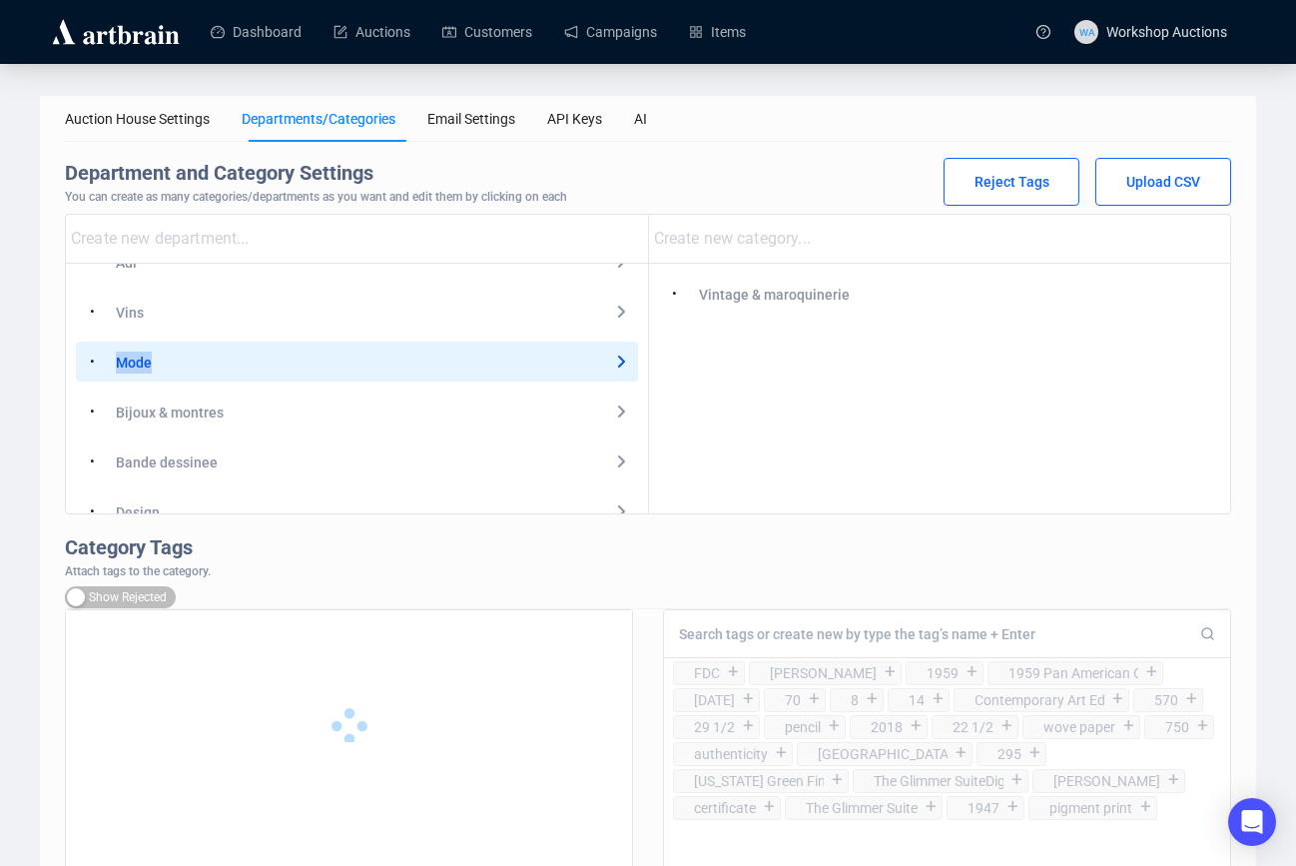
click at [138, 367] on div "Mode" at bounding box center [134, 362] width 36 height 22
copy div "Mode •"
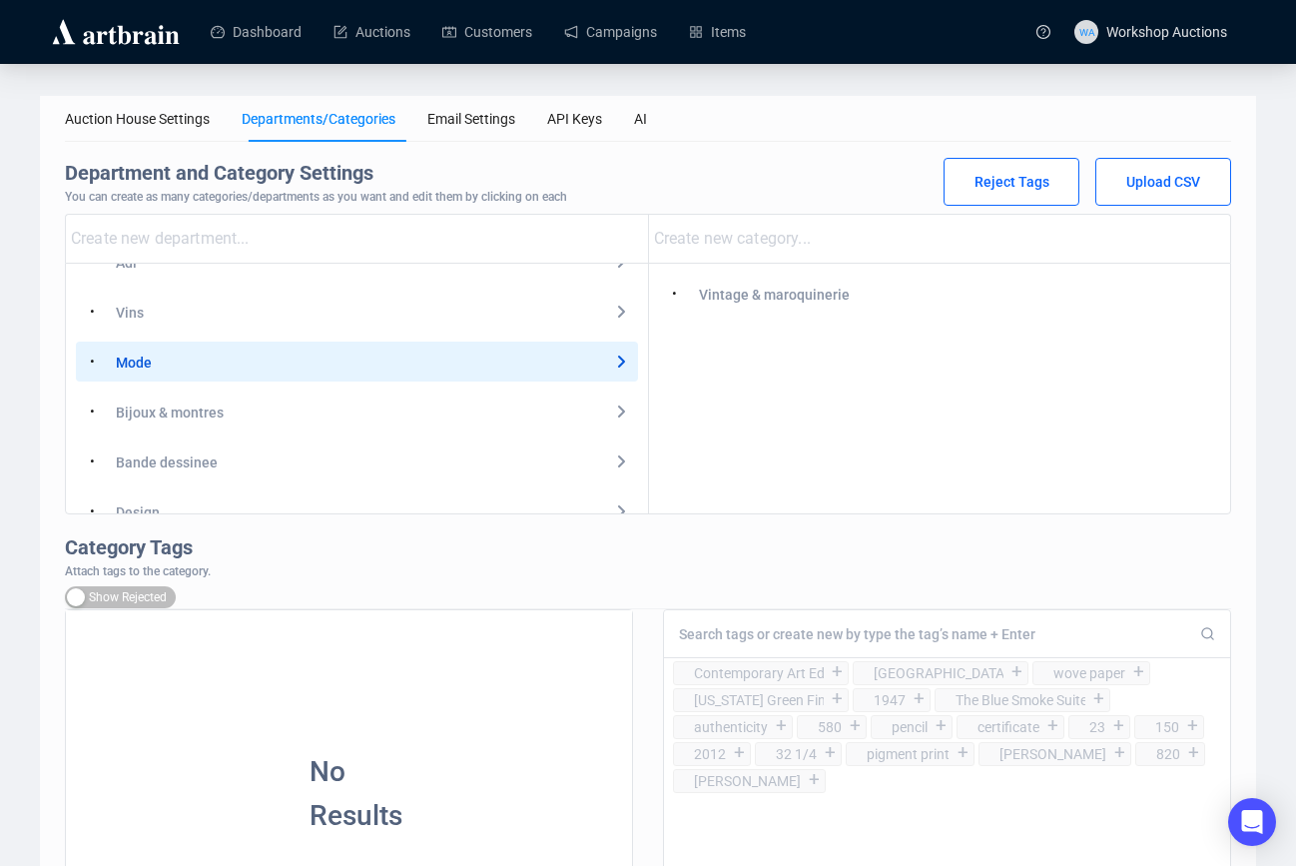
click at [752, 302] on div "Vintage & maroquinerie" at bounding box center [774, 295] width 151 height 22
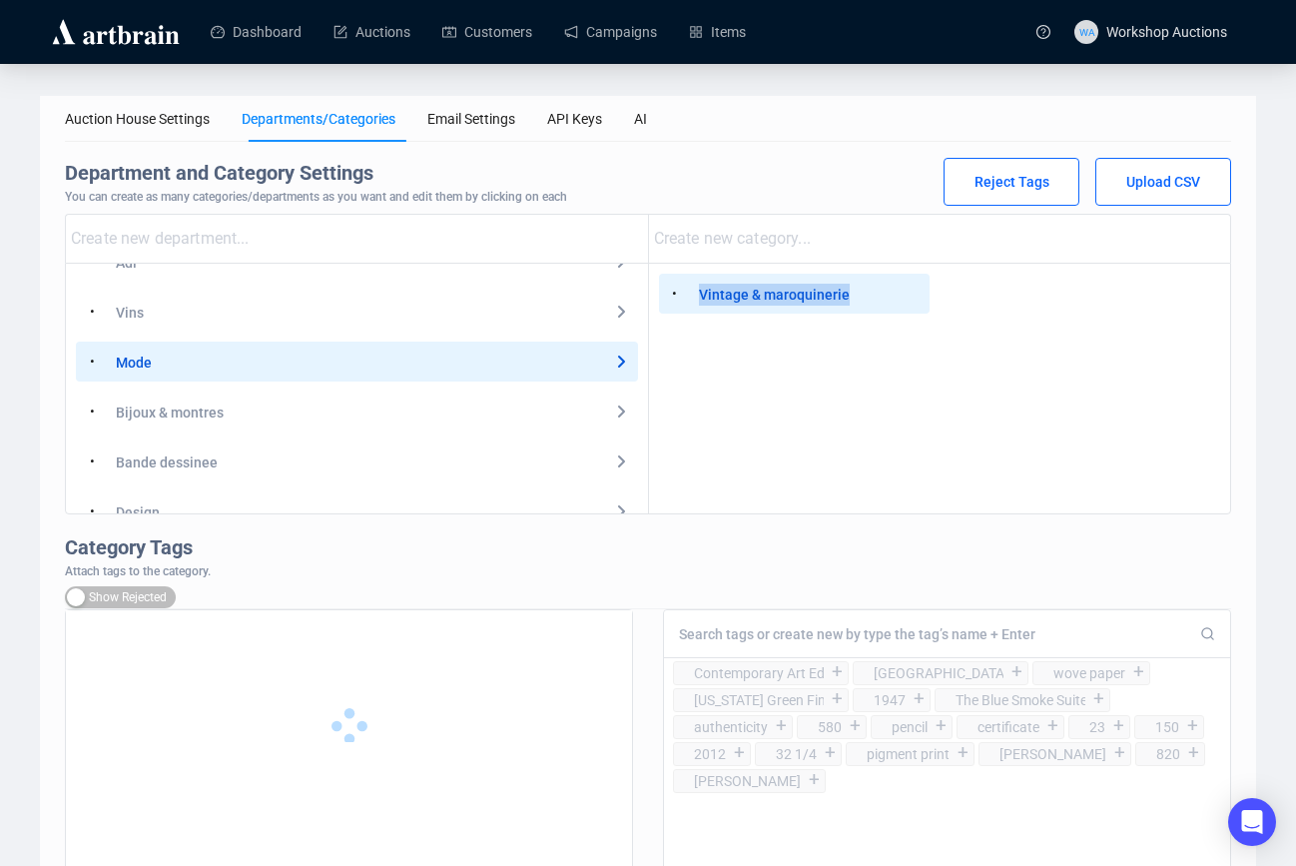
click at [752, 302] on div "Vintage & maroquinerie" at bounding box center [774, 295] width 151 height 22
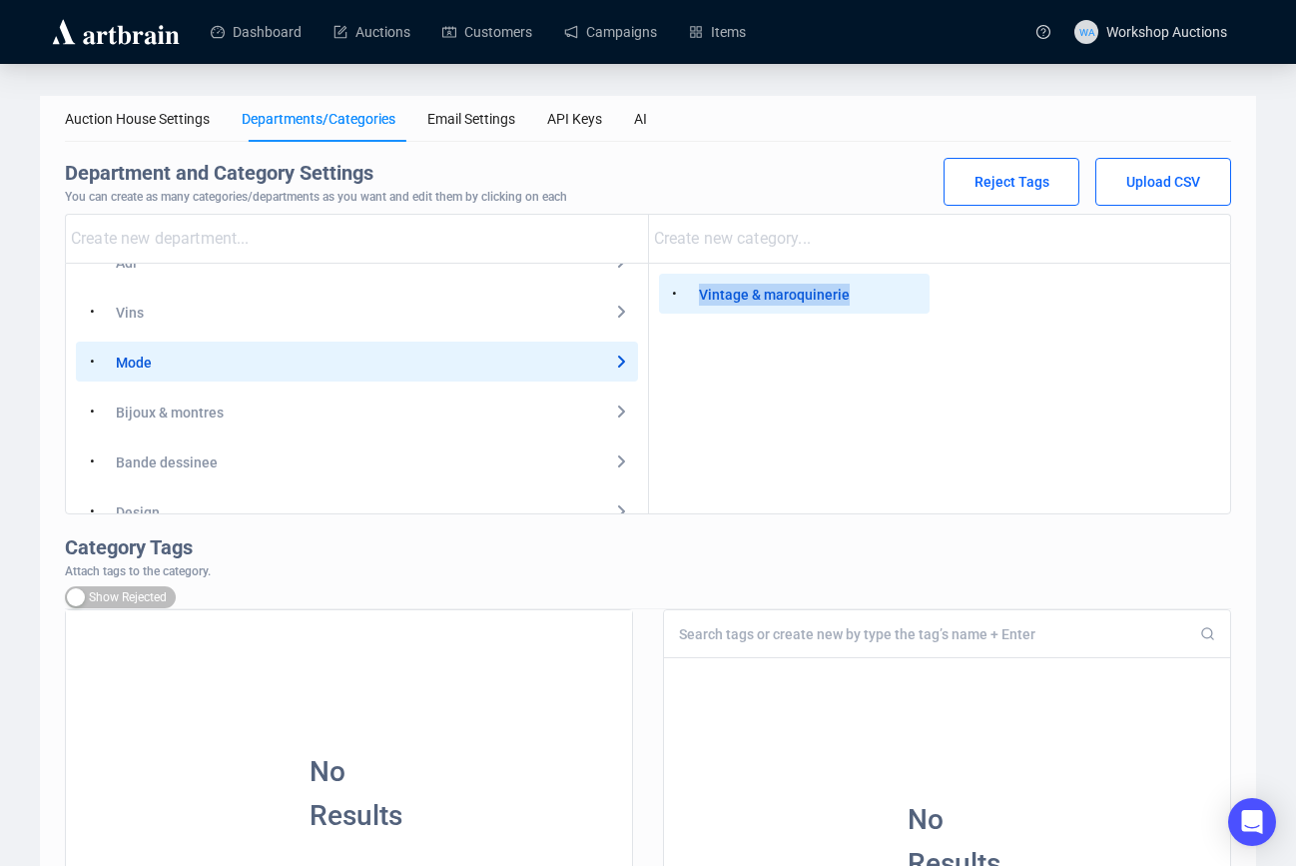
copy div "Vintage & maroquinerie"
click at [410, 44] on link "Auctions" at bounding box center [371, 32] width 77 height 52
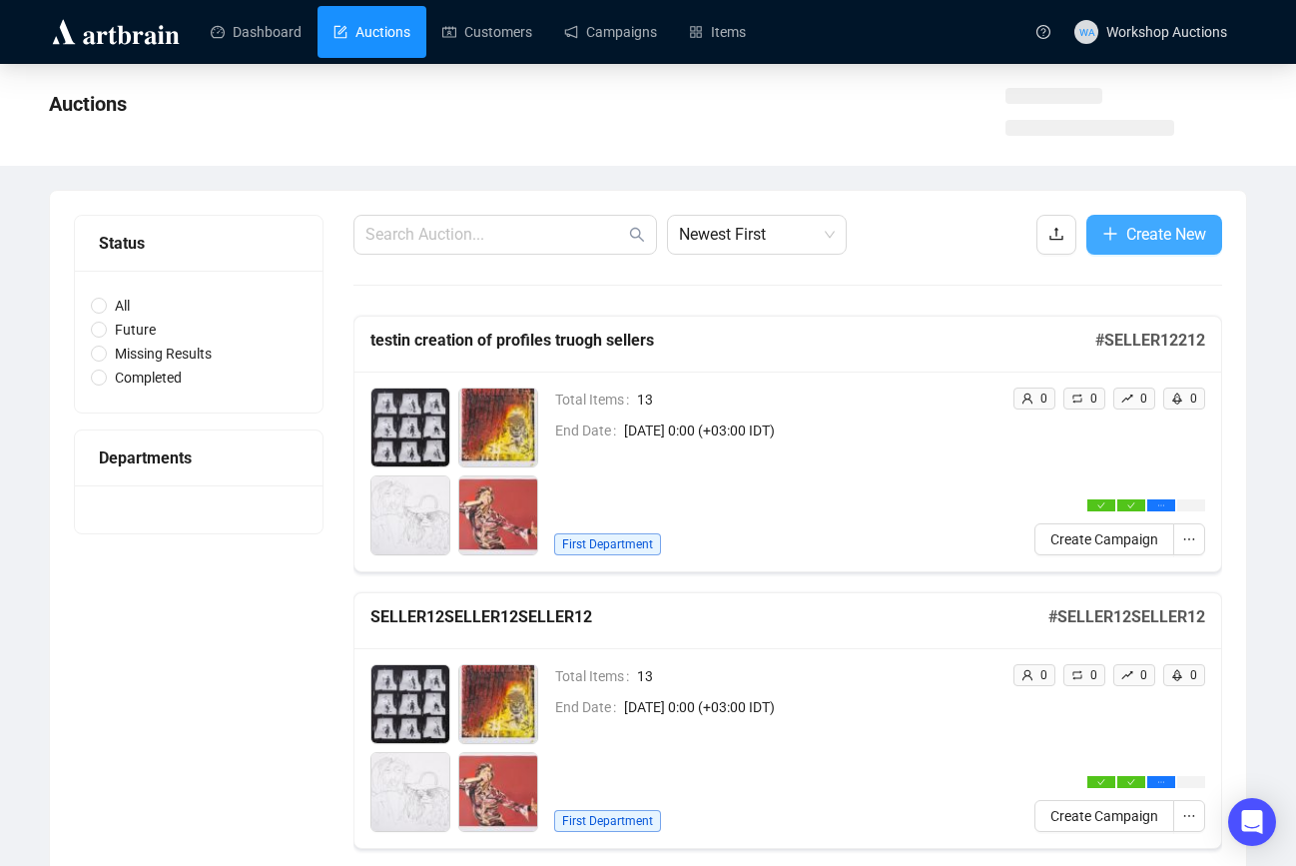
click at [1158, 248] on button "Create New" at bounding box center [1154, 235] width 136 height 40
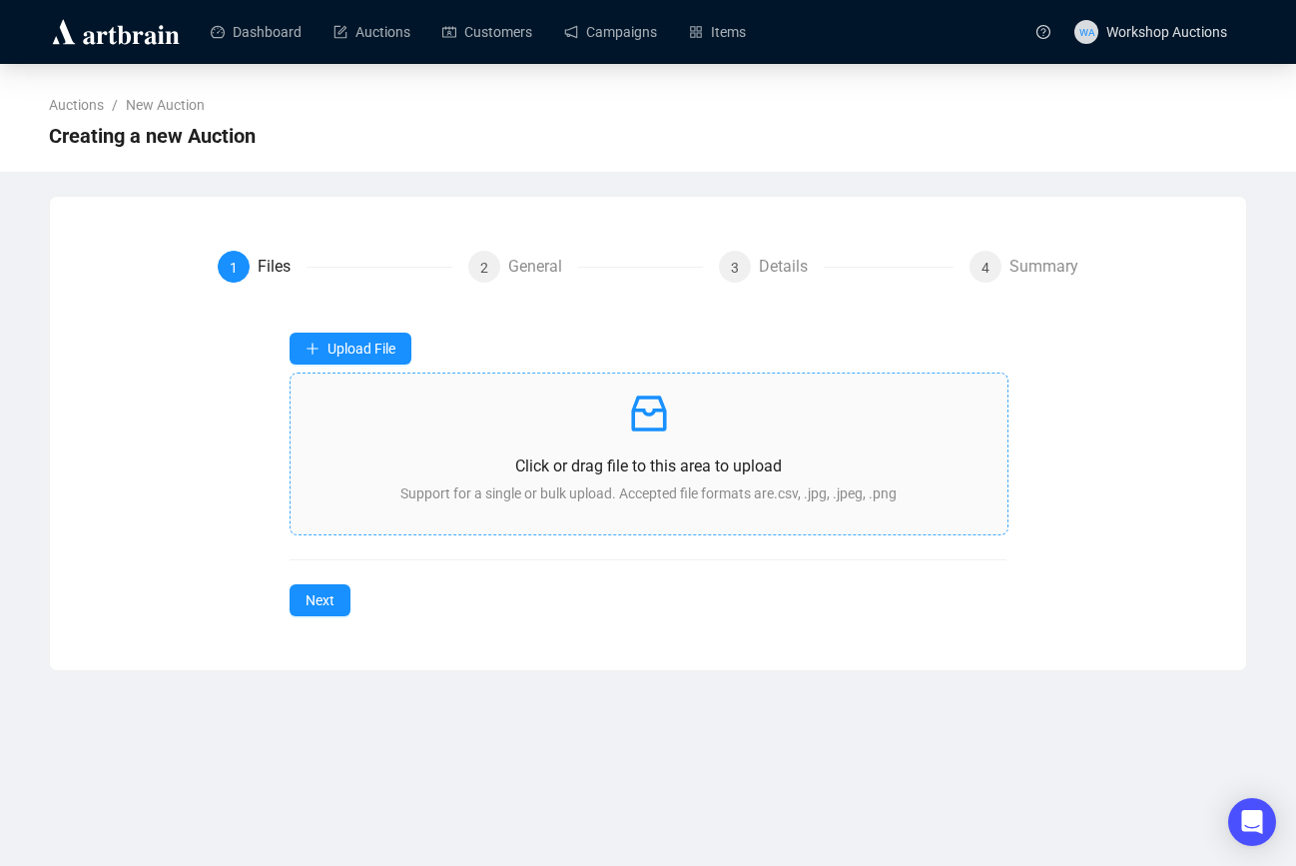
click at [556, 409] on p at bounding box center [650, 413] width 686 height 48
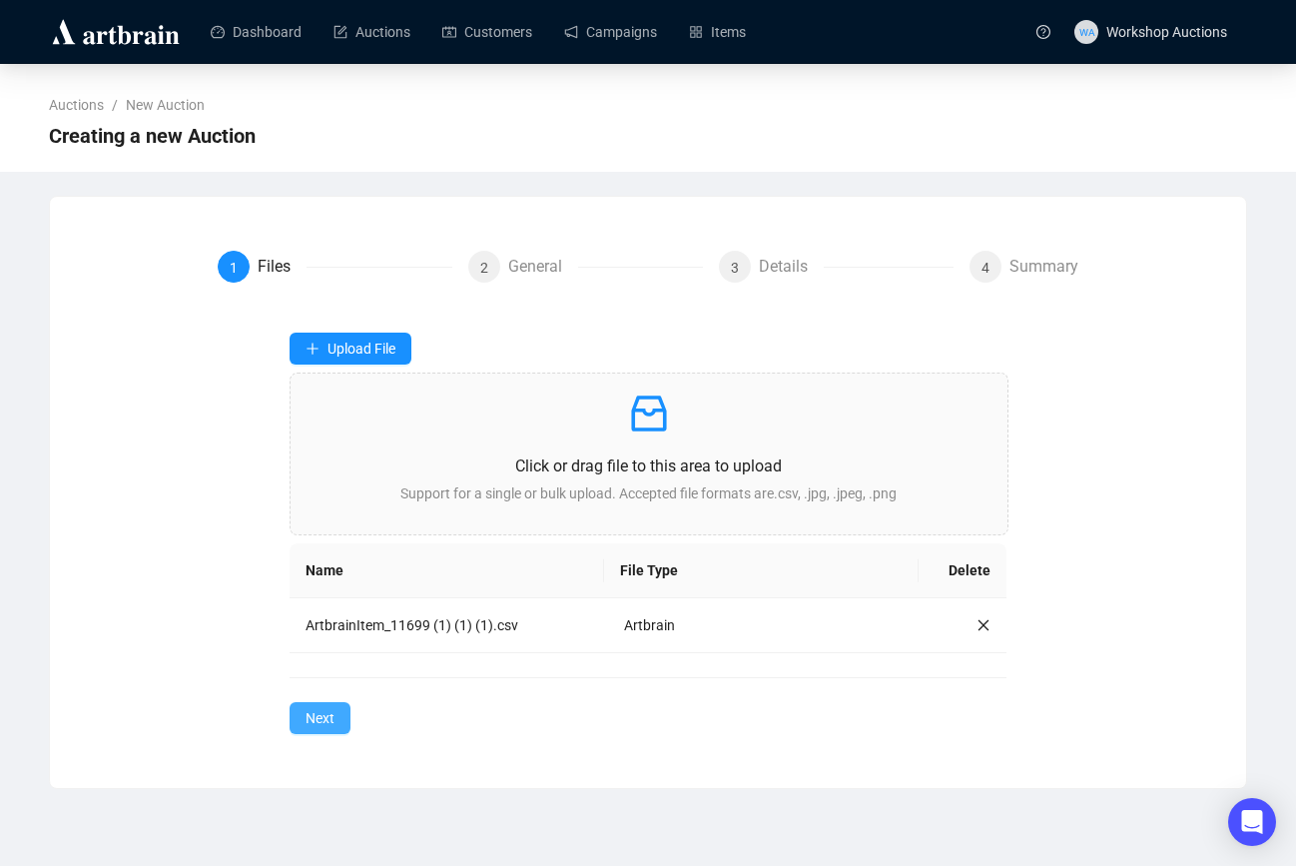
click at [332, 713] on span "Next" at bounding box center [320, 718] width 29 height 22
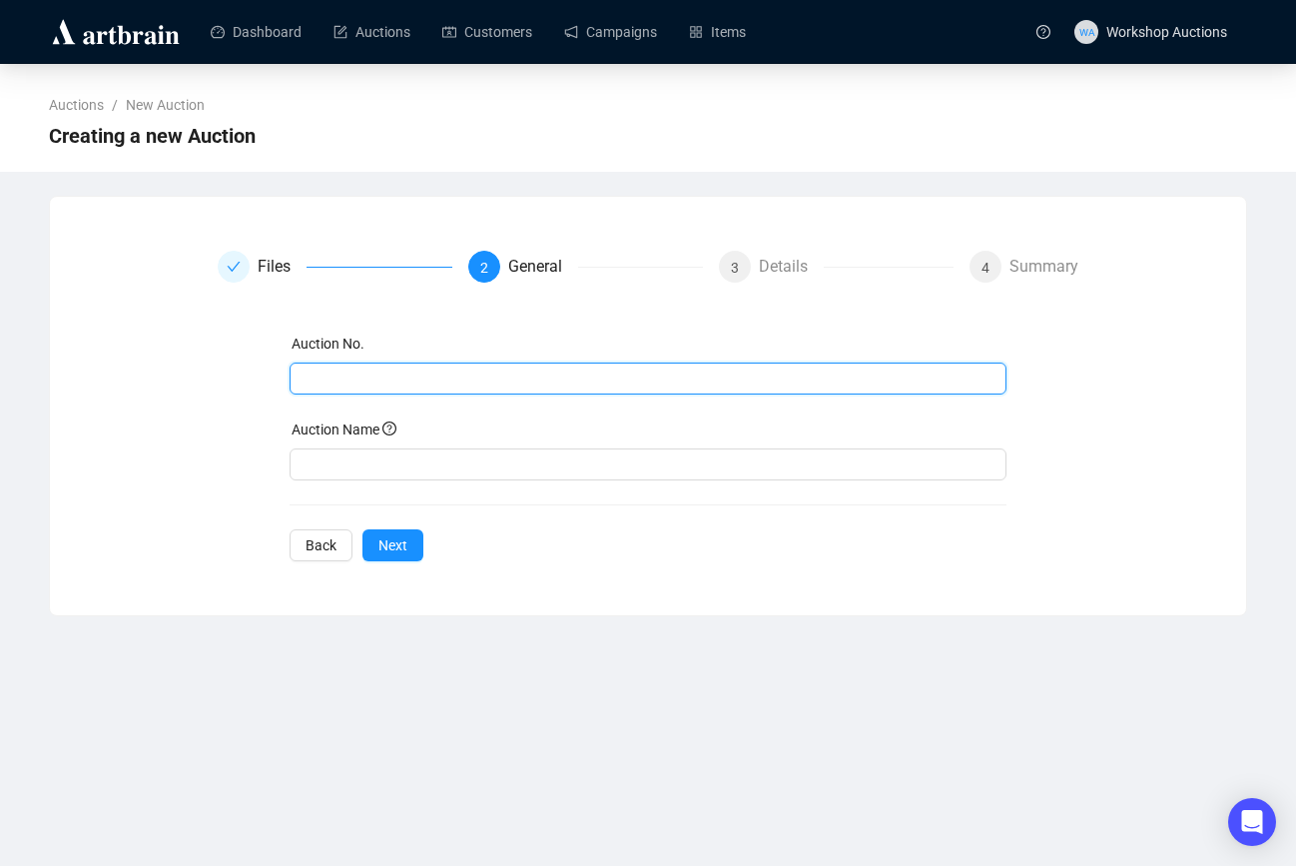
click at [398, 370] on input "text" at bounding box center [647, 378] width 690 height 22
click at [396, 378] on input "testing cosnigned tab" at bounding box center [647, 378] width 690 height 22
type input "testing cosnigned tab"
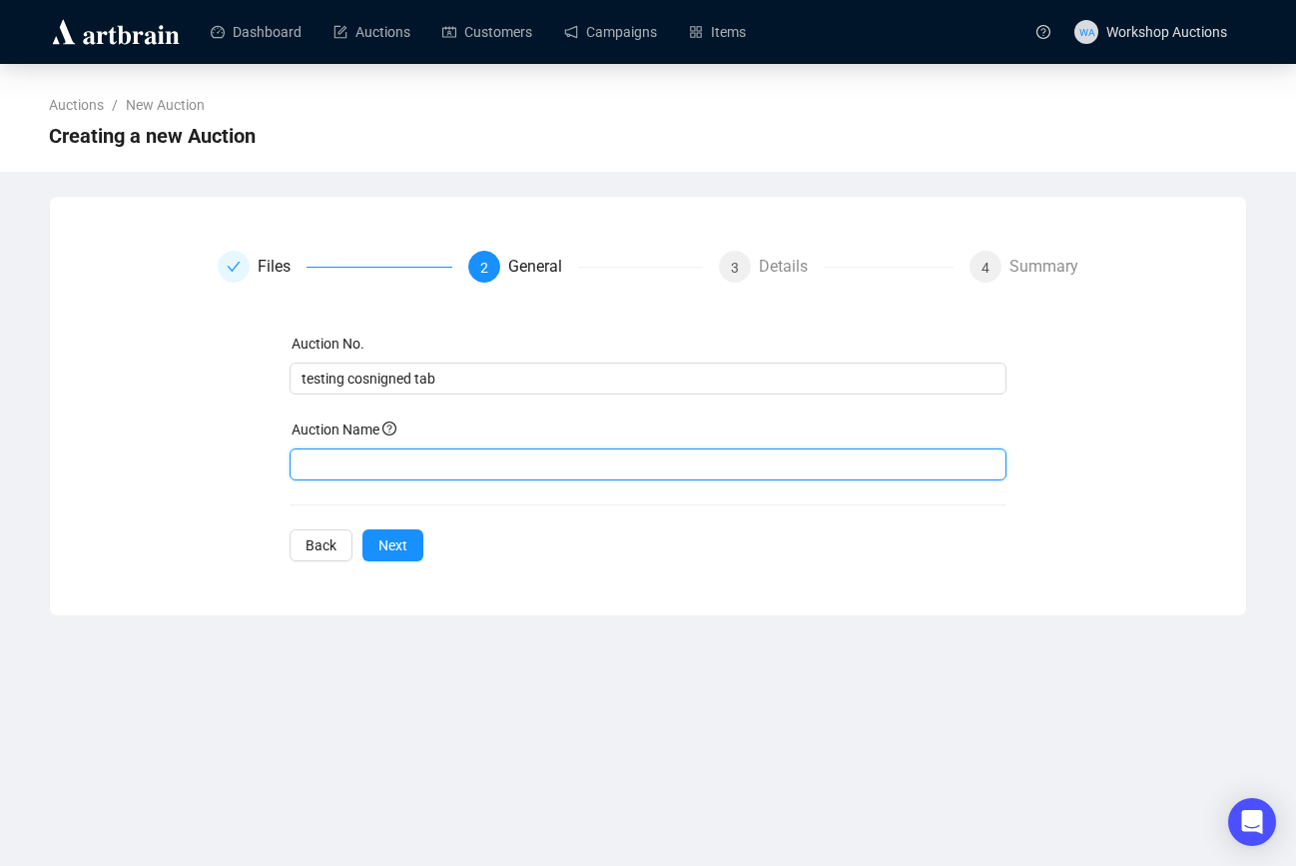
click at [386, 458] on input "text" at bounding box center [649, 464] width 718 height 32
paste input "testing cosnigned tab"
type input "testing cosnigned tab"
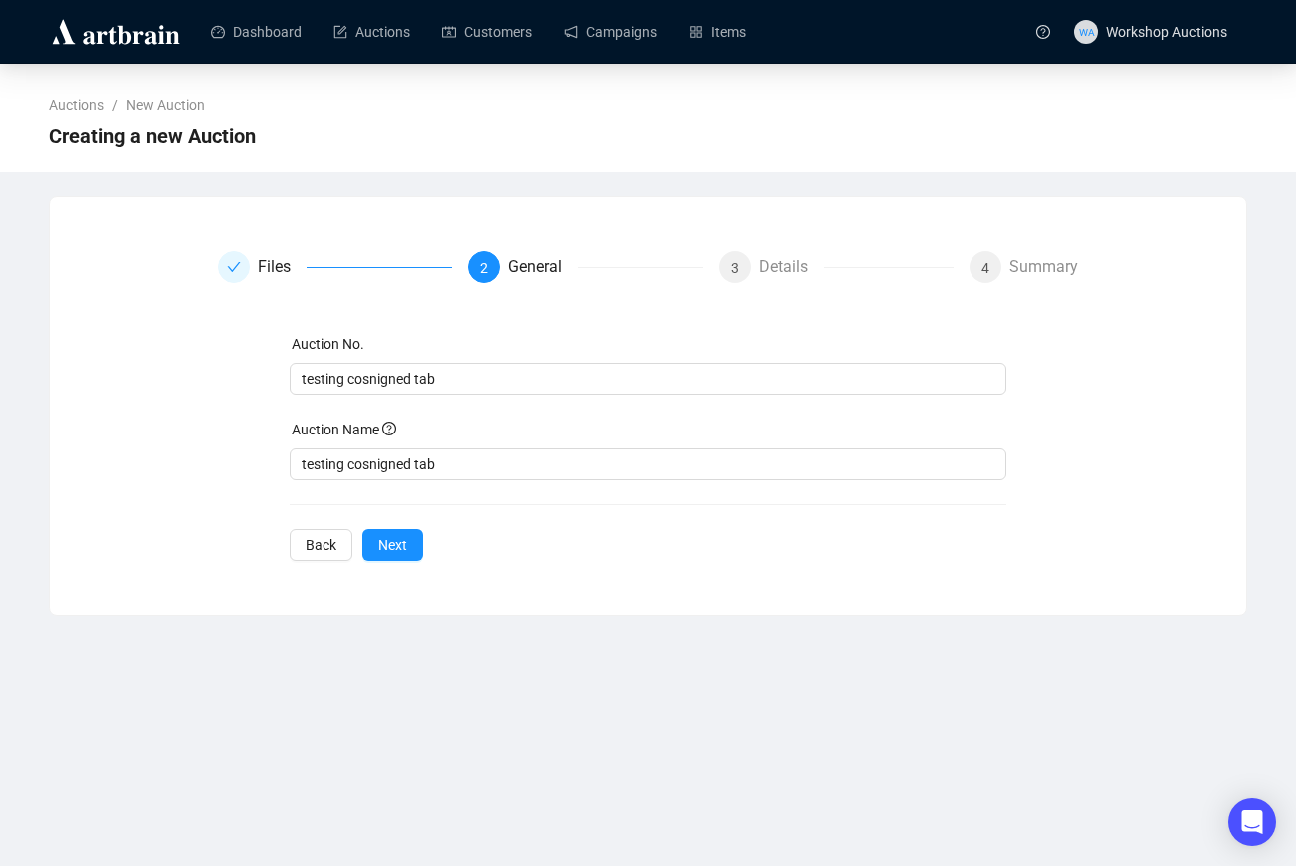
click at [386, 523] on div "Auction No. testing cosnigned tab Auction Name testing cosnigned tab Back Next" at bounding box center [649, 446] width 718 height 229
click at [386, 534] on span "Next" at bounding box center [392, 545] width 29 height 22
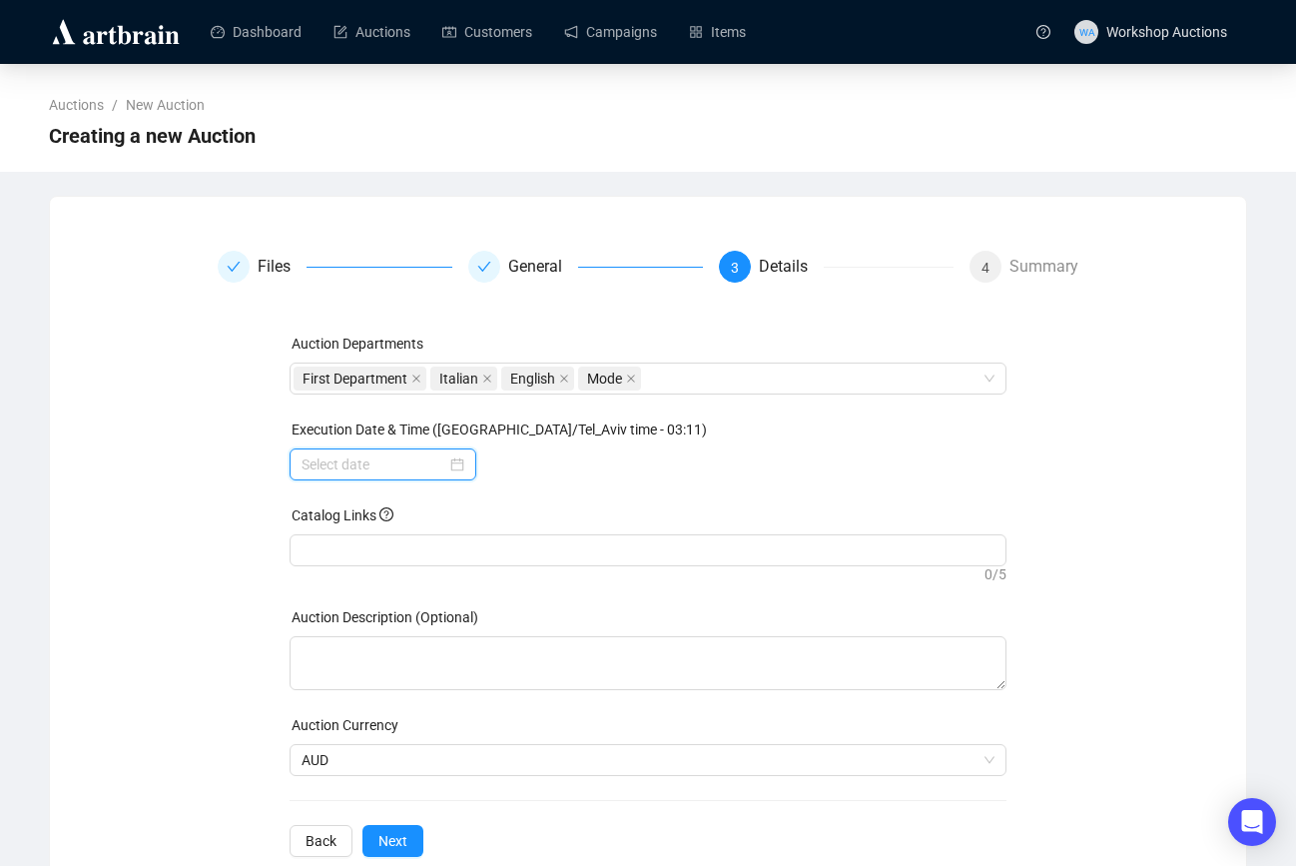
click at [405, 466] on input at bounding box center [374, 464] width 145 height 22
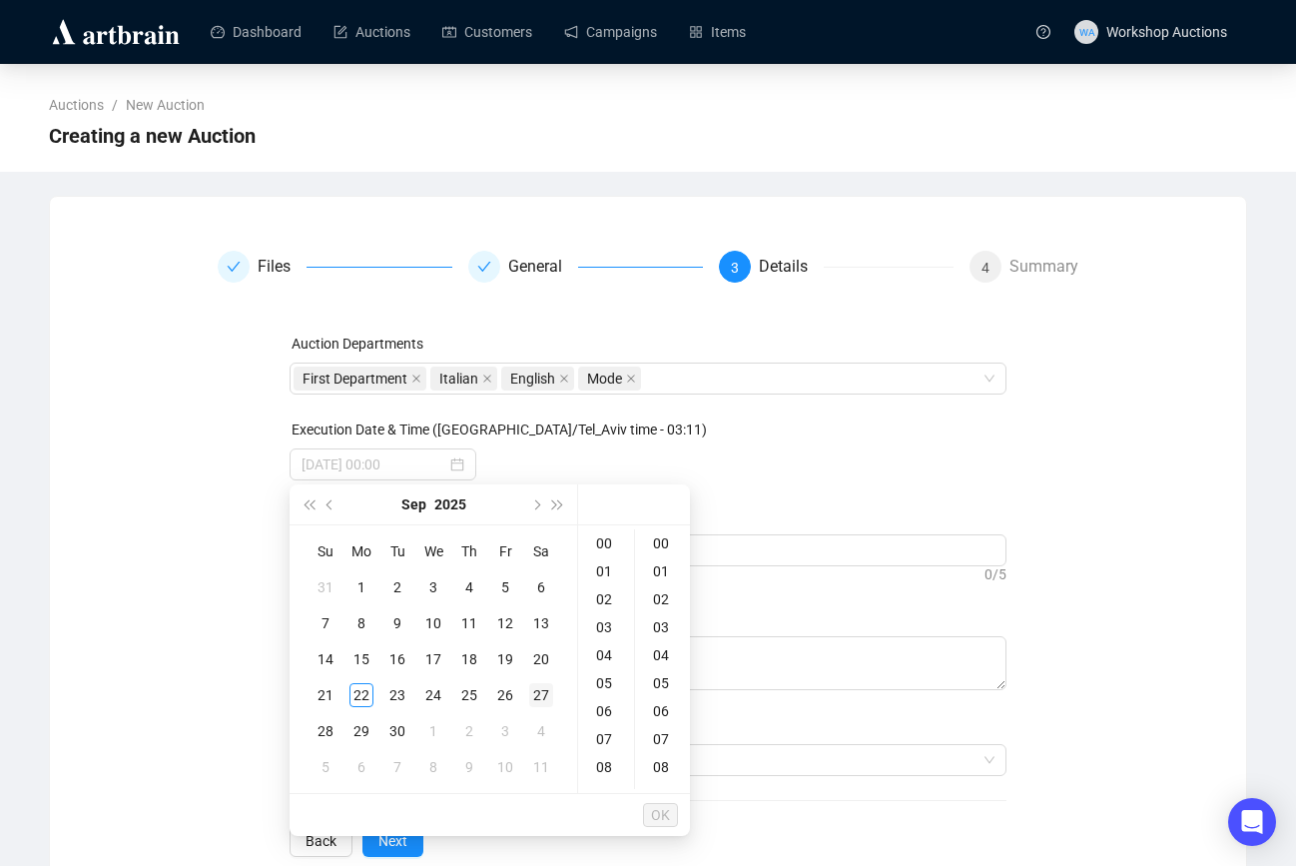
click at [539, 692] on div "27" at bounding box center [541, 695] width 24 height 24
type input "[DATE] 00:00"
click at [665, 815] on span "OK" at bounding box center [660, 815] width 19 height 38
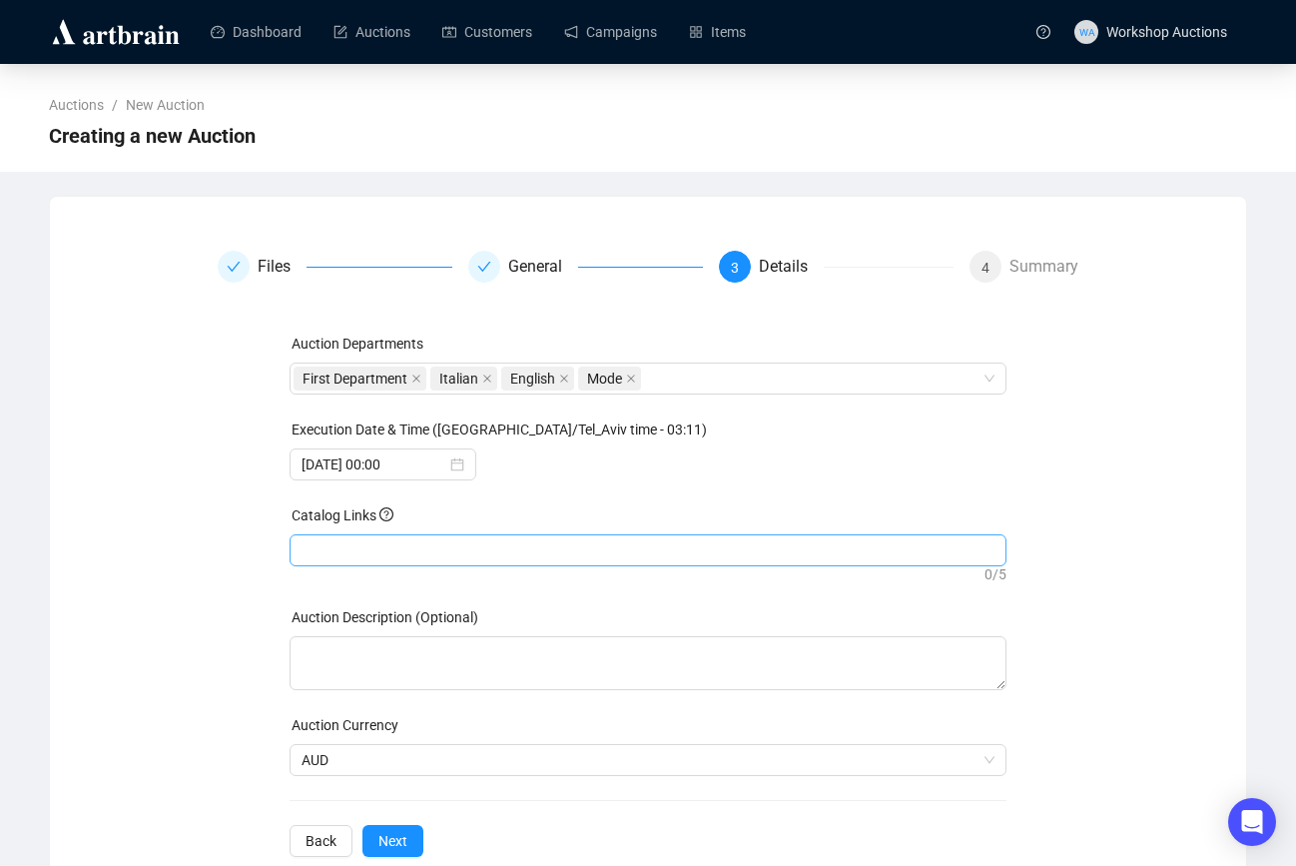
click at [508, 552] on div at bounding box center [649, 550] width 710 height 28
paste input "[URL][DOMAIN_NAME]"
click at [377, 768] on span "AUD" at bounding box center [649, 760] width 694 height 30
type input "[URL][DOMAIN_NAME]"
click at [400, 823] on div "Auction Departments First Department Italian English Mode Execution Date & Time…" at bounding box center [649, 594] width 718 height 524
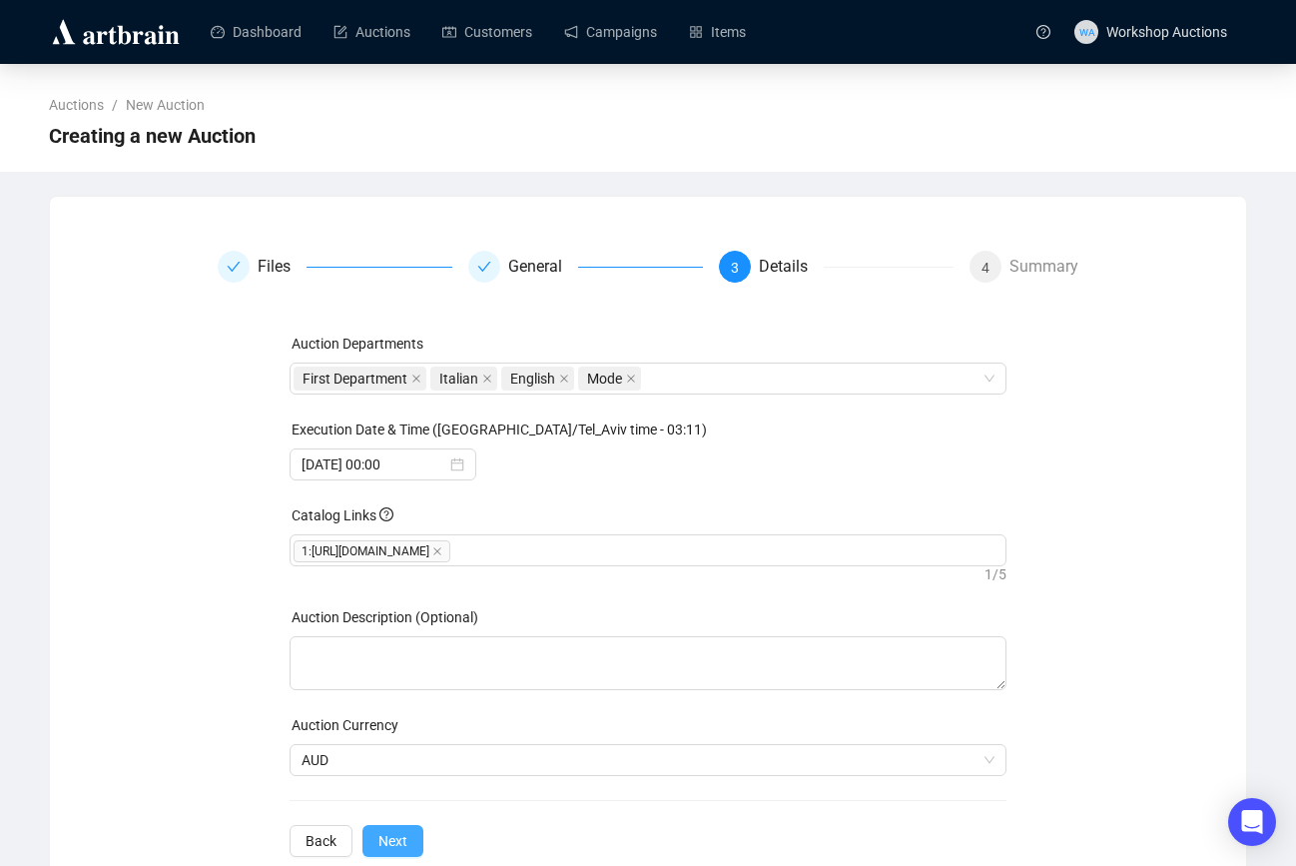
click at [407, 838] on span "Next" at bounding box center [392, 841] width 29 height 22
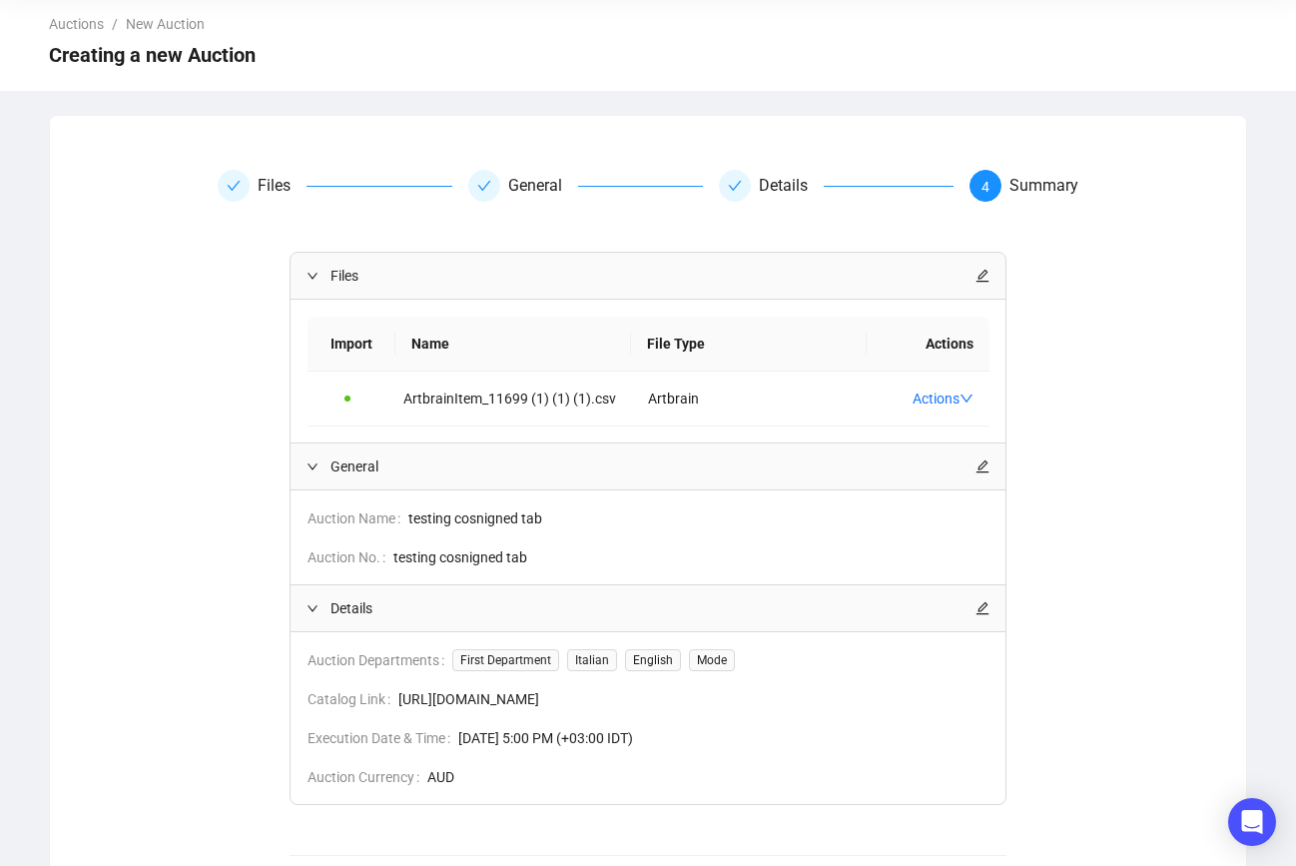
scroll to position [204, 0]
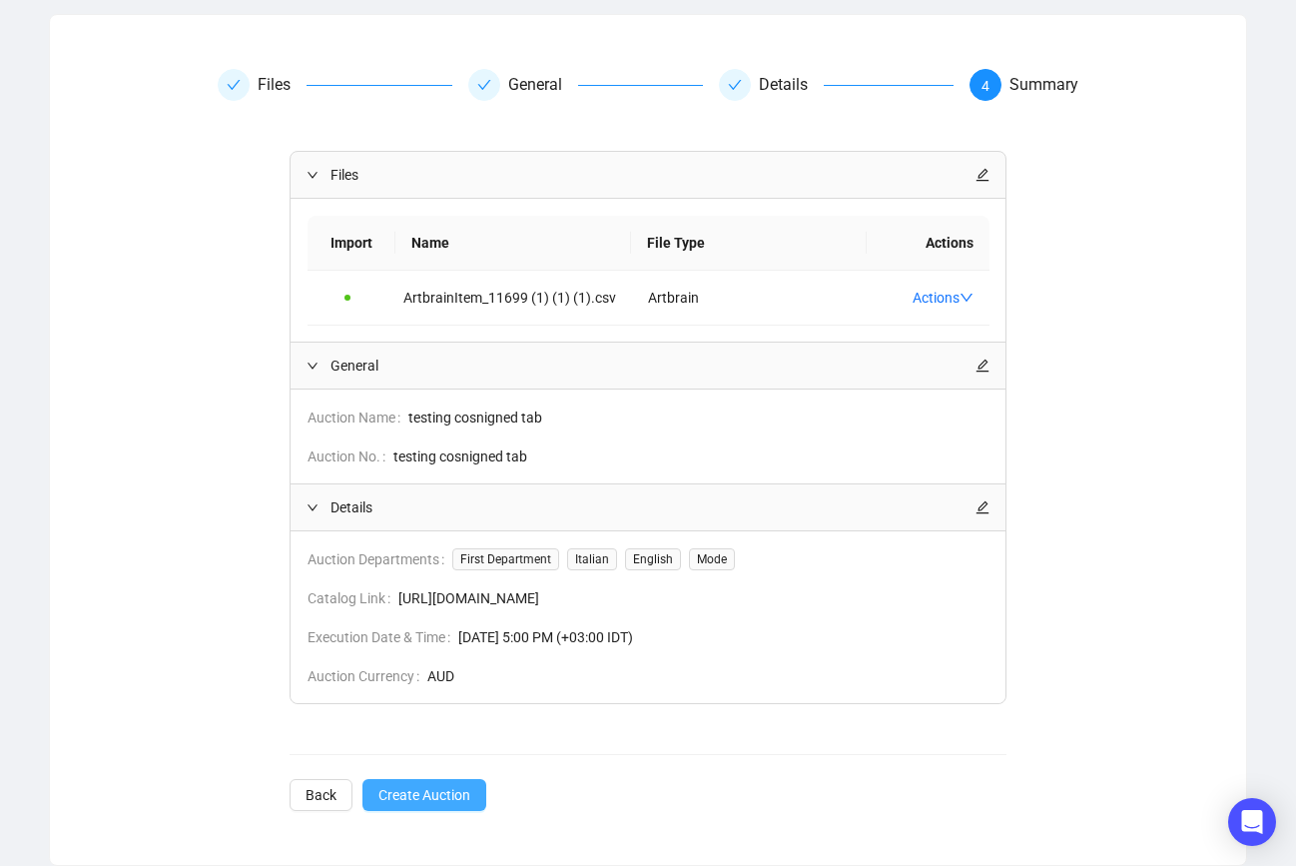
click at [406, 779] on button "Create Auction" at bounding box center [424, 795] width 124 height 32
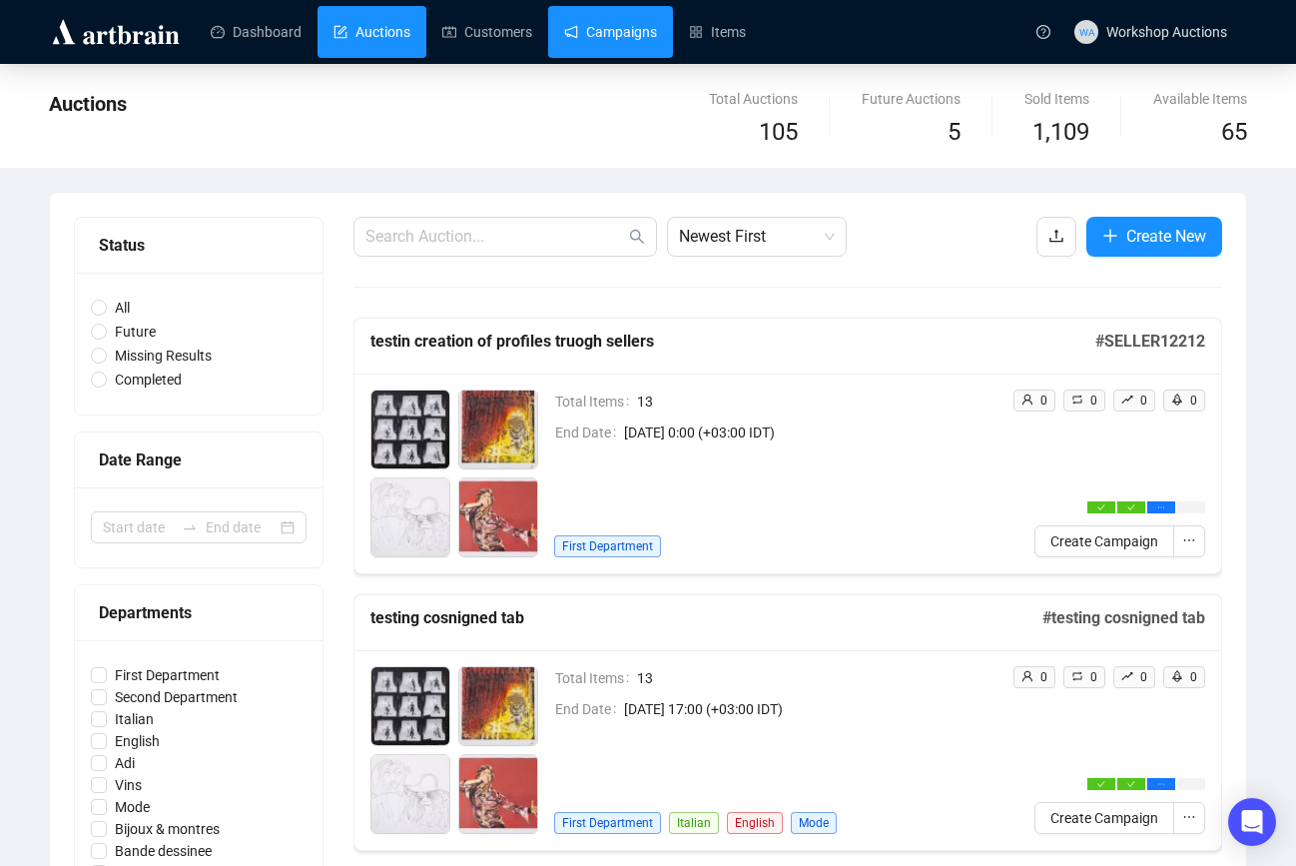
click at [657, 21] on link "Campaigns" at bounding box center [610, 32] width 93 height 52
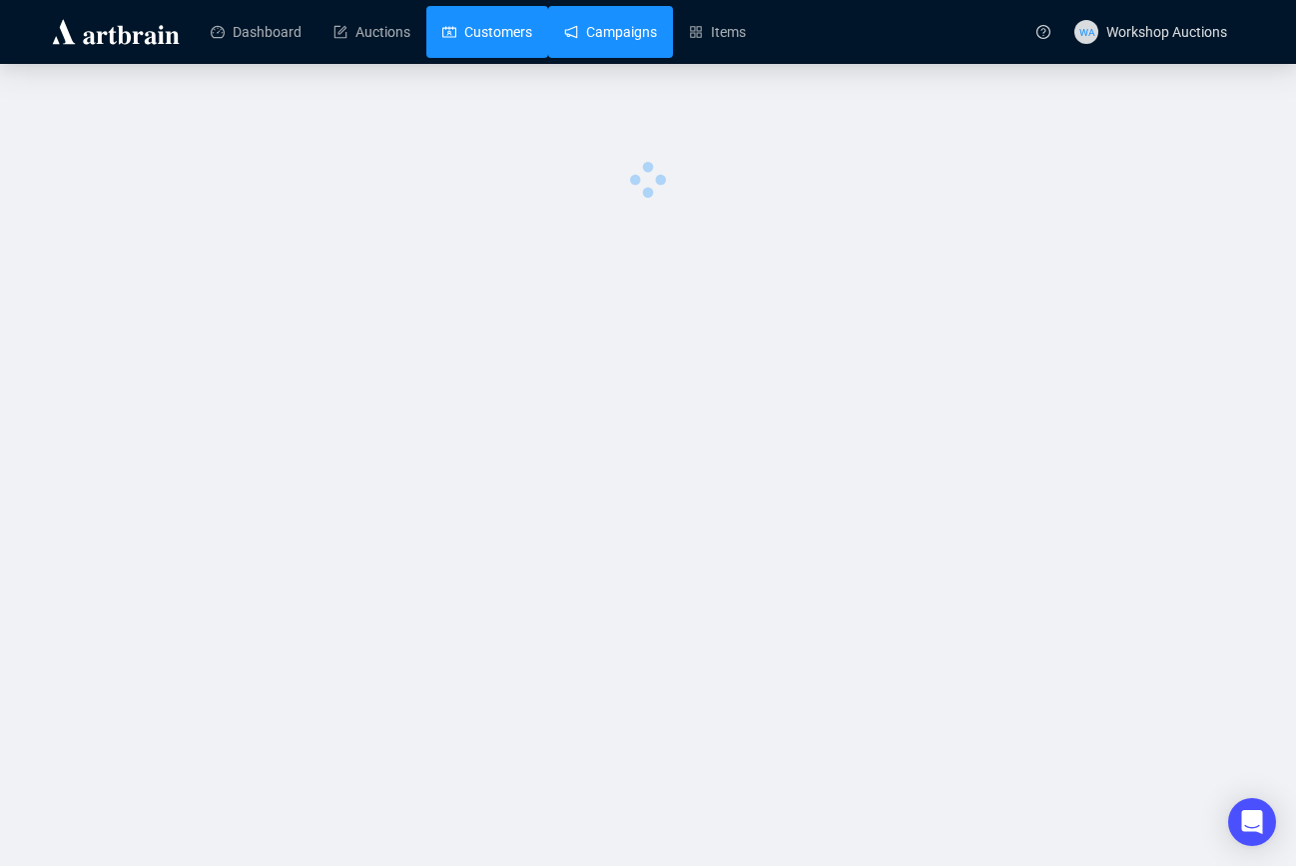
click at [517, 36] on link "Customers" at bounding box center [487, 32] width 90 height 52
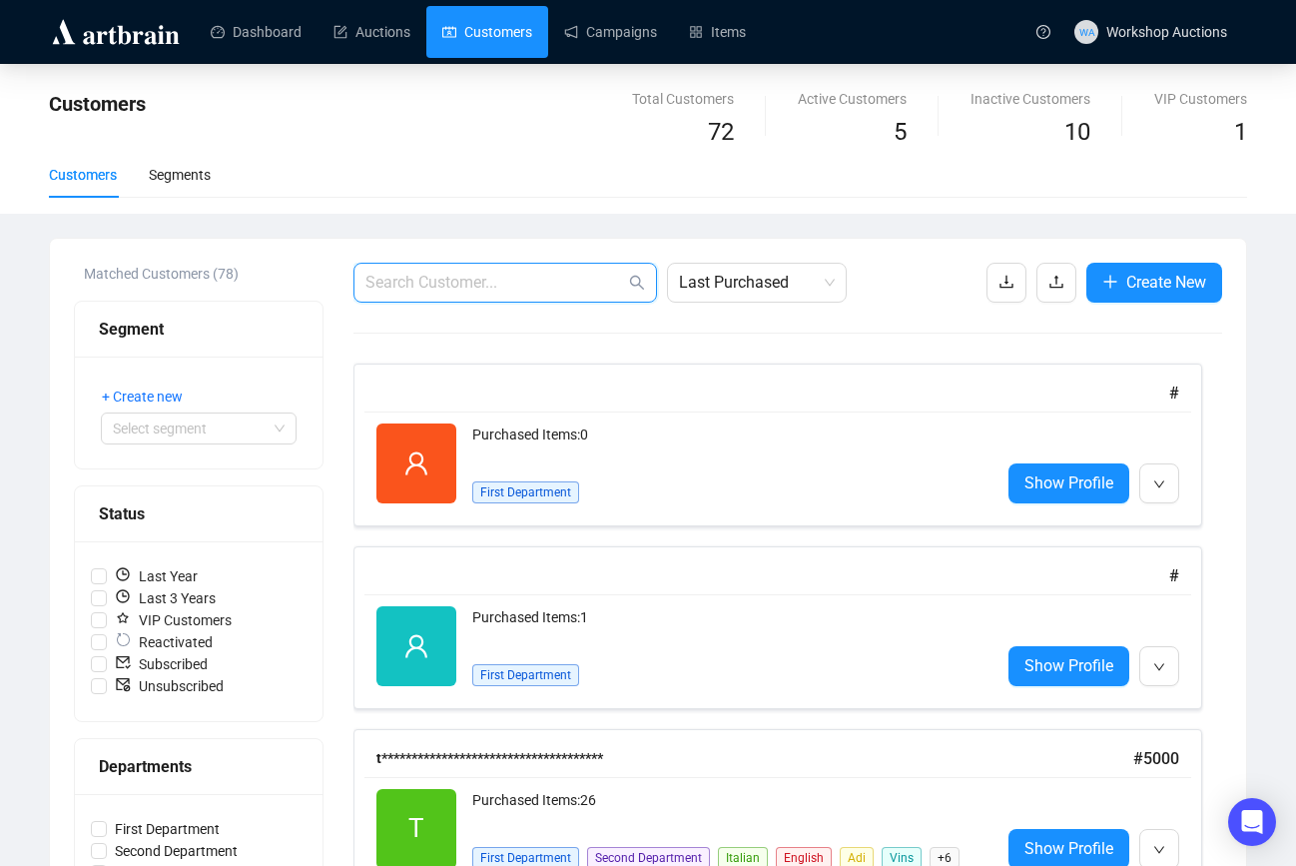
click at [582, 292] on input "text" at bounding box center [495, 283] width 260 height 24
paste input "[EMAIL_ADDRESS][DOMAIN_NAME]"
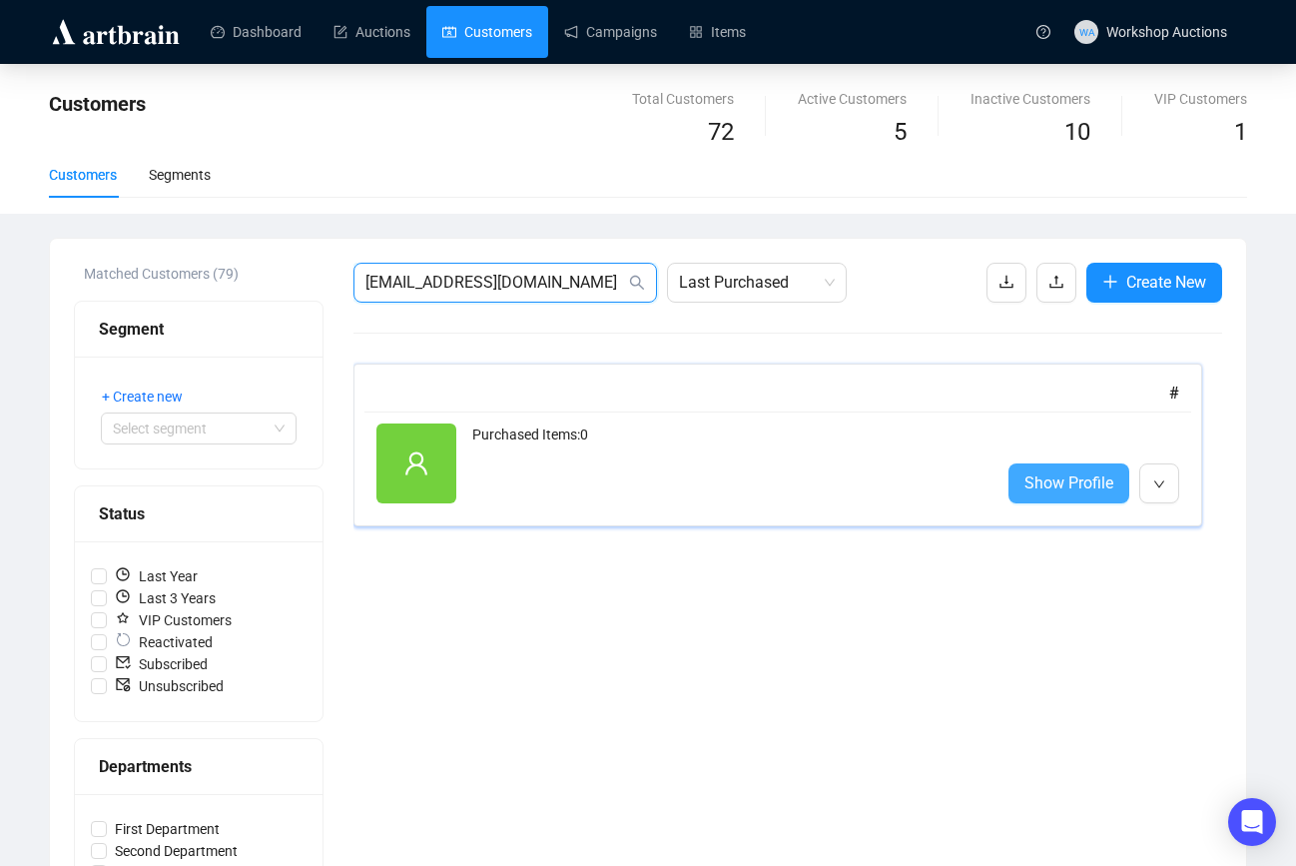
type input "[EMAIL_ADDRESS][DOMAIN_NAME]"
click at [1079, 496] on link "Show Profile" at bounding box center [1068, 483] width 121 height 40
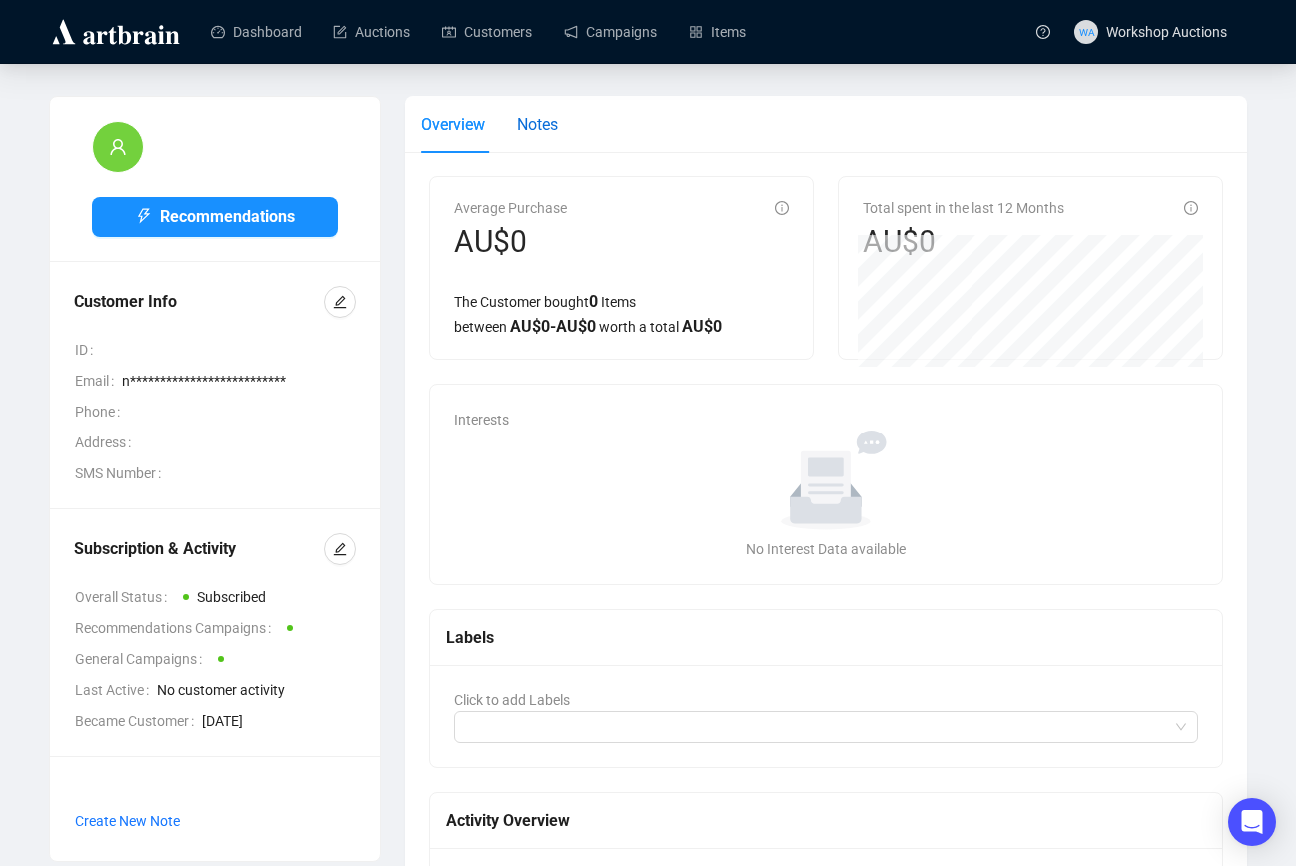
click at [558, 134] on div "Notes" at bounding box center [537, 124] width 41 height 25
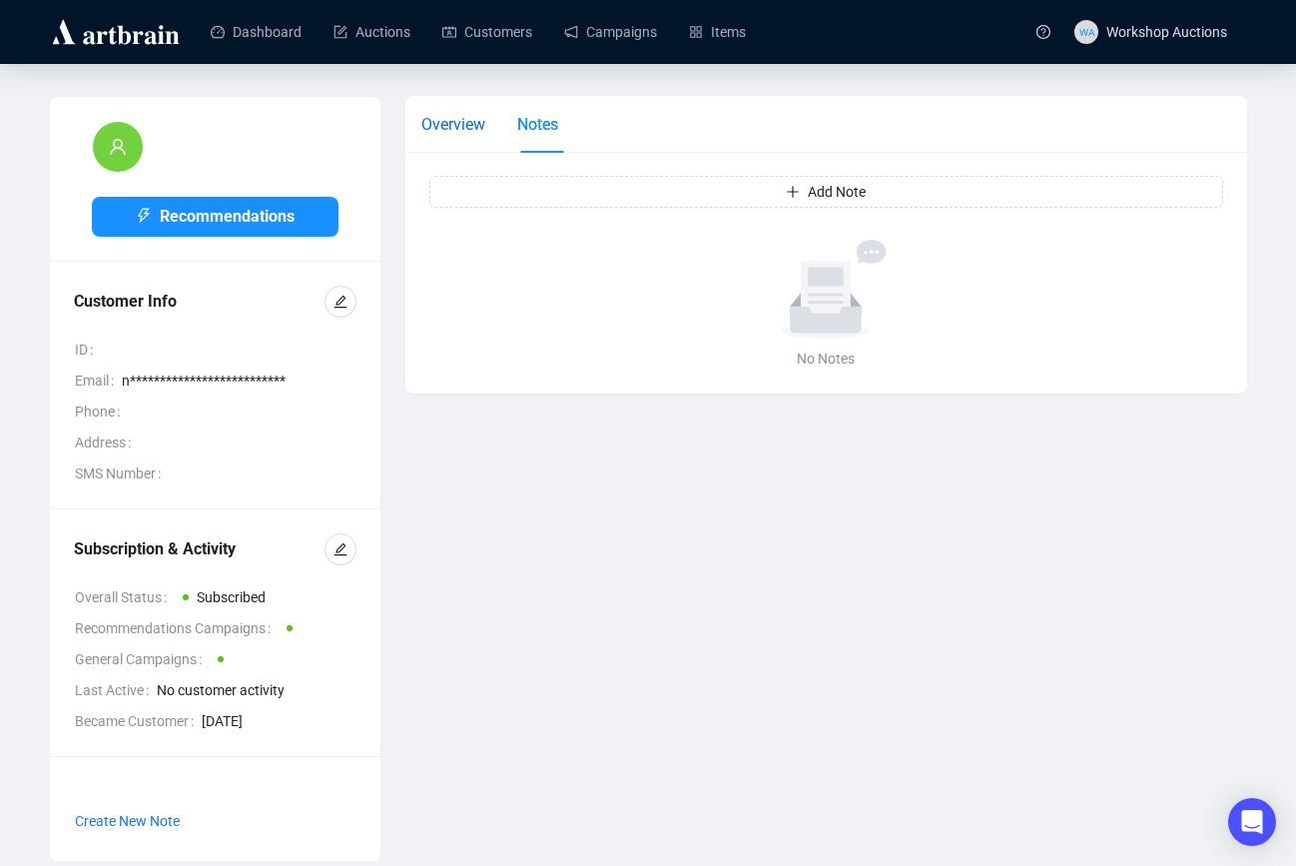
click at [428, 131] on span "Overview" at bounding box center [453, 124] width 64 height 19
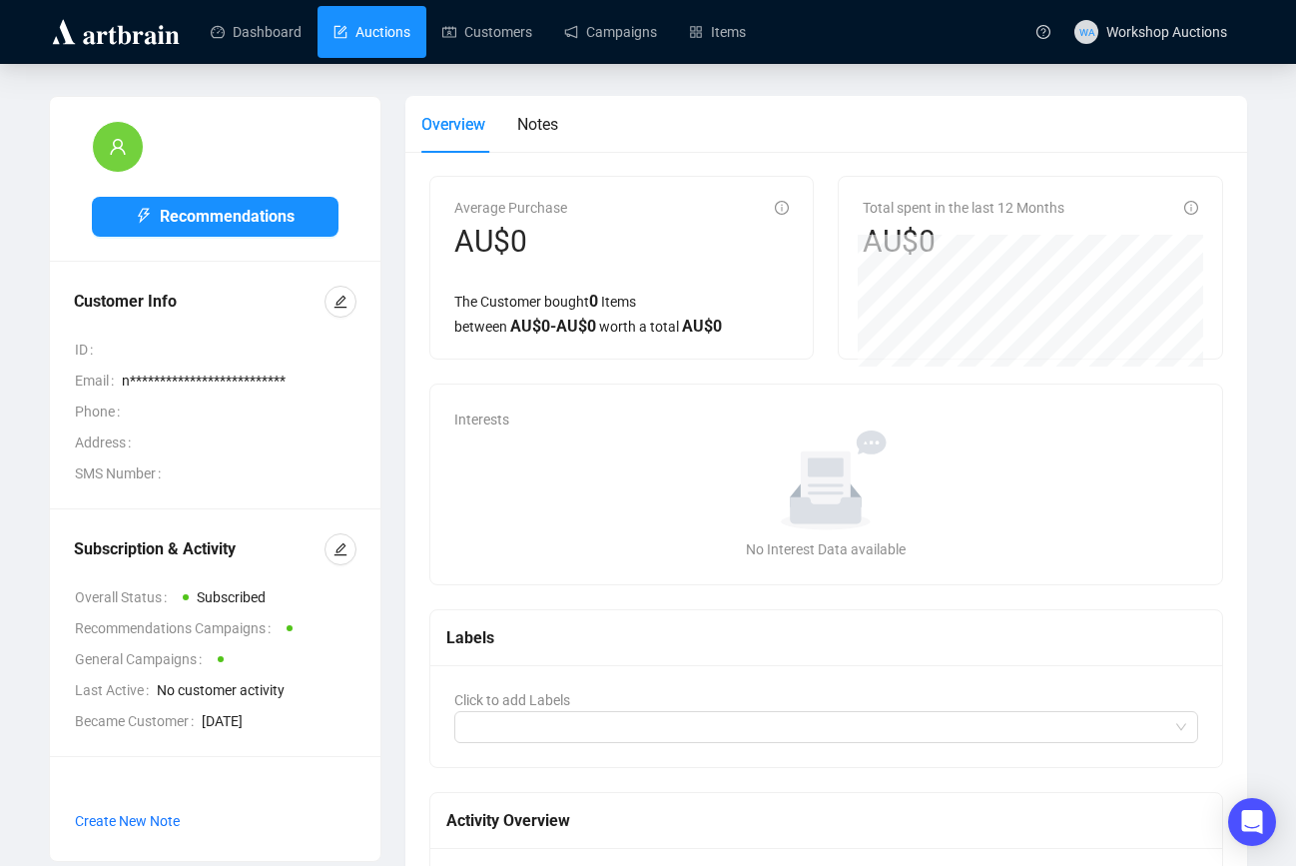
click at [388, 28] on link "Auctions" at bounding box center [371, 32] width 77 height 52
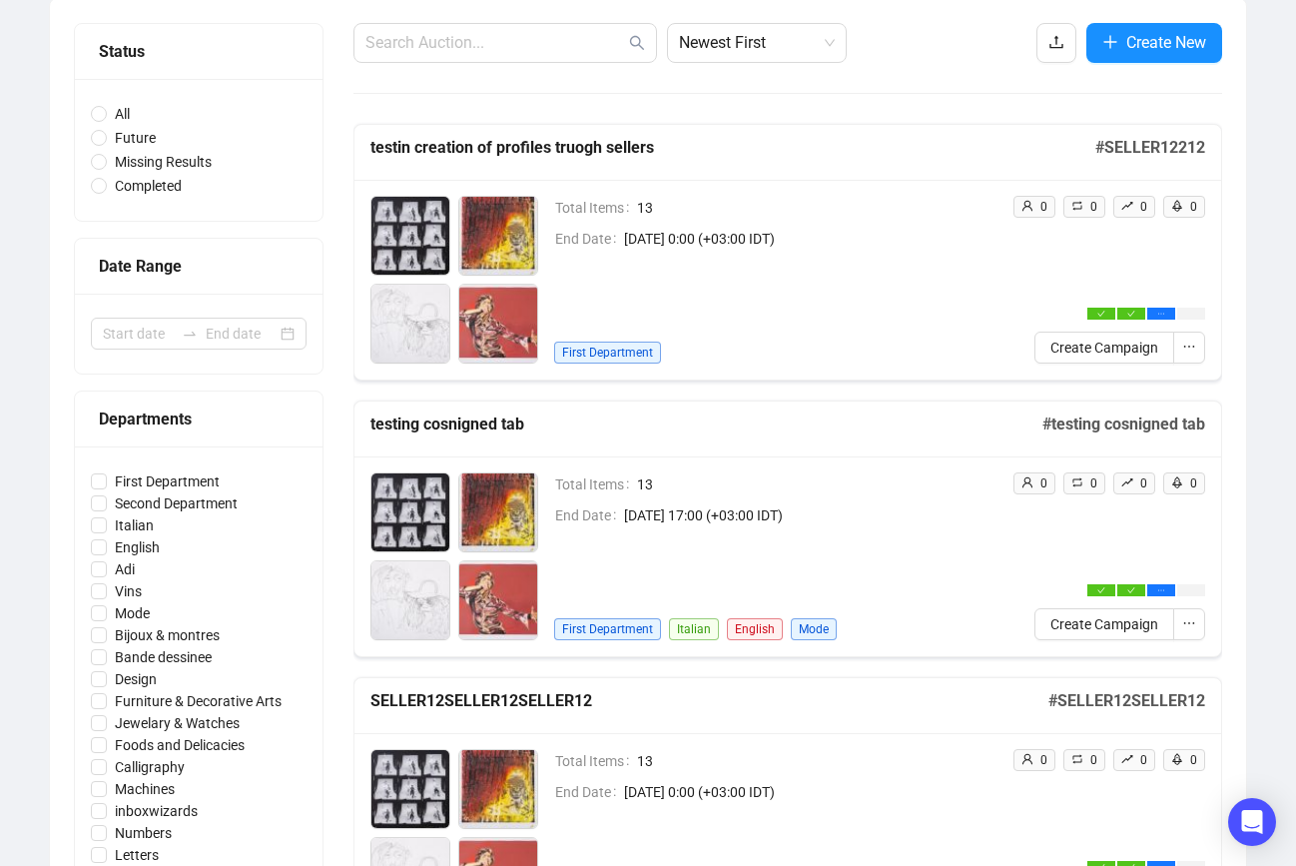
scroll to position [209, 0]
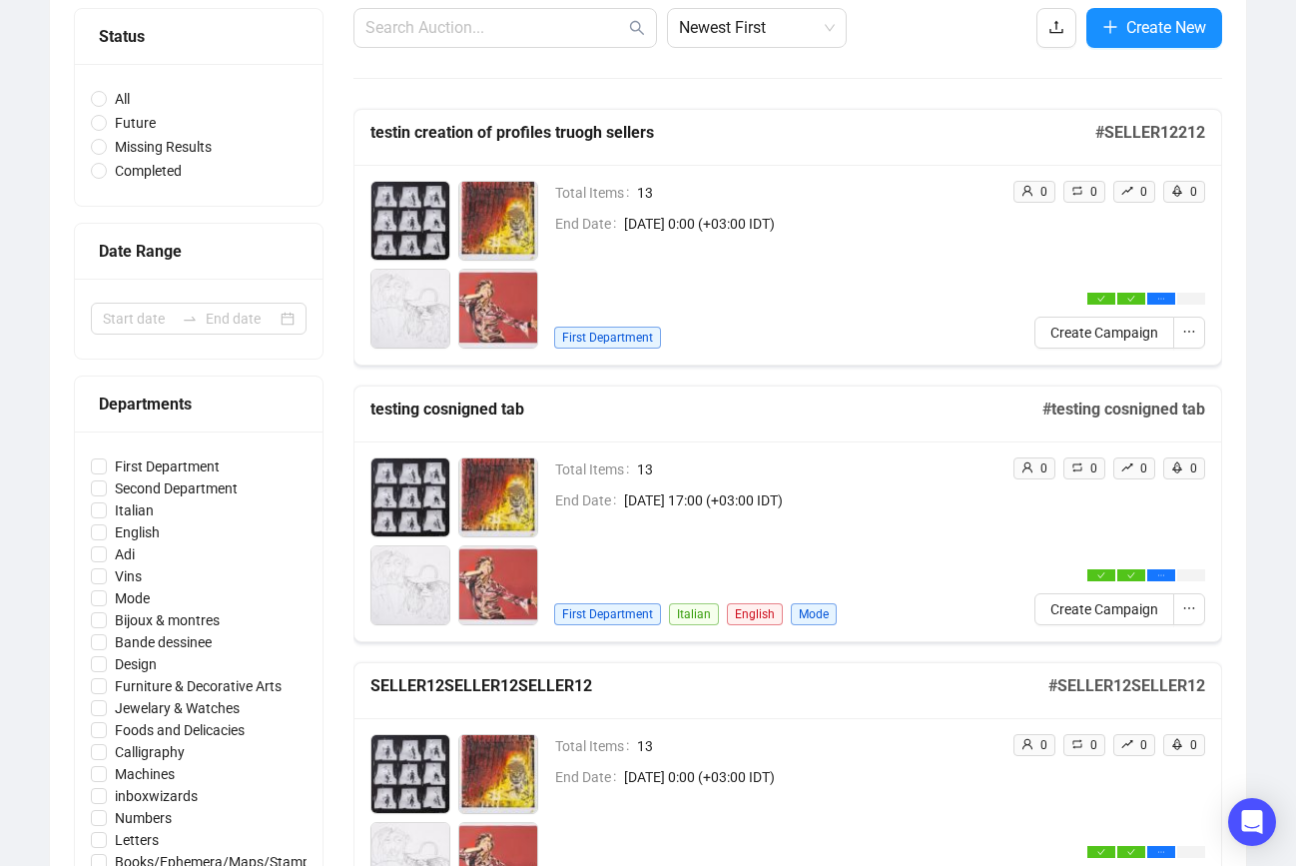
click at [947, 559] on div "Total Items 13 End Date [DATE] 17:00 (+03:00 IDT) First Department Italian Engl…" at bounding box center [775, 541] width 442 height 168
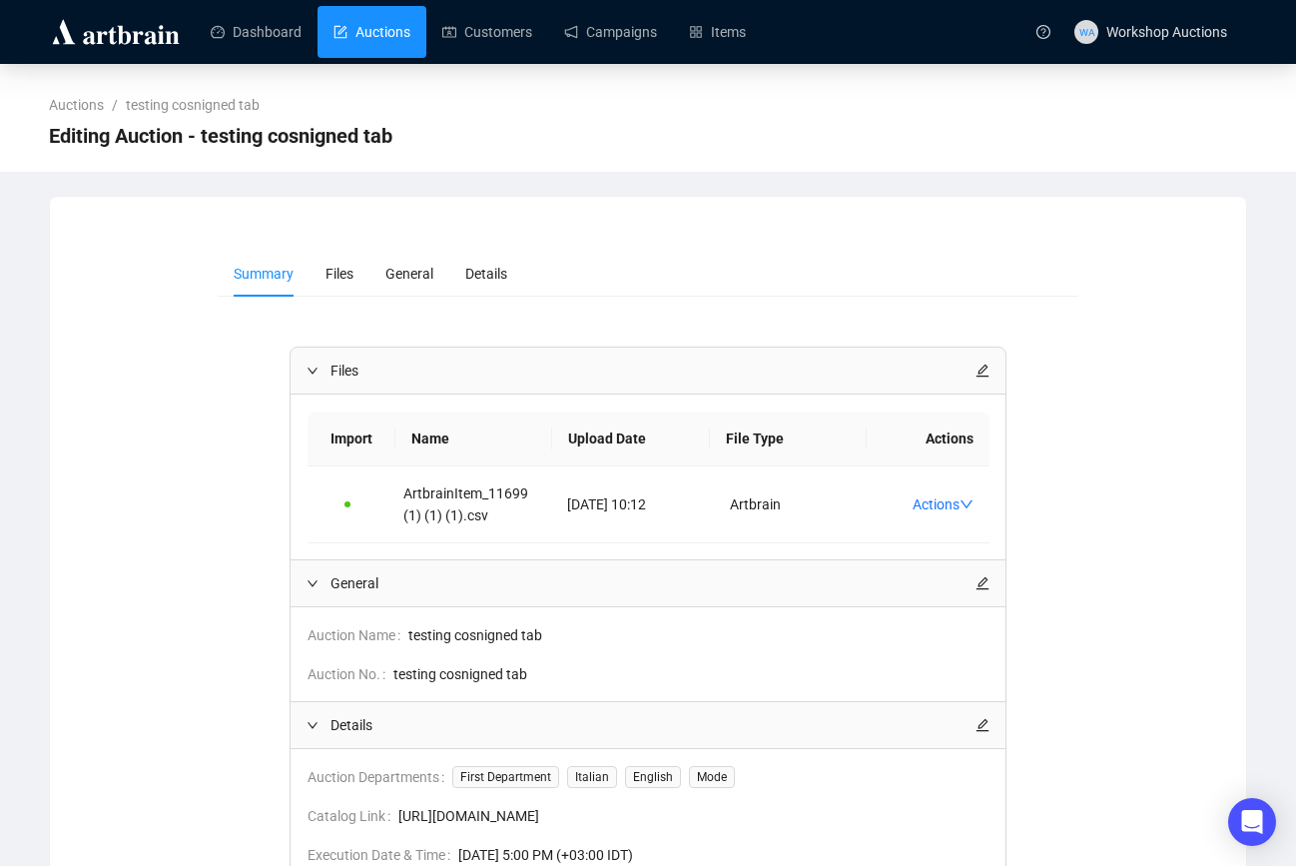
click at [409, 38] on link "Auctions" at bounding box center [371, 32] width 77 height 52
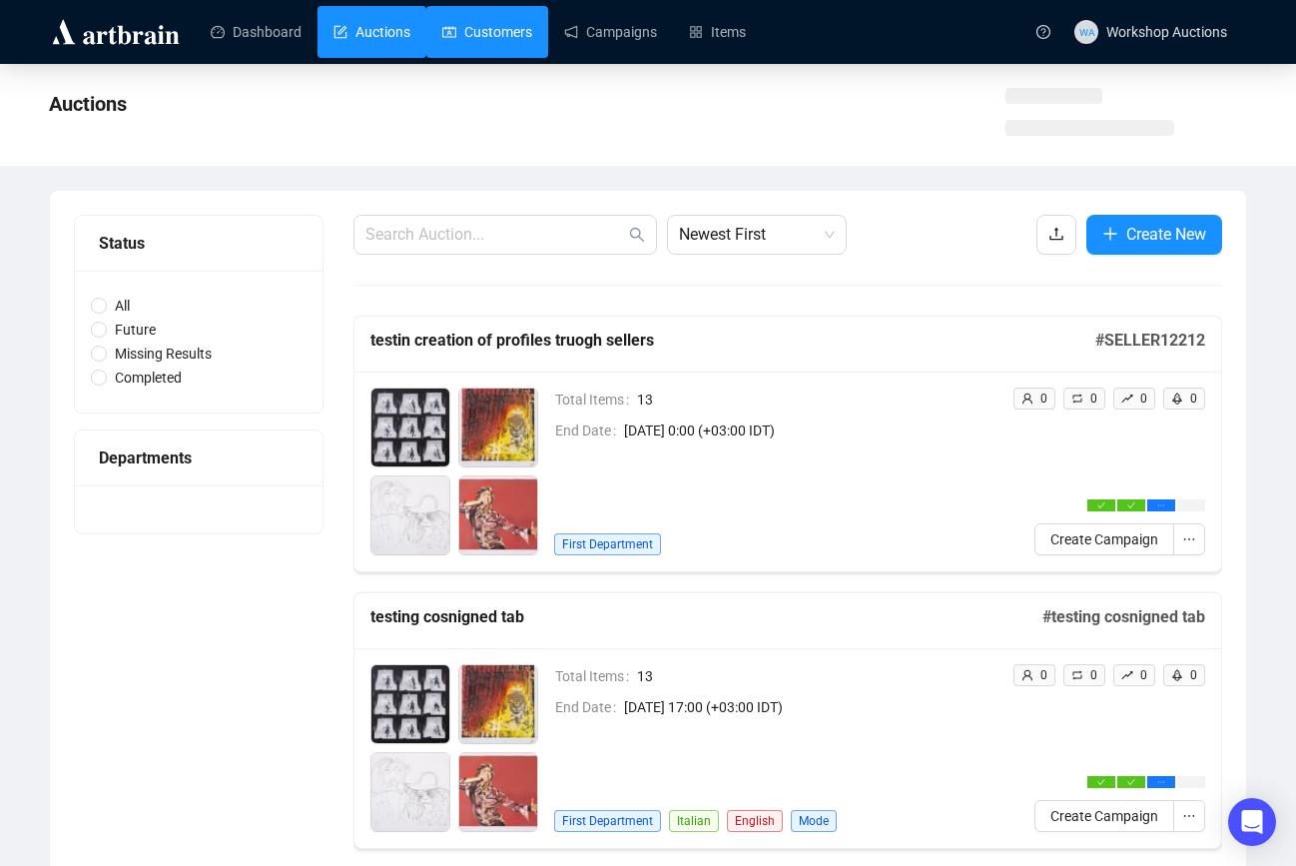
click at [522, 31] on link "Customers" at bounding box center [487, 32] width 90 height 52
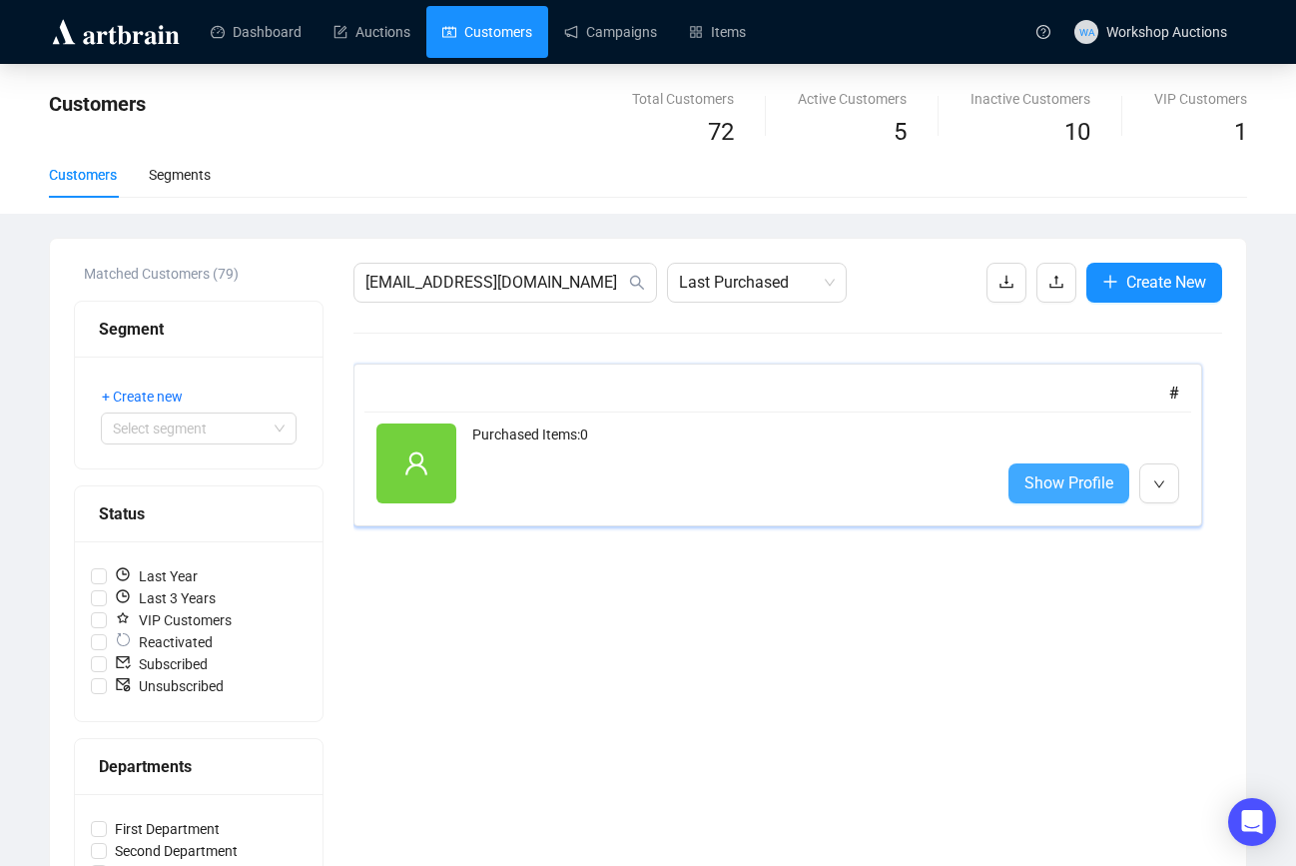
click at [1047, 494] on span "Show Profile" at bounding box center [1068, 482] width 89 height 25
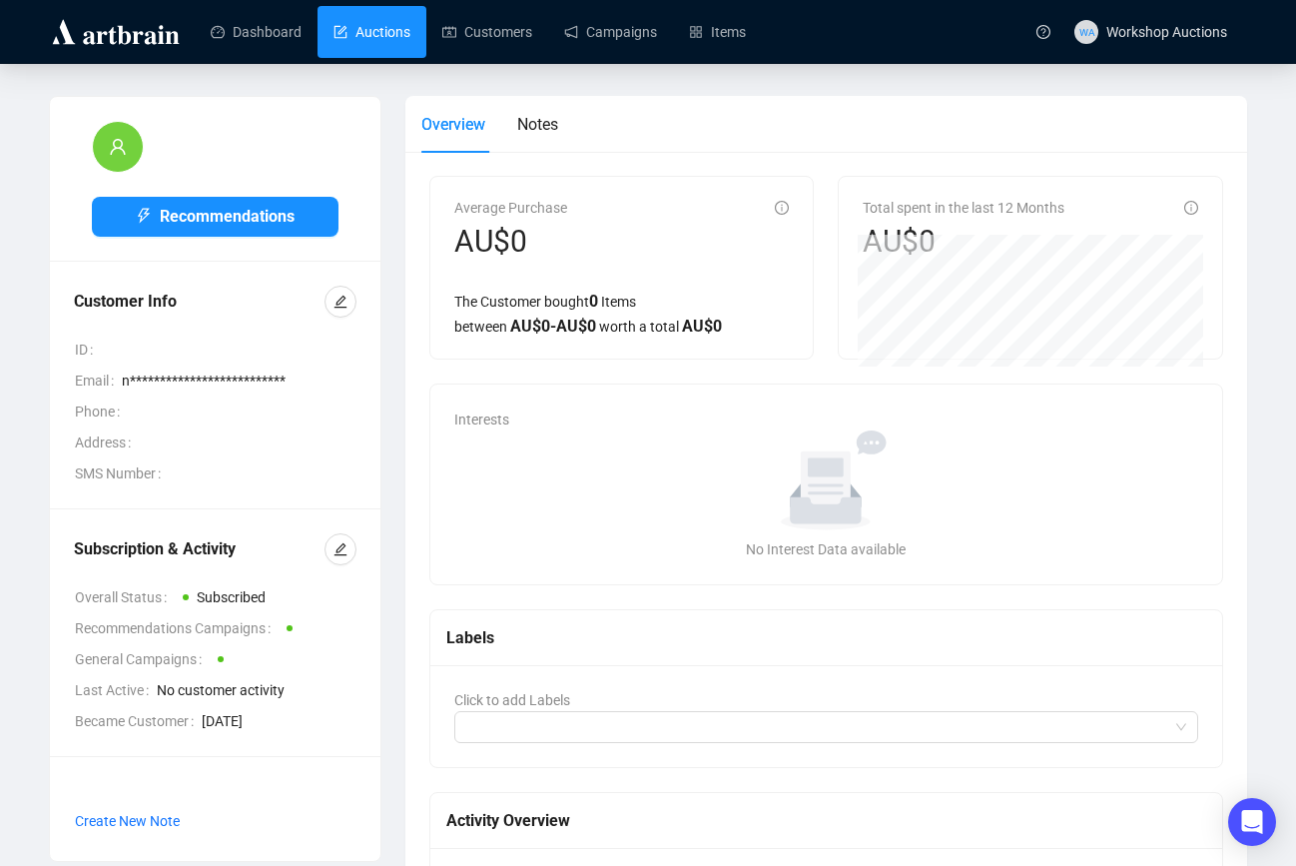
click at [385, 44] on link "Auctions" at bounding box center [371, 32] width 77 height 52
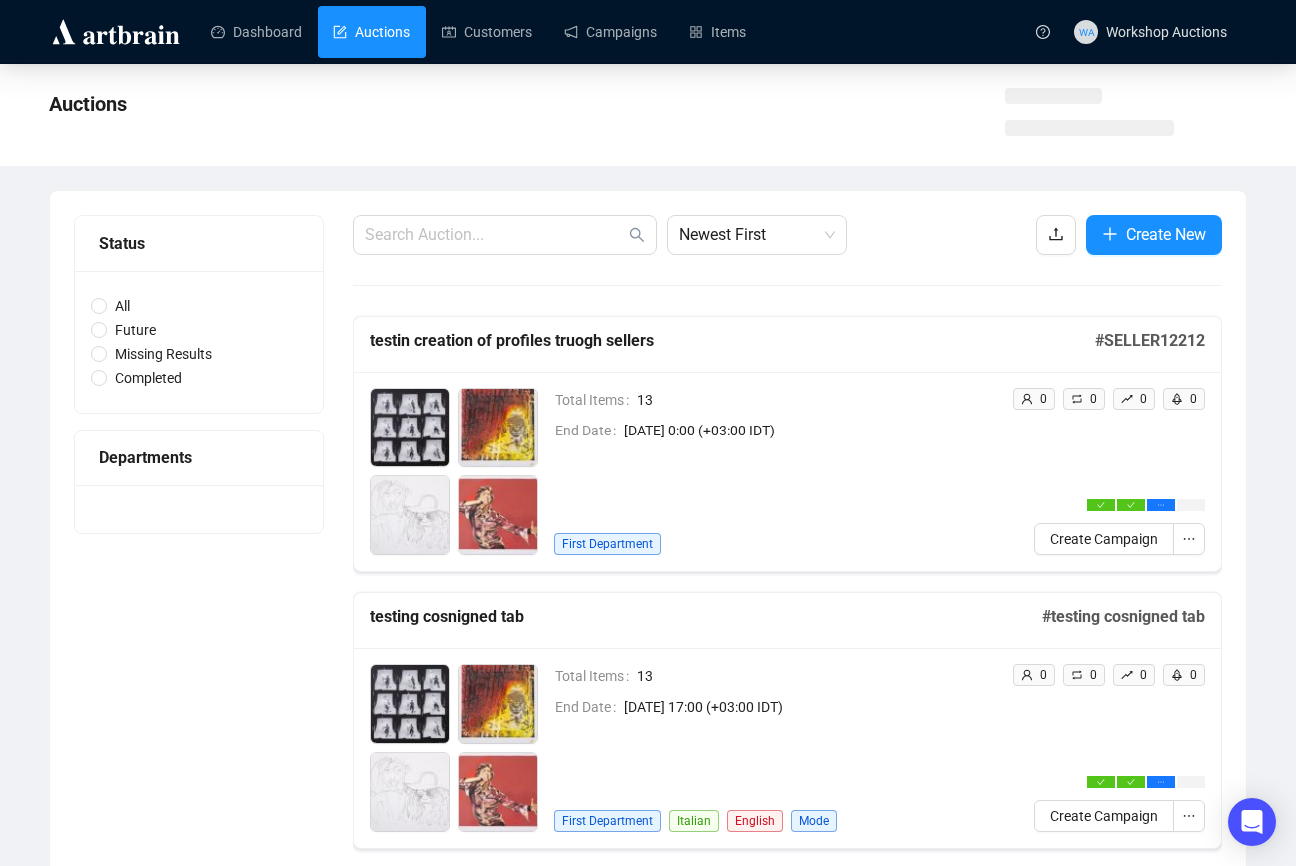
click at [675, 434] on span "[DATE] 0:00 (+03:00 IDT)" at bounding box center [810, 430] width 372 height 22
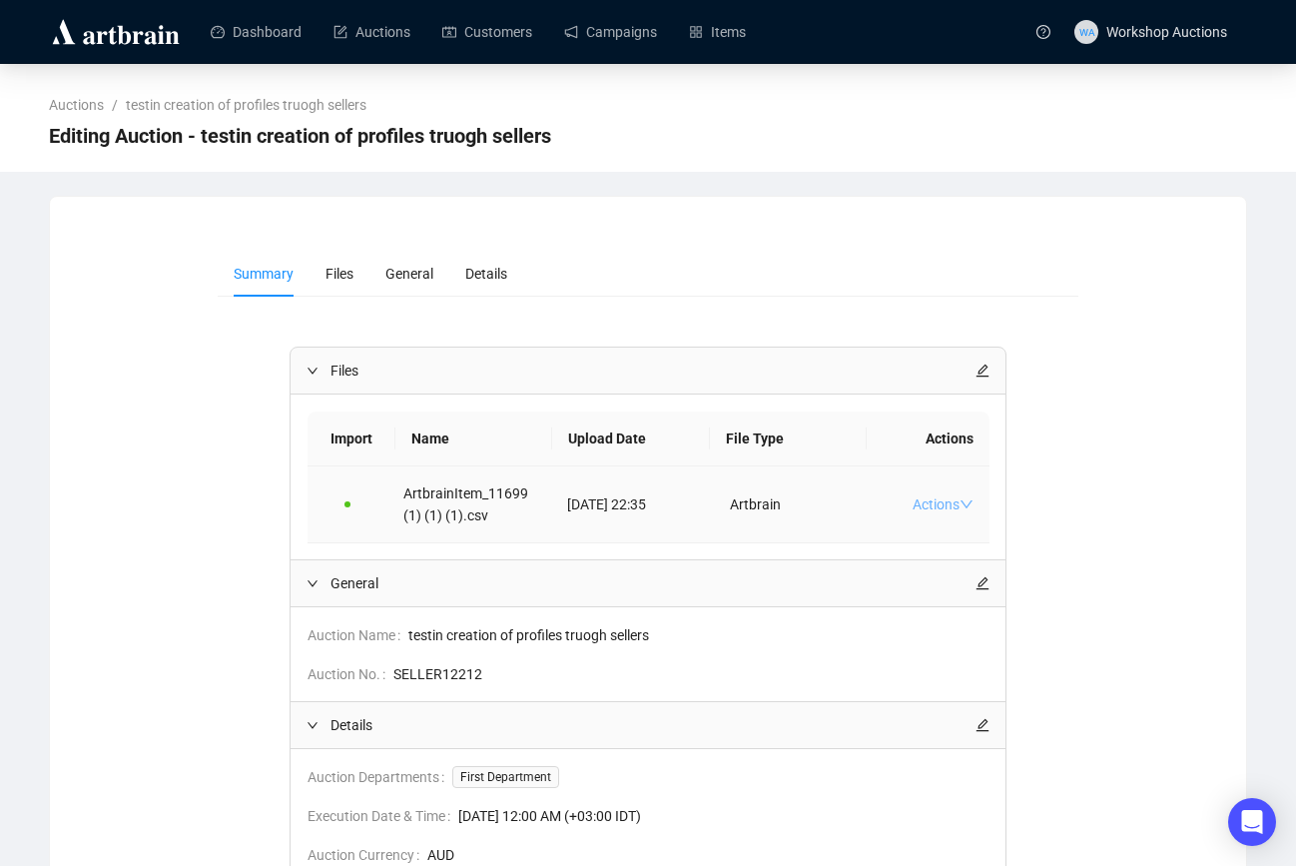
click at [945, 499] on link "Actions" at bounding box center [943, 504] width 61 height 16
click at [981, 567] on span "Download" at bounding box center [965, 568] width 83 height 22
click at [632, 28] on link "Campaigns" at bounding box center [610, 32] width 93 height 52
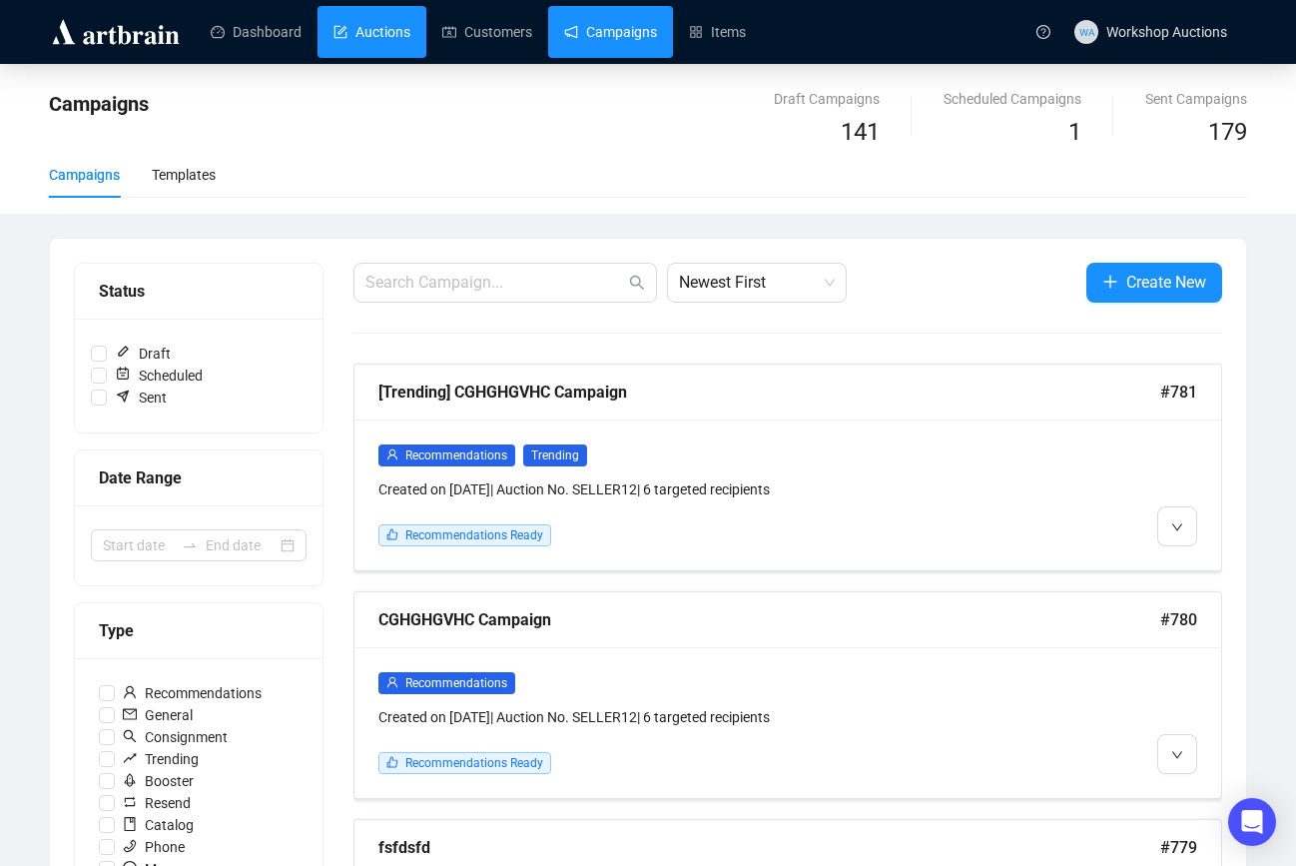
click at [389, 38] on link "Auctions" at bounding box center [371, 32] width 77 height 52
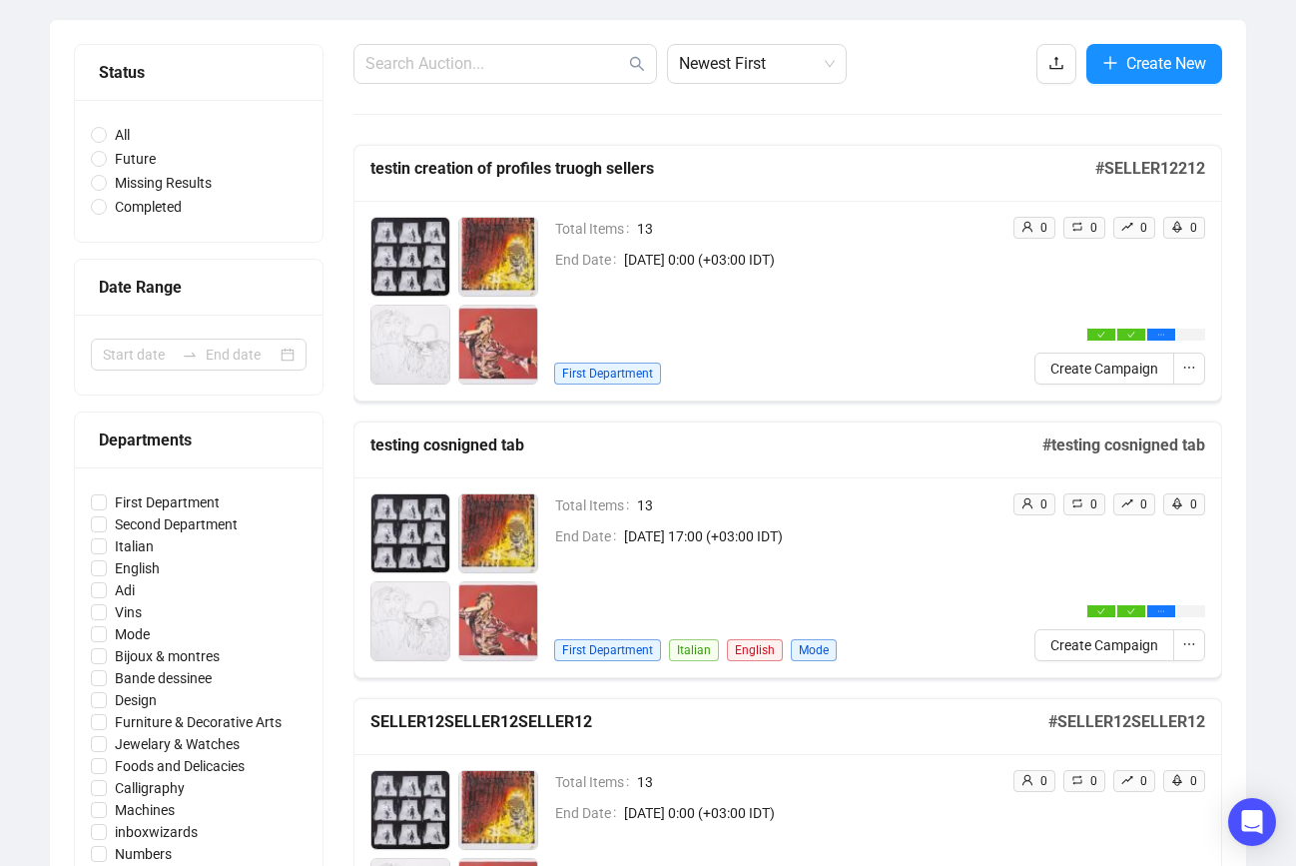
scroll to position [177, 0]
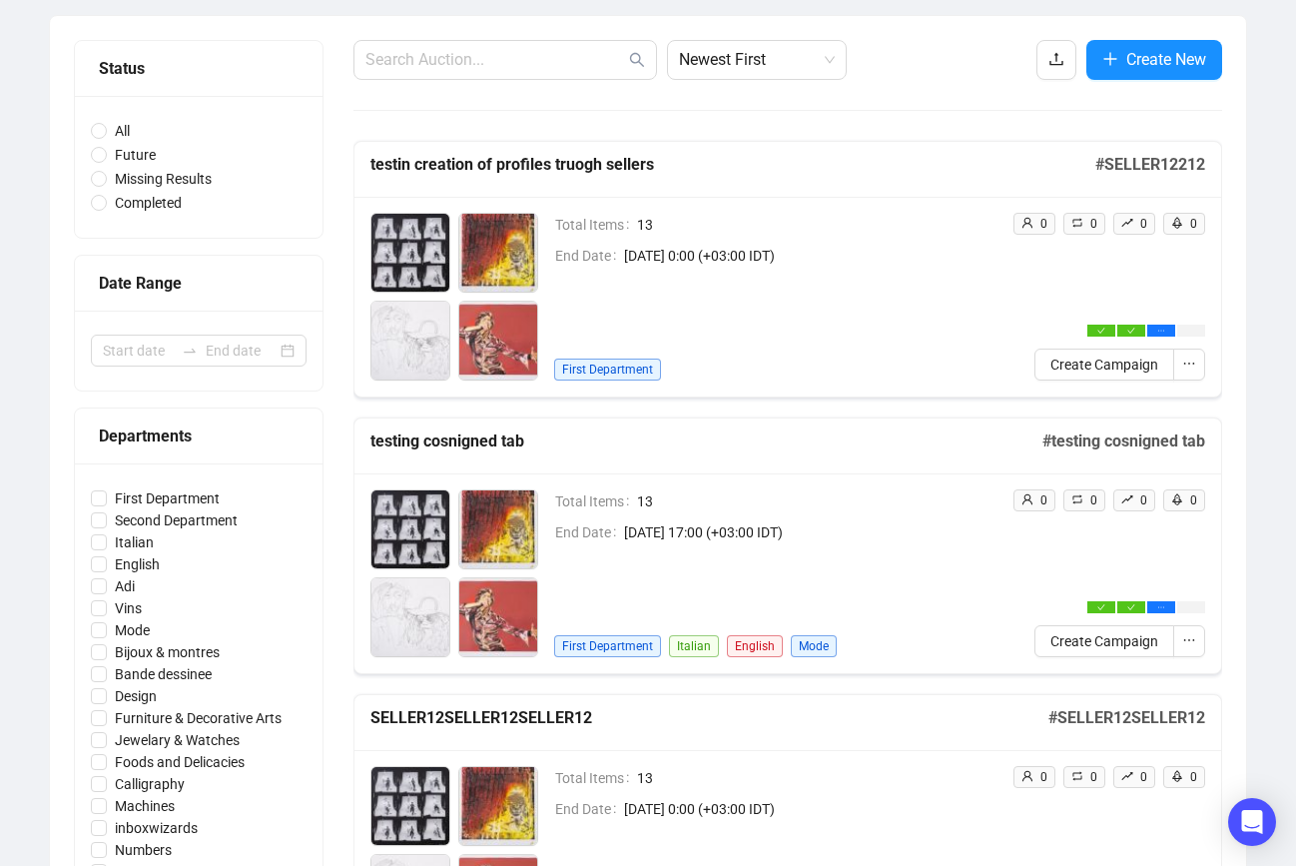
click at [829, 531] on span "[DATE] 17:00 (+03:00 IDT)" at bounding box center [810, 532] width 372 height 22
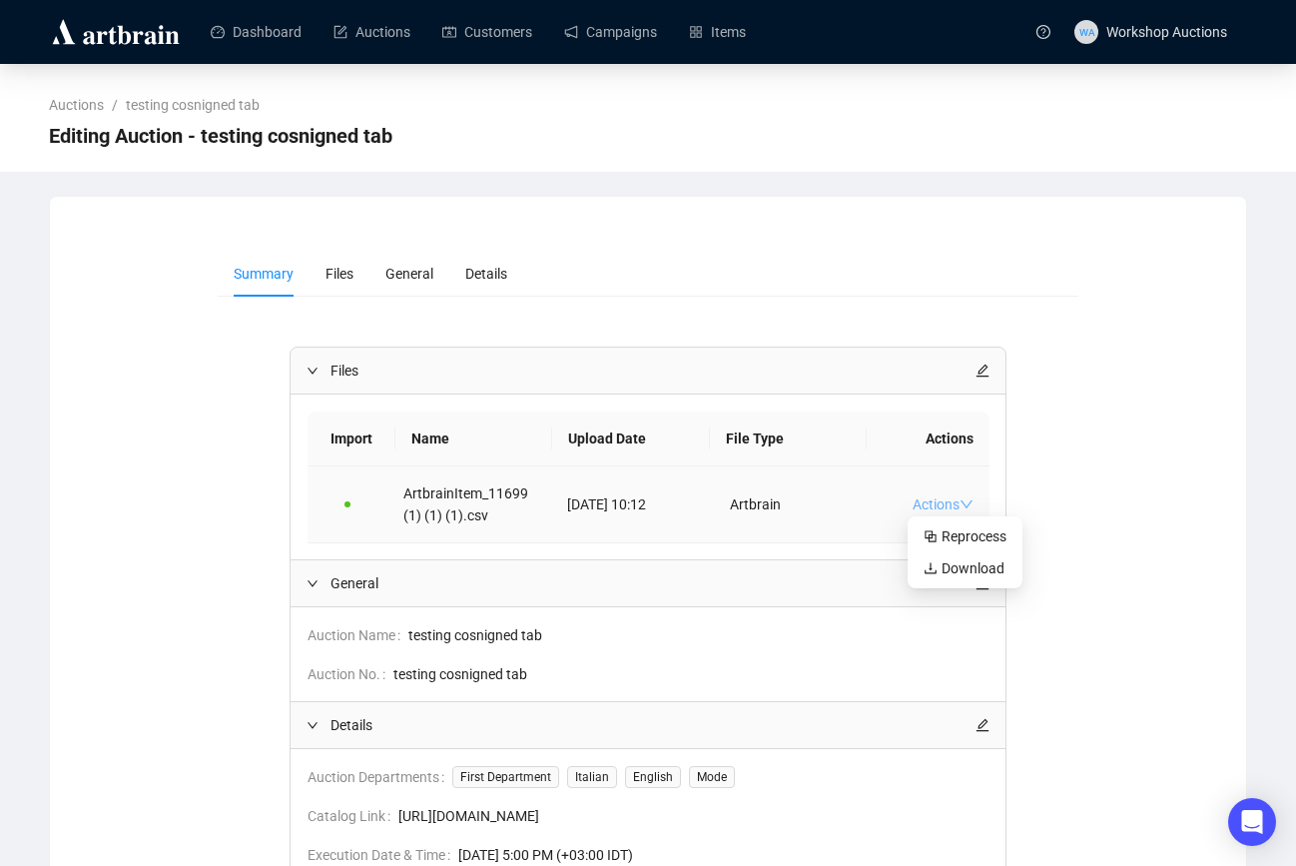
click at [951, 500] on link "Actions" at bounding box center [943, 504] width 61 height 16
click at [979, 565] on span "Download" at bounding box center [965, 568] width 83 height 22
click at [995, 563] on div "General" at bounding box center [649, 583] width 716 height 46
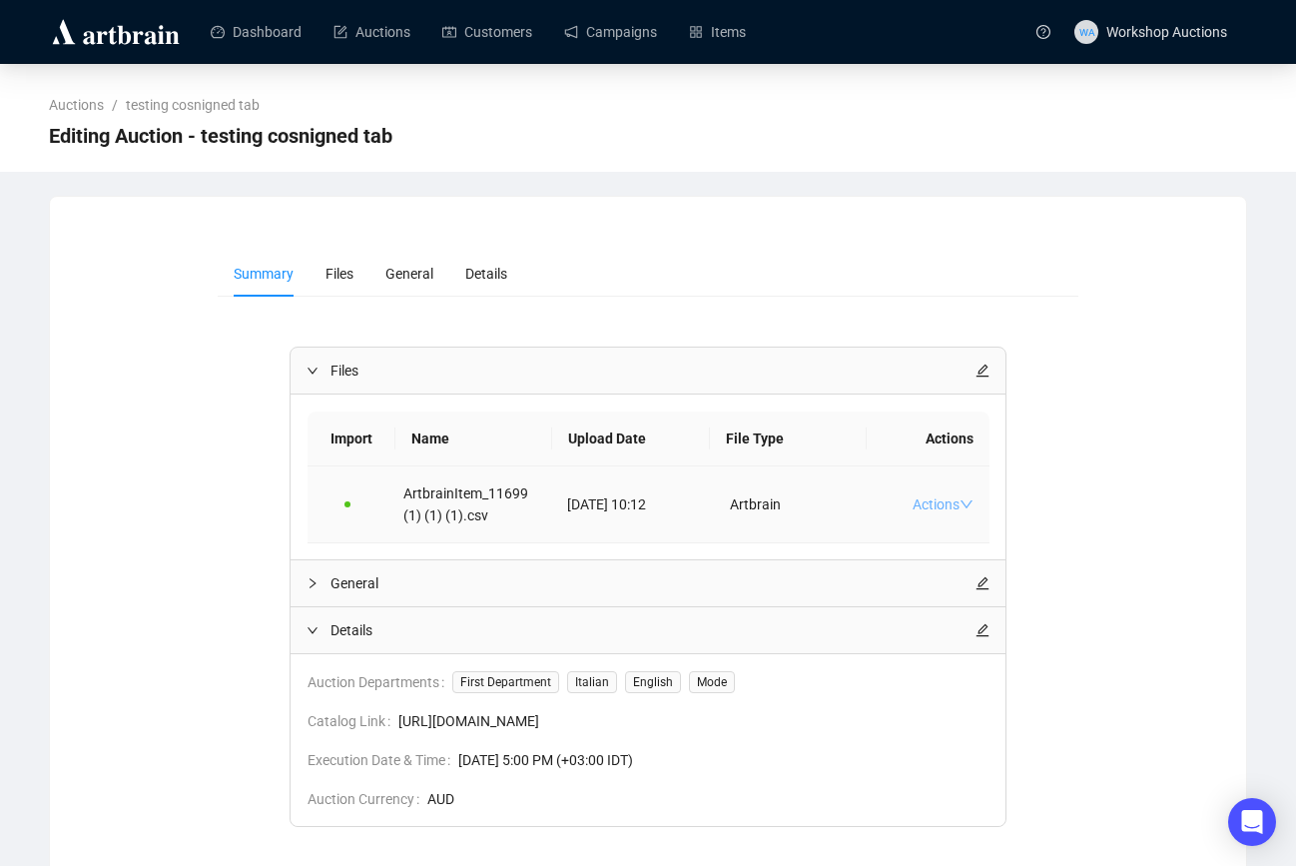
click at [957, 505] on link "Actions" at bounding box center [943, 504] width 61 height 16
click at [932, 501] on link "Actions" at bounding box center [943, 504] width 61 height 16
click at [946, 561] on span "Download" at bounding box center [965, 568] width 83 height 22
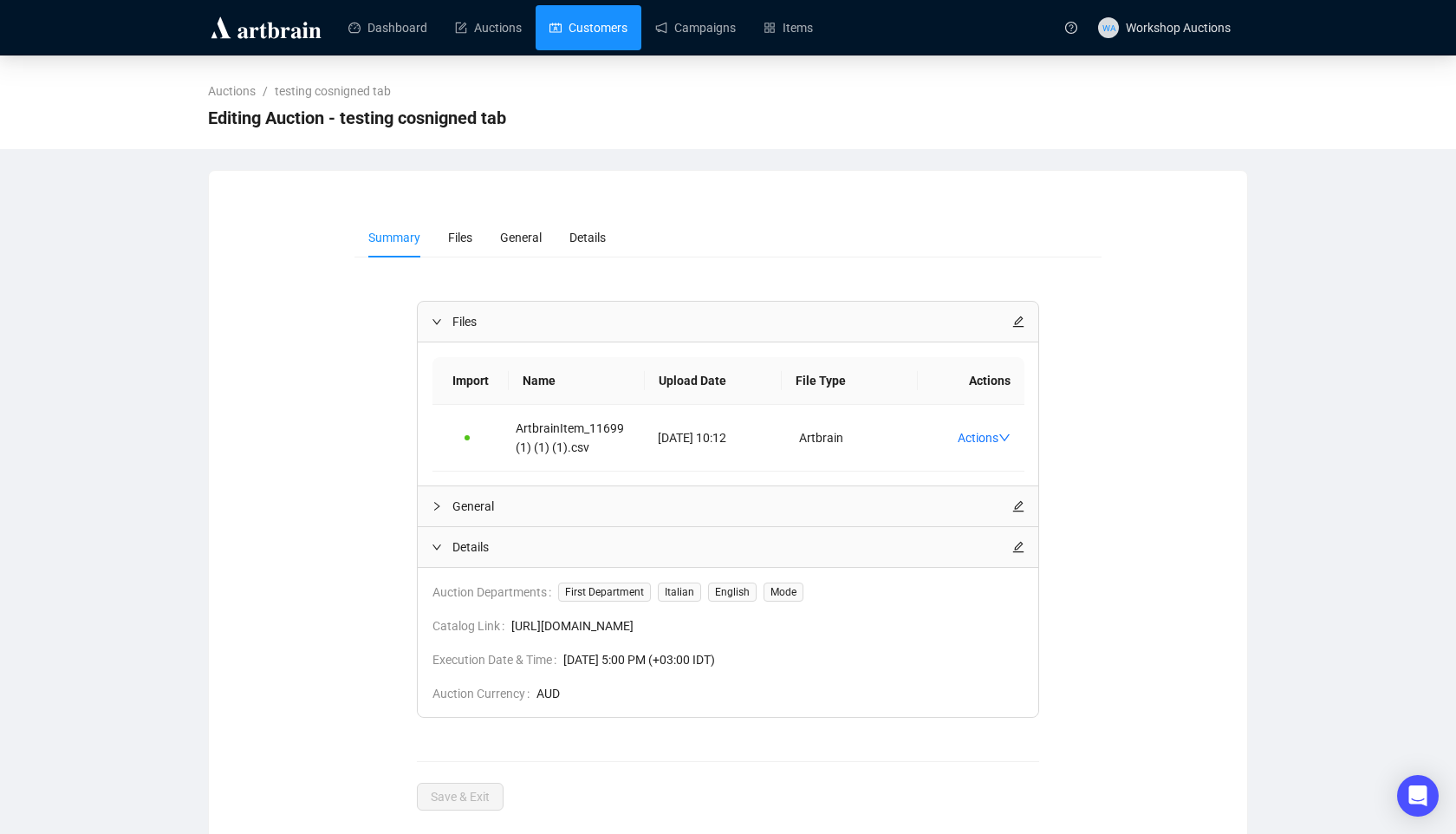
click at [628, 23] on link "Customers" at bounding box center [589, 28] width 78 height 45
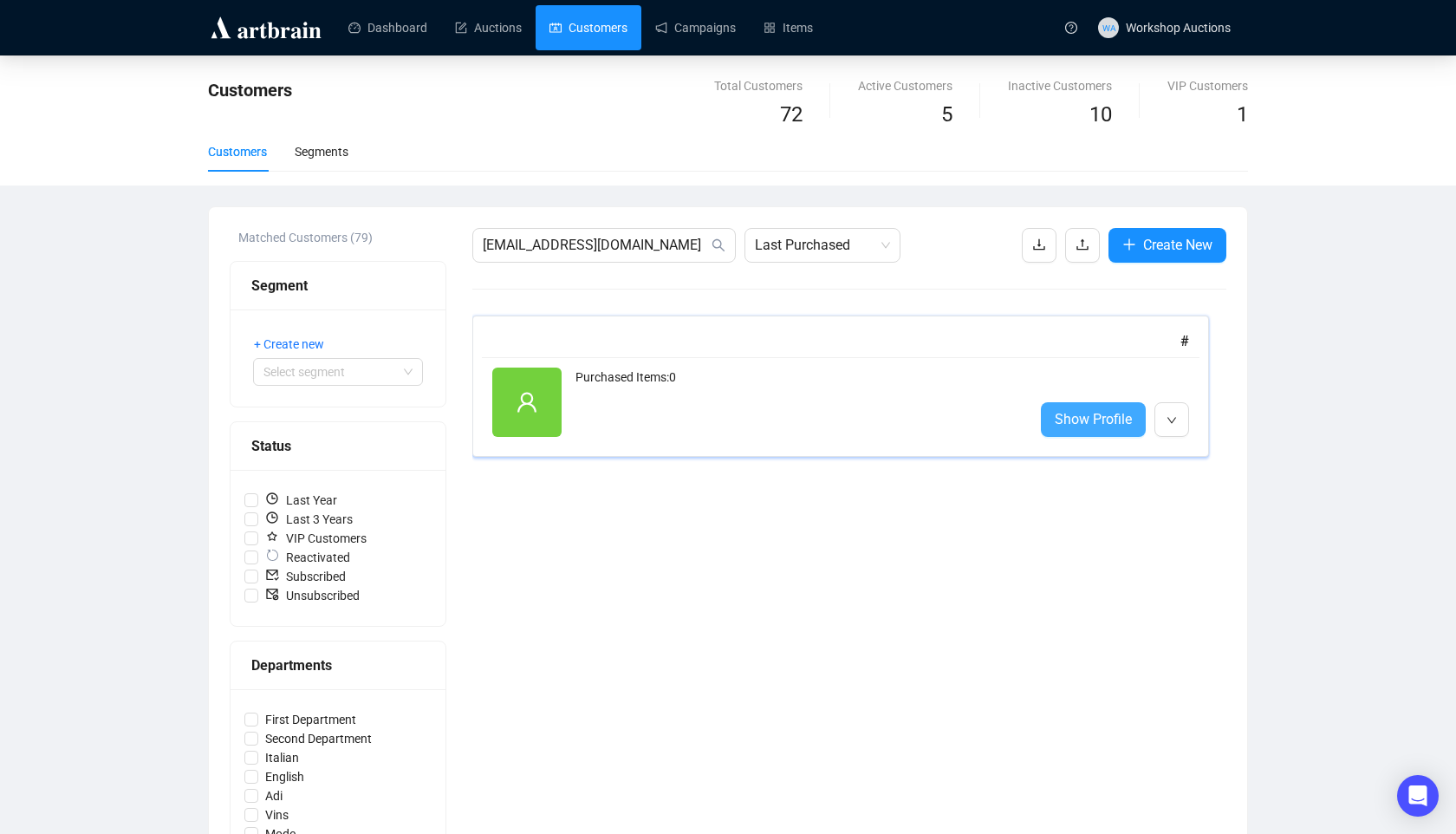
click at [1090, 402] on link "Show Profile" at bounding box center [1093, 419] width 105 height 35
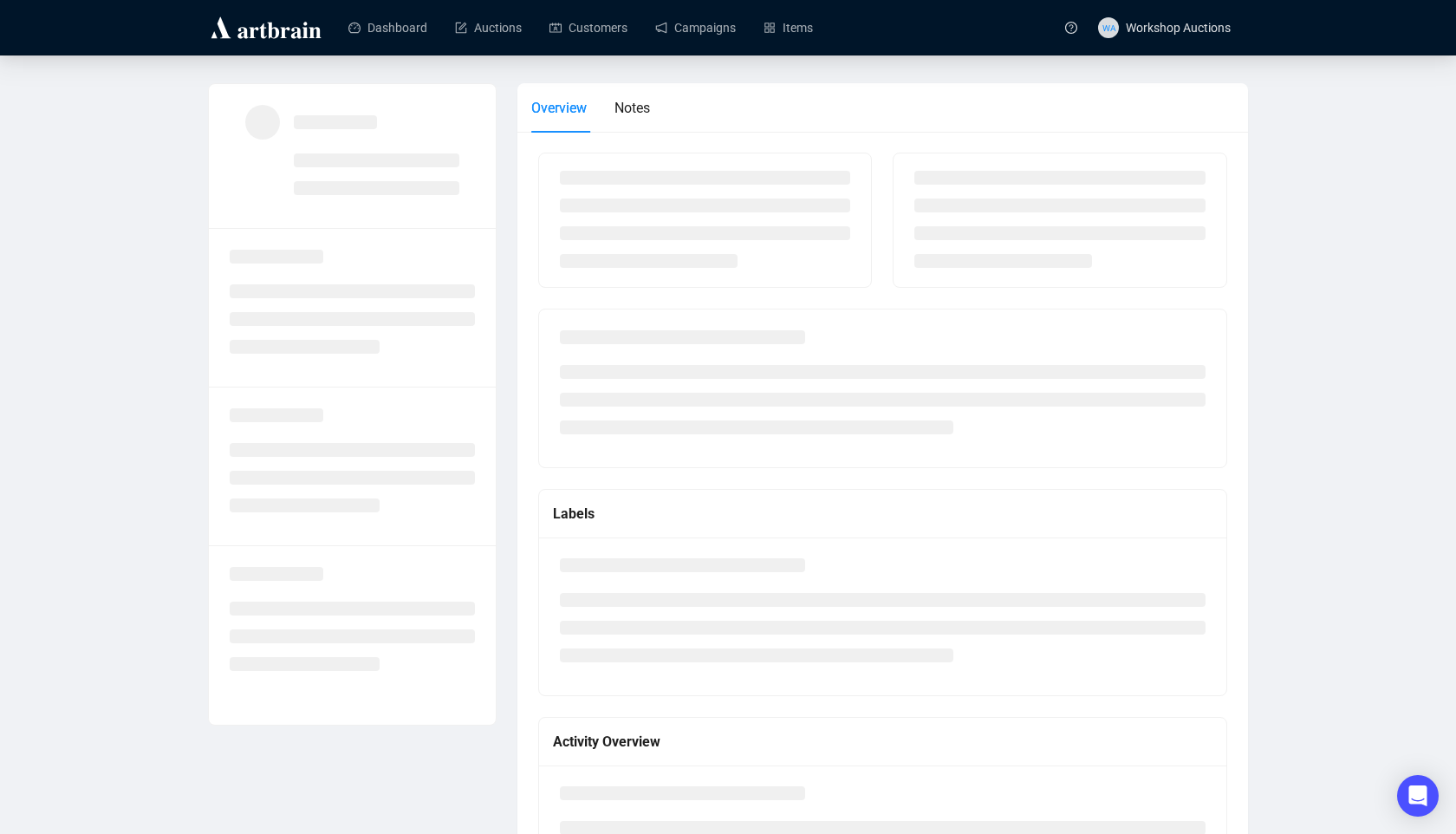
click at [1090, 401] on li at bounding box center [883, 399] width 646 height 14
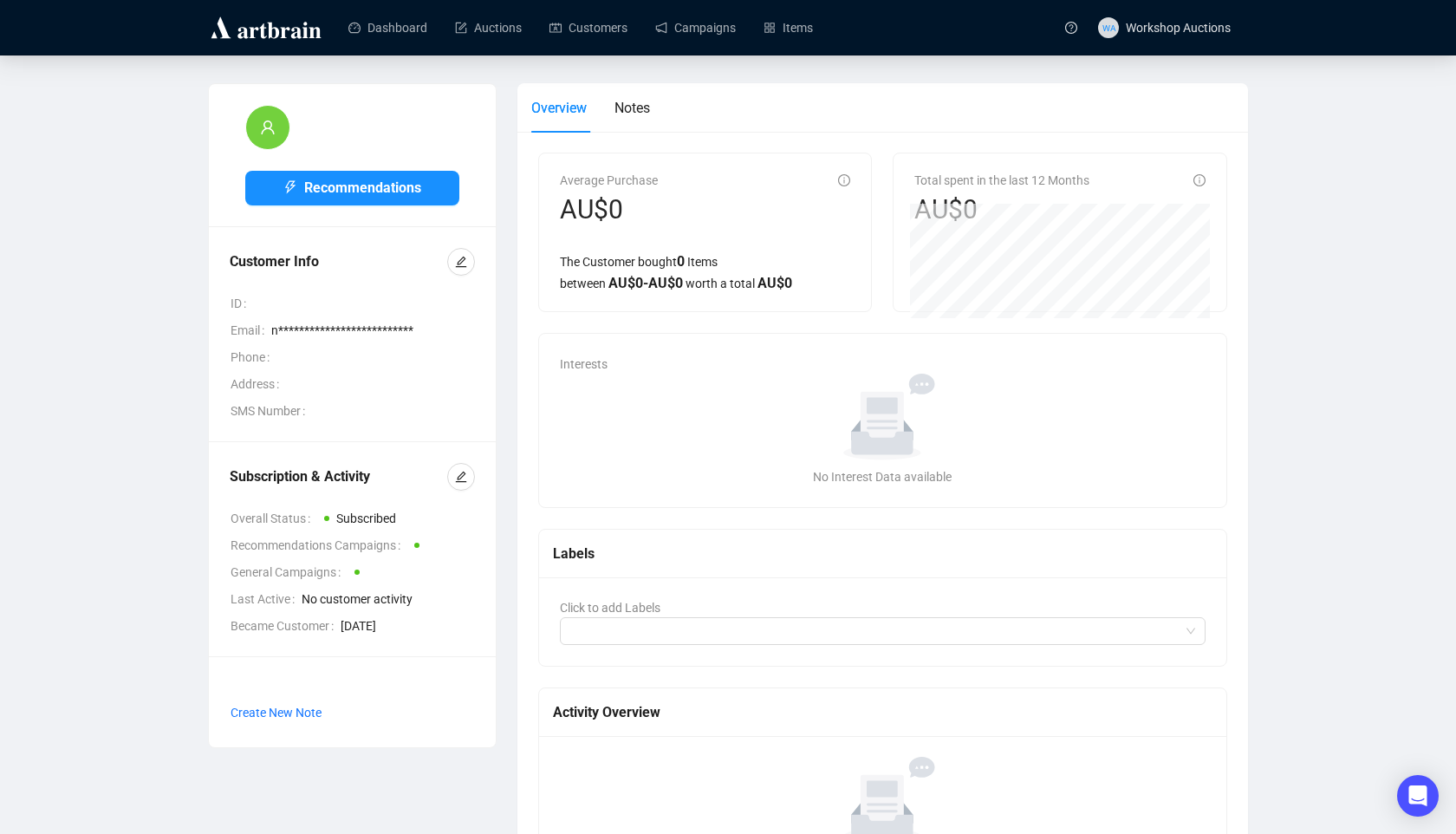
click at [1090, 401] on div "No data" at bounding box center [883, 417] width 632 height 87
click at [530, 52] on div "Dashboard Auctions Customers Campaigns Items" at bounding box center [692, 27] width 726 height 55
click at [628, 12] on link "Customers" at bounding box center [589, 28] width 78 height 45
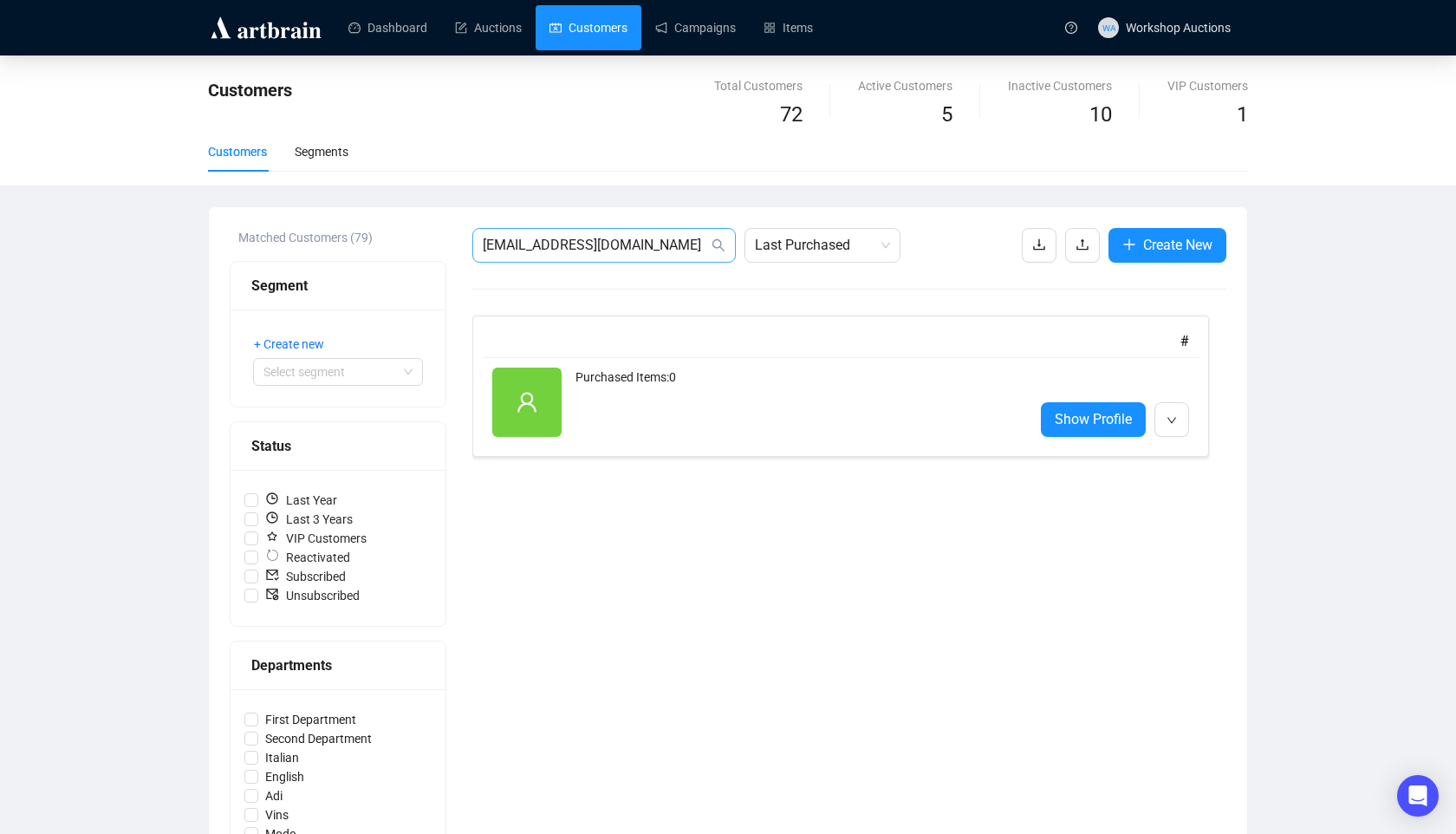
click at [715, 246] on icon "search" at bounding box center [719, 246] width 14 height 14
click at [688, 245] on input "[EMAIL_ADDRESS][DOMAIN_NAME]" at bounding box center [596, 246] width 226 height 21
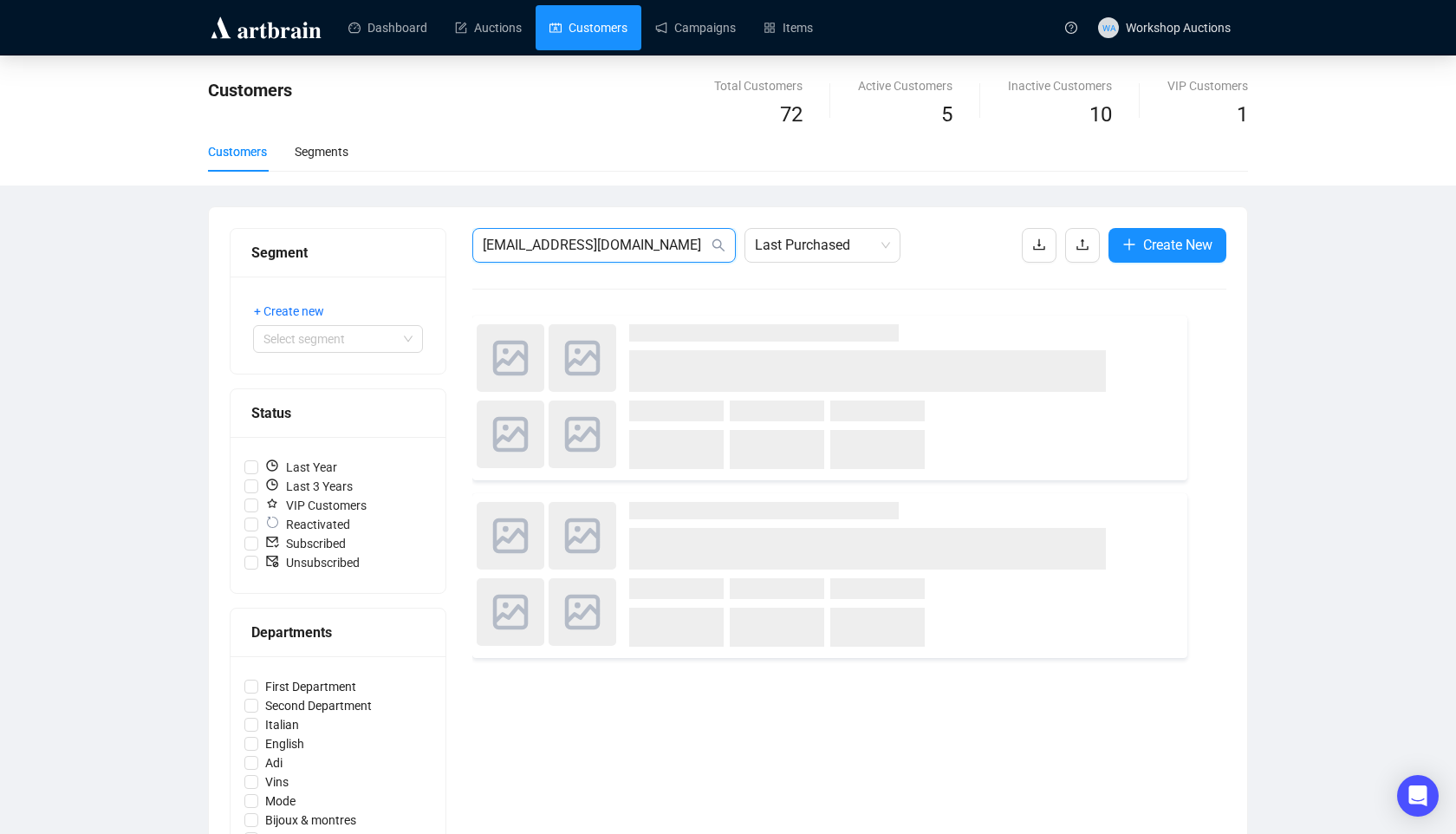
type input "netanel+169test@artbrain.c"
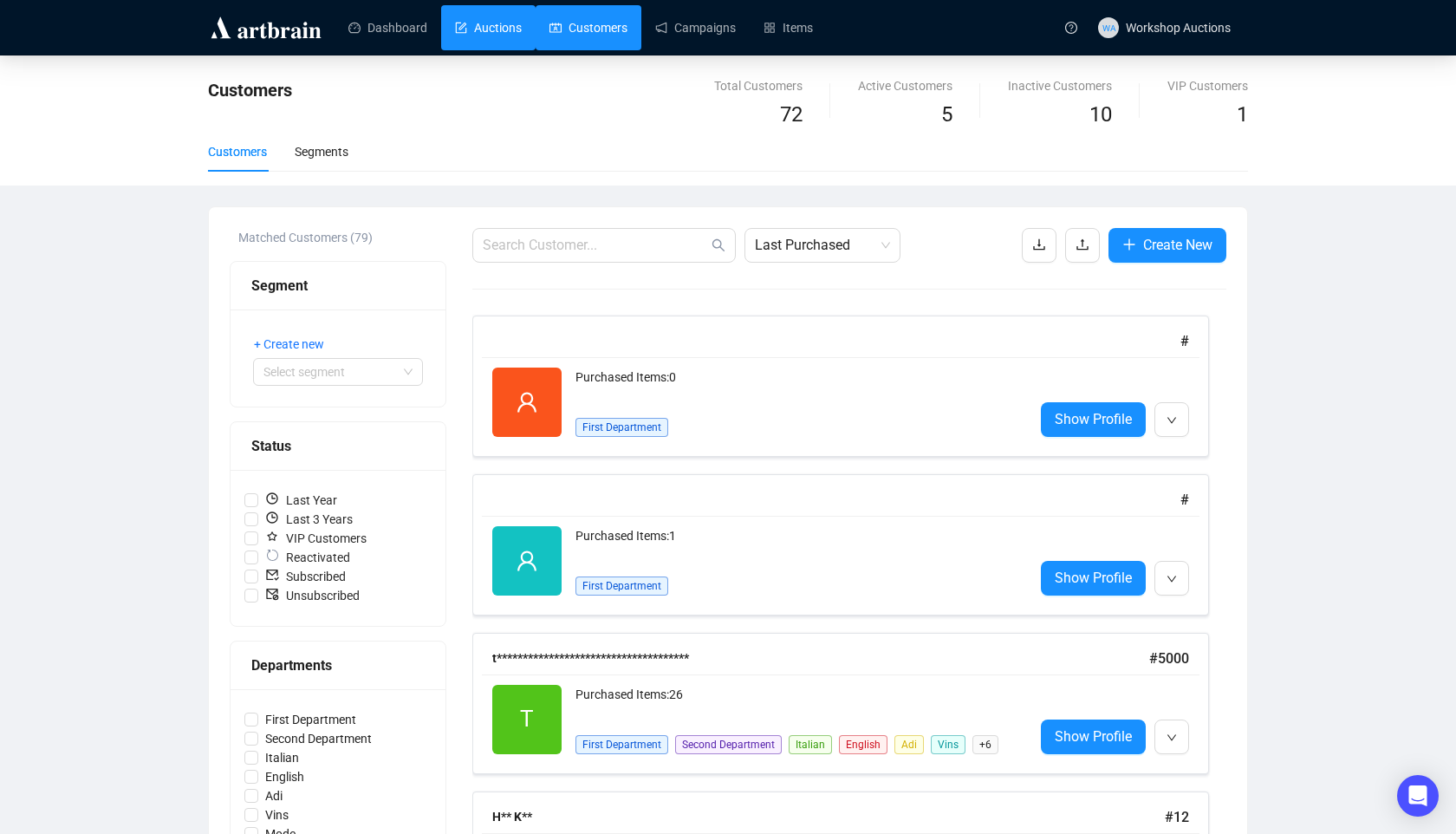
click at [464, 41] on link "Auctions" at bounding box center [488, 28] width 67 height 45
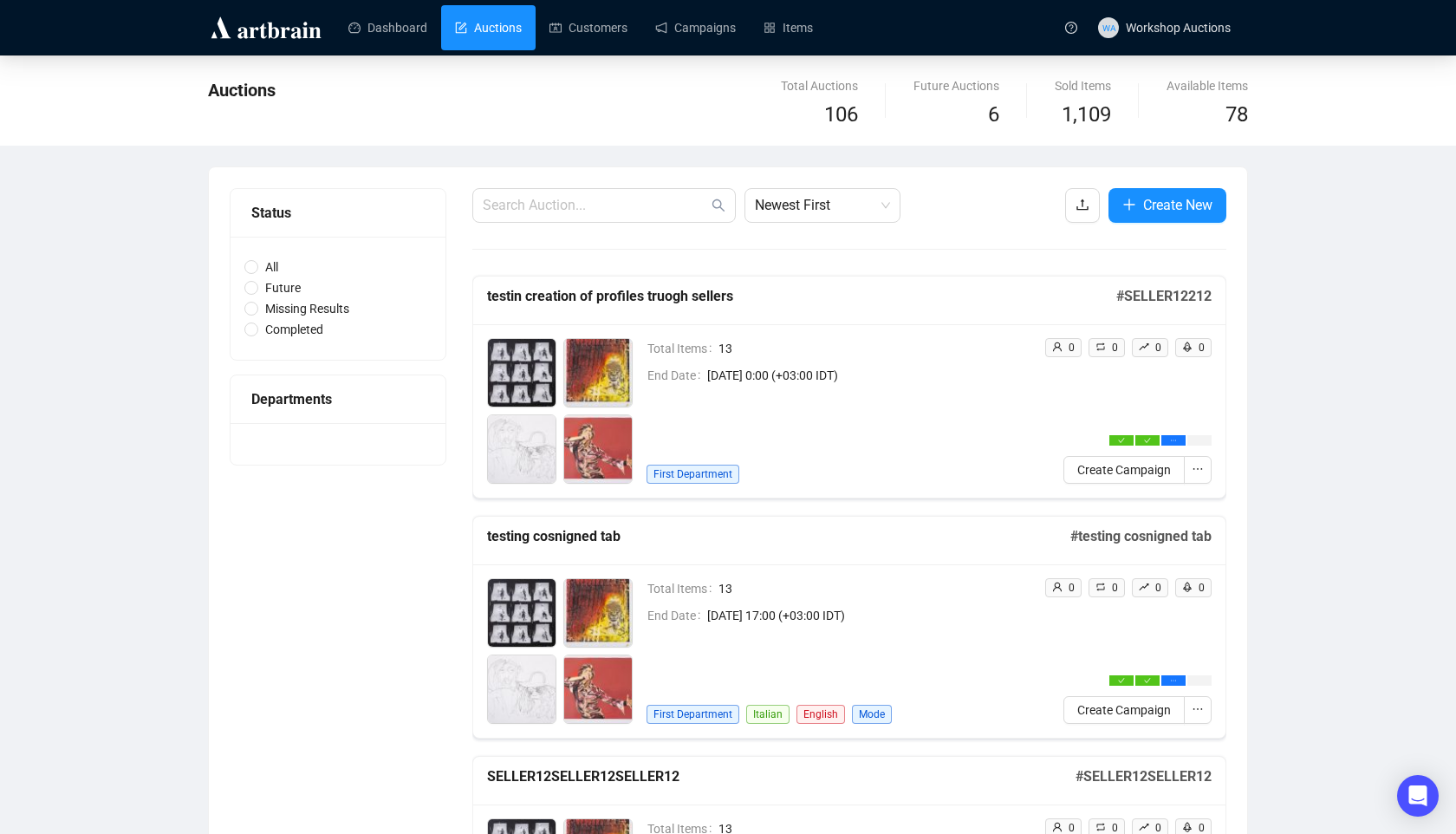
click at [601, 56] on div "Auctions Total Auctions 106 Future Auctions 6 Sold Items 1,109 Available Items …" at bounding box center [728, 101] width 1456 height 90
click at [602, 19] on link "Customers" at bounding box center [589, 28] width 78 height 45
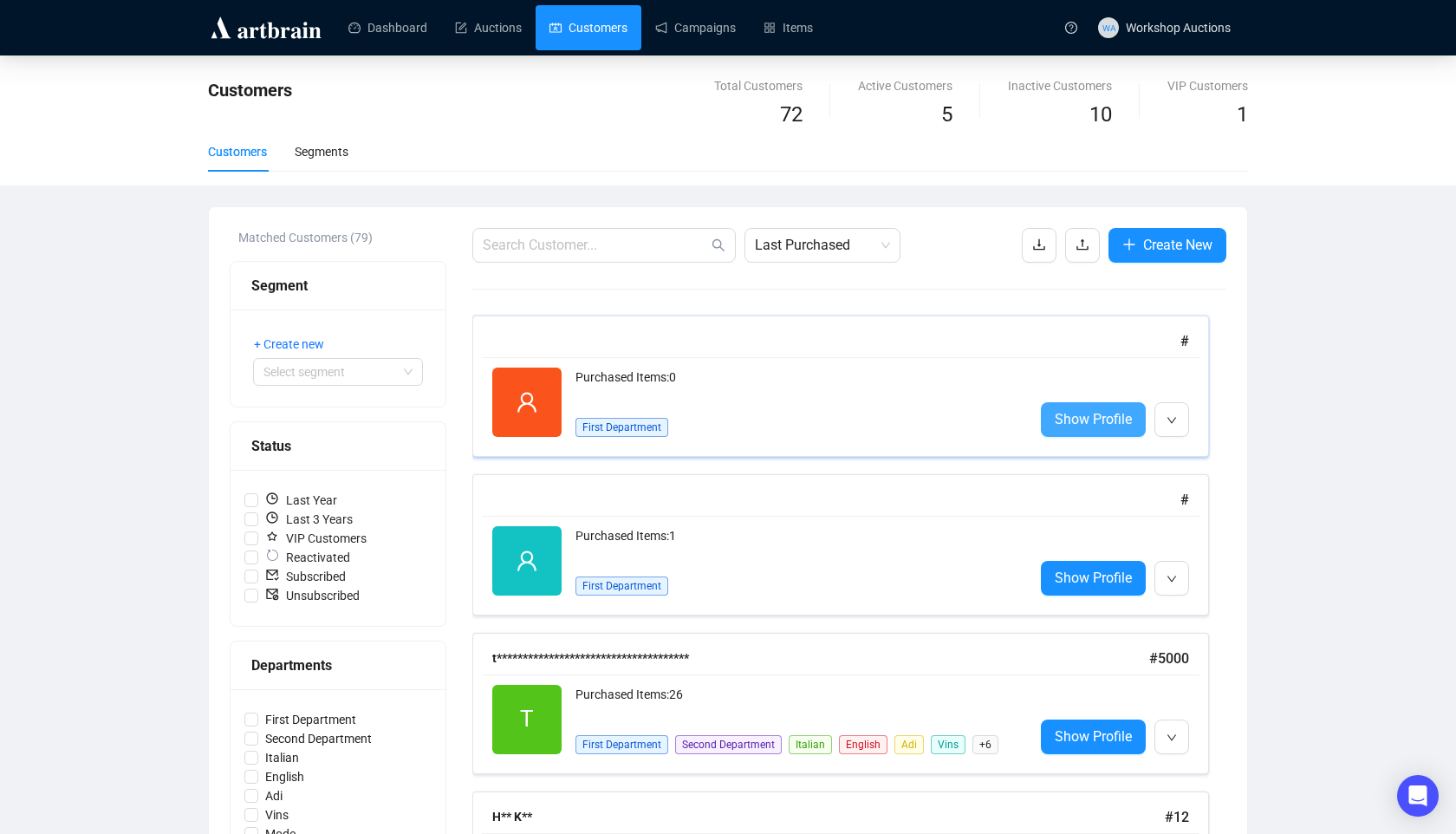
click at [1087, 414] on span "Show Profile" at bounding box center [1093, 418] width 77 height 22
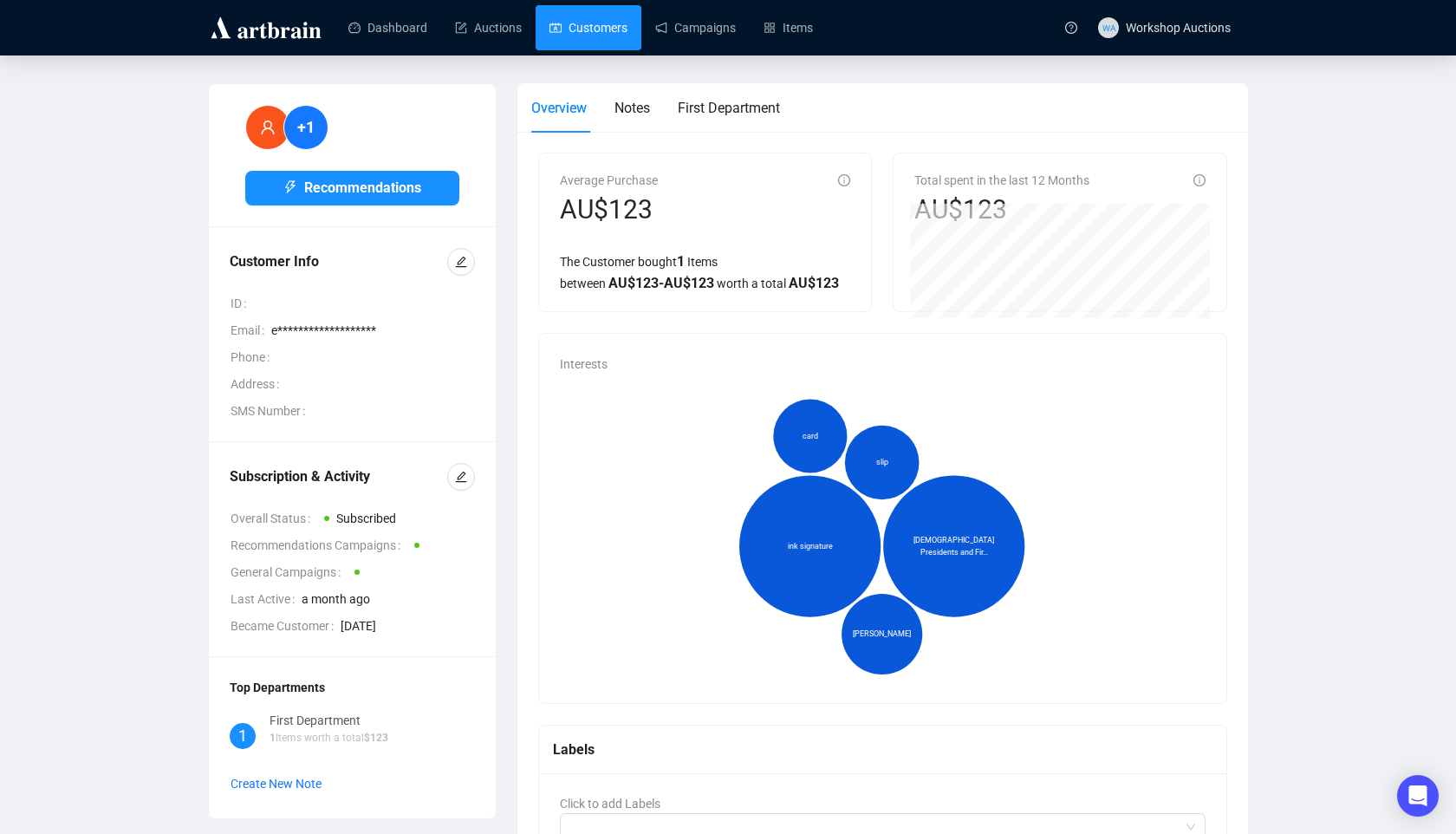
click at [617, 35] on link "Customers" at bounding box center [589, 28] width 78 height 45
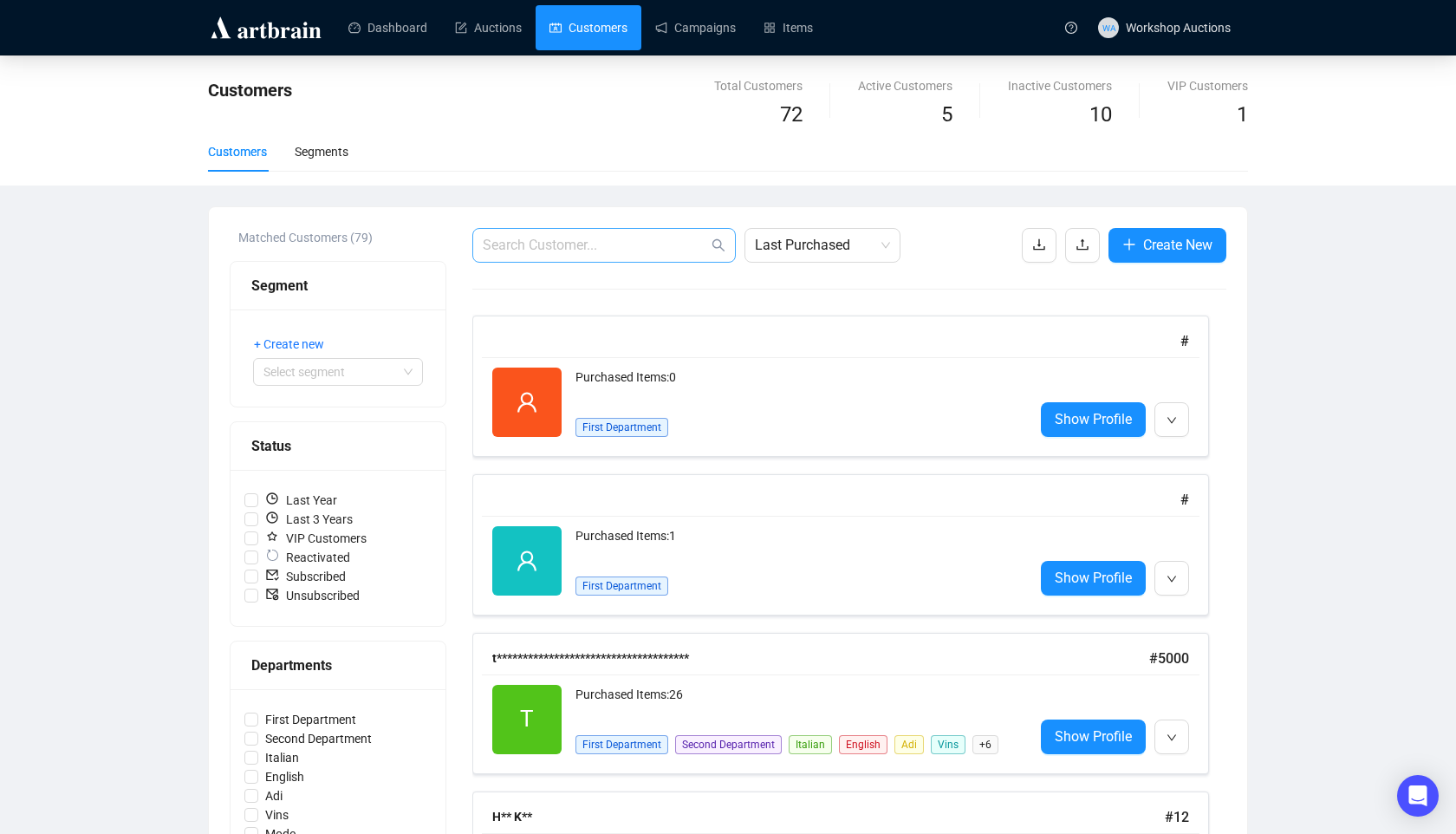
click at [604, 258] on span at bounding box center [604, 246] width 264 height 35
click at [506, 32] on link "Auctions" at bounding box center [488, 28] width 67 height 45
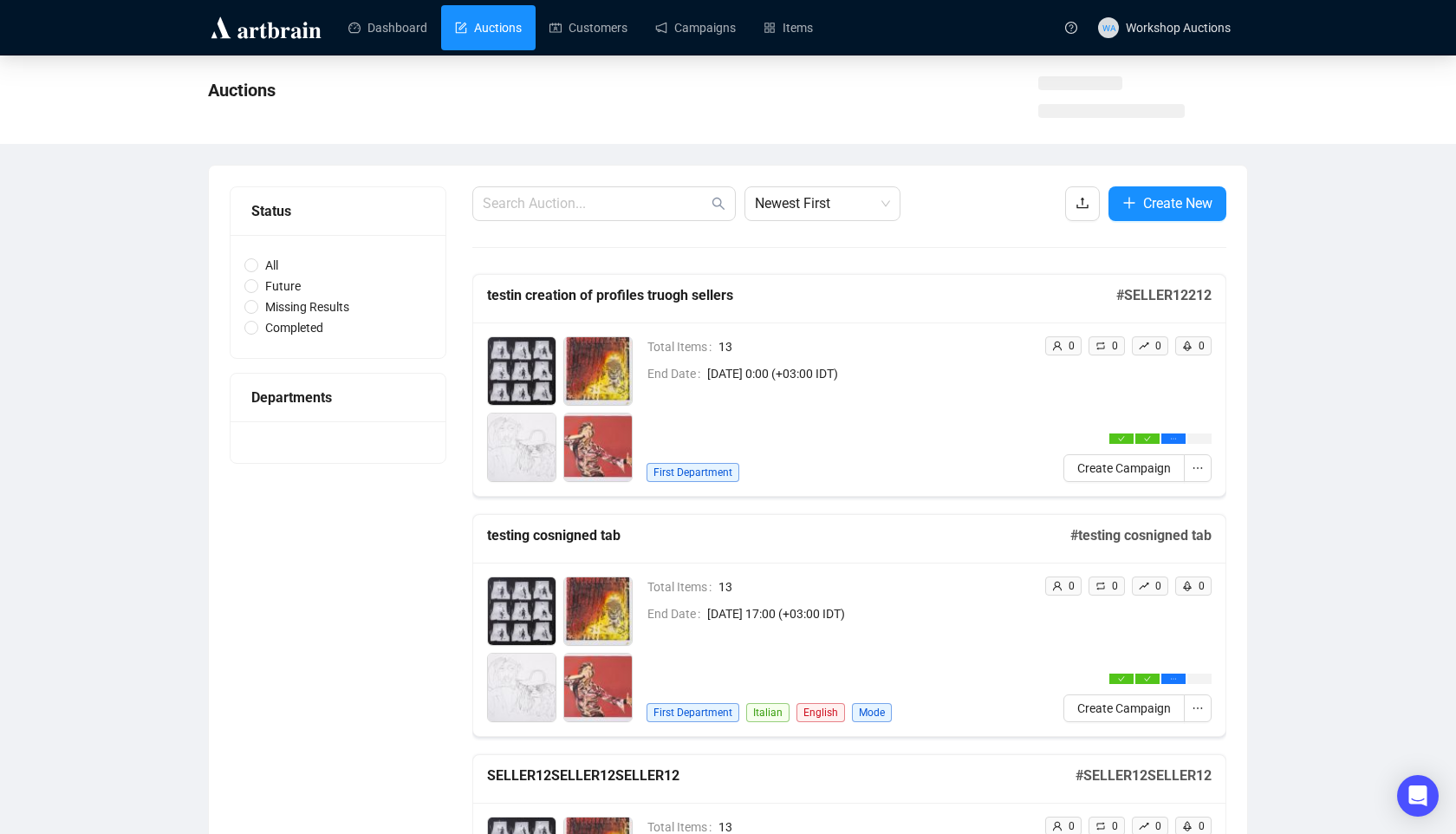
click at [858, 598] on td "Total Items 13" at bounding box center [839, 589] width 384 height 27
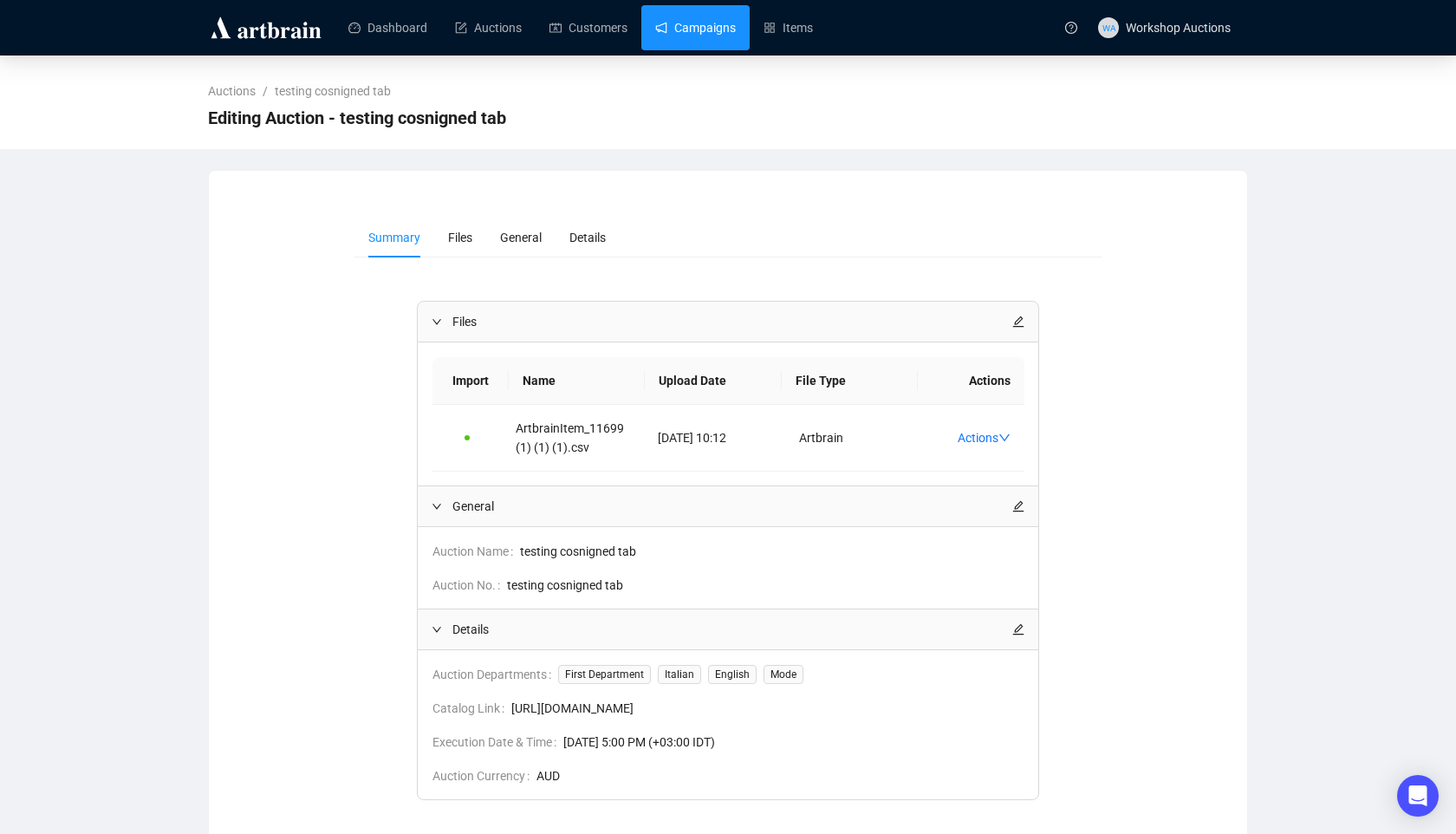
click at [692, 46] on link "Campaigns" at bounding box center [695, 28] width 81 height 45
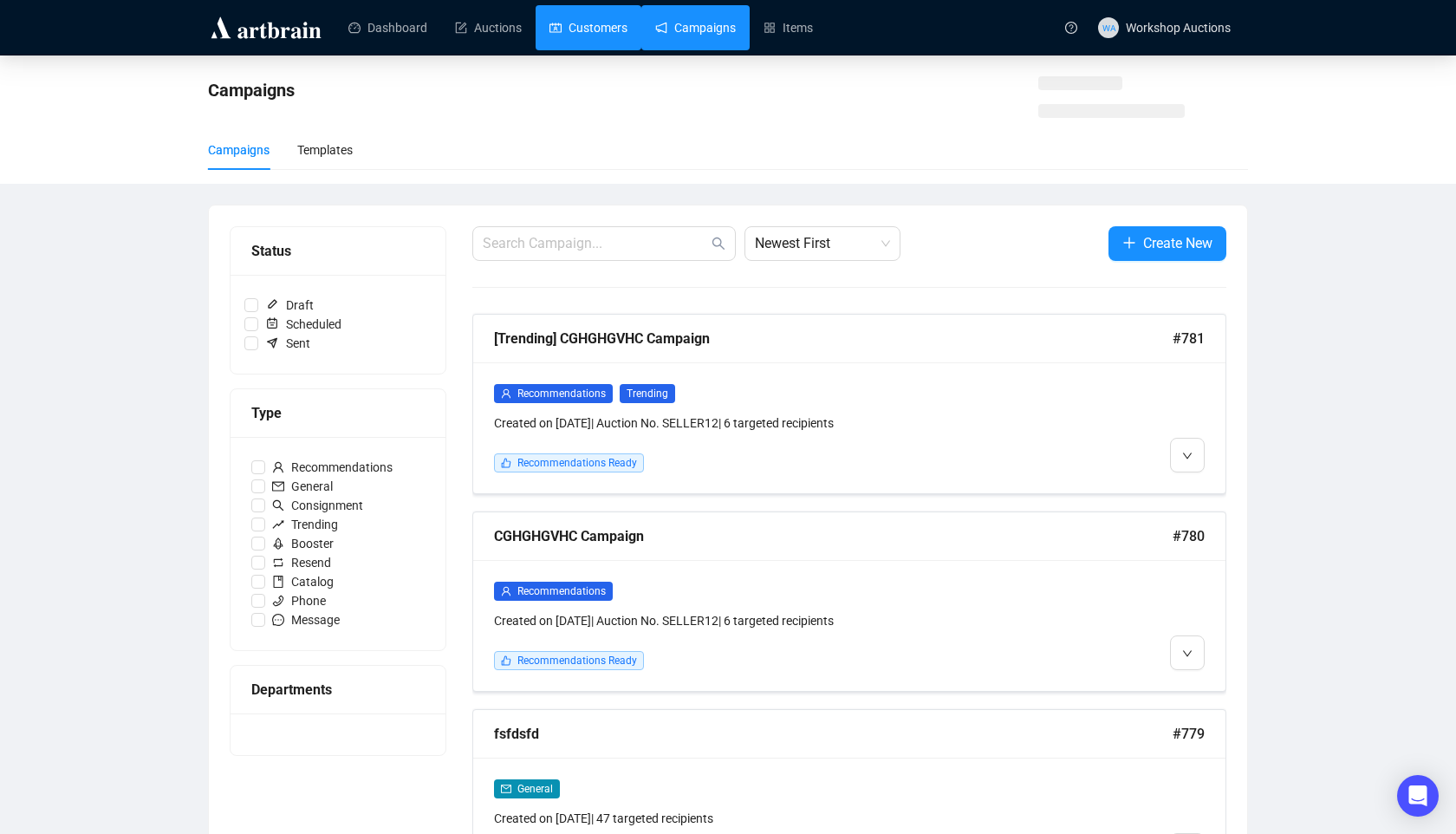
click at [588, 34] on link "Customers" at bounding box center [589, 28] width 78 height 45
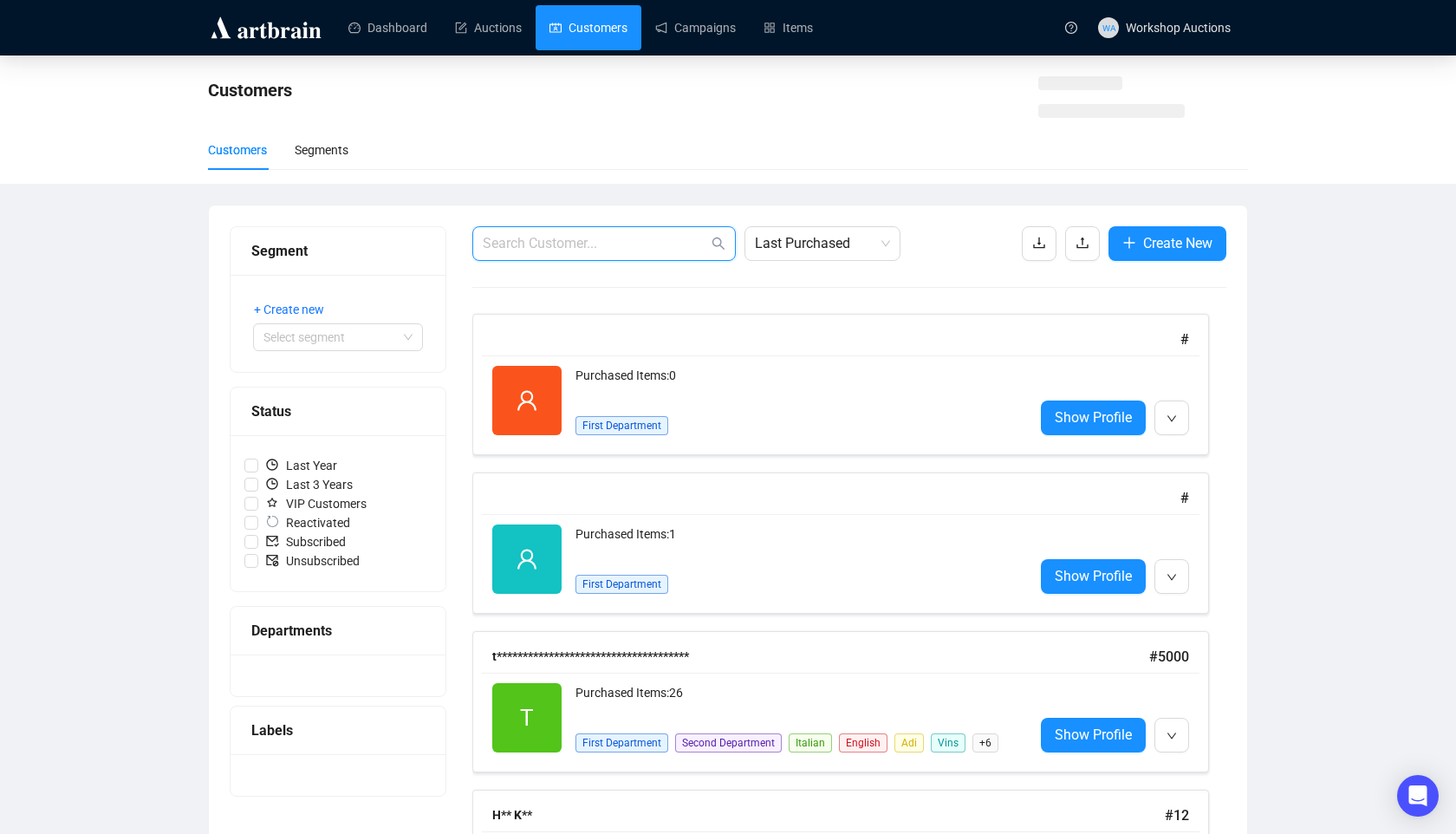
click at [580, 240] on input "text" at bounding box center [596, 244] width 226 height 21
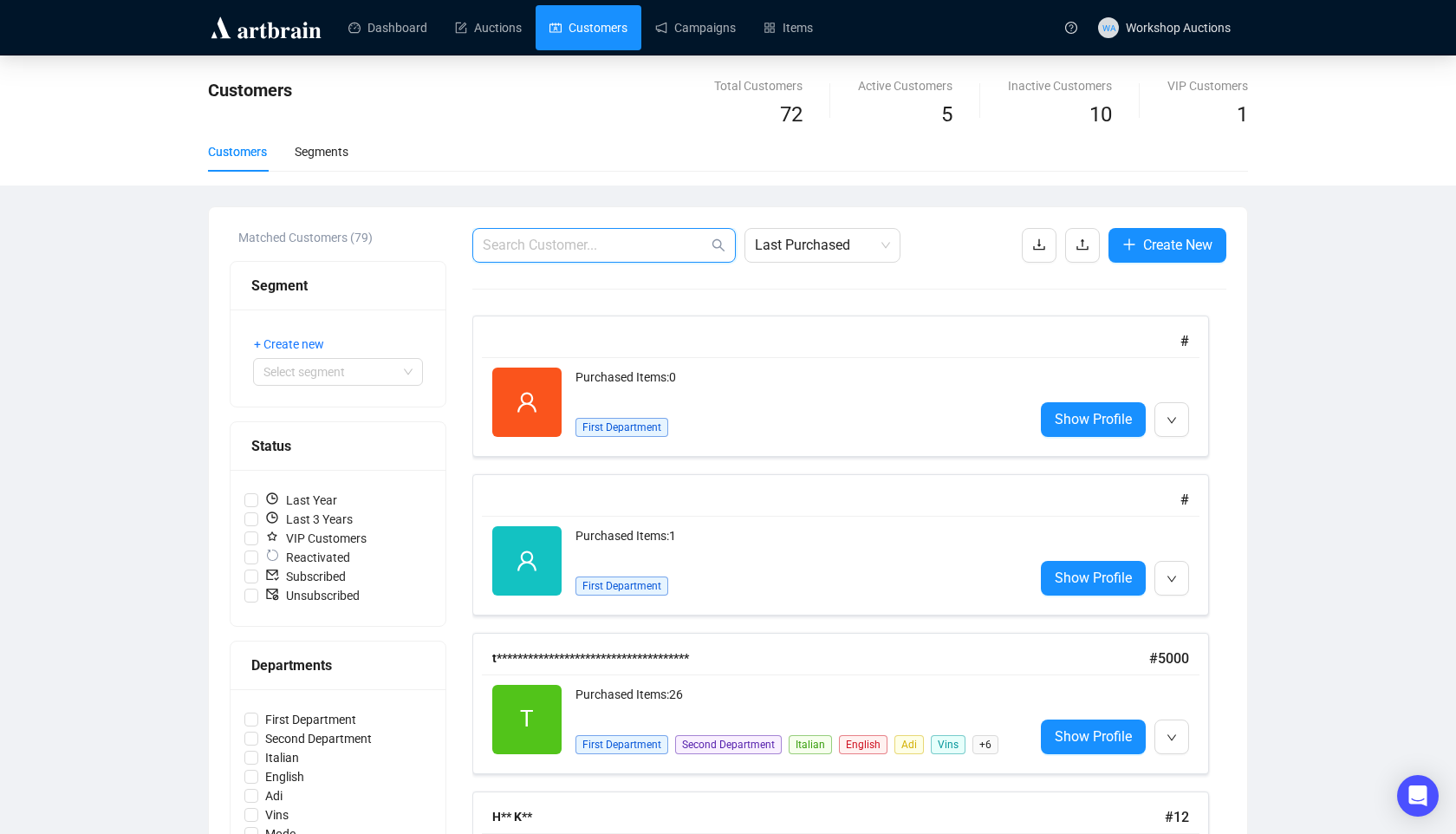
paste input "[EMAIL_ADDRESS][DOMAIN_NAME]"
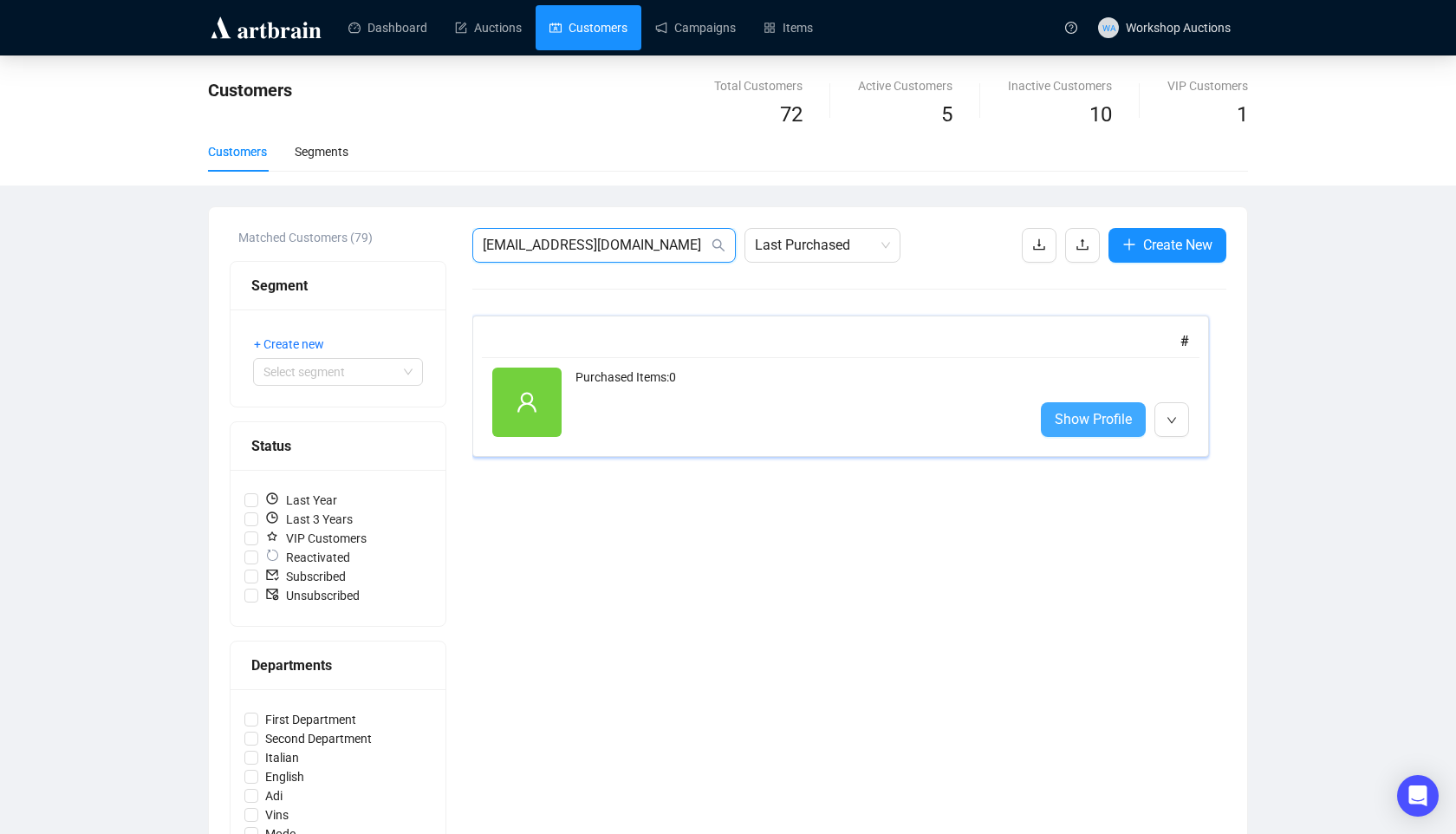
type input "[EMAIL_ADDRESS][DOMAIN_NAME]"
click at [1104, 419] on span "Show Profile" at bounding box center [1093, 418] width 77 height 22
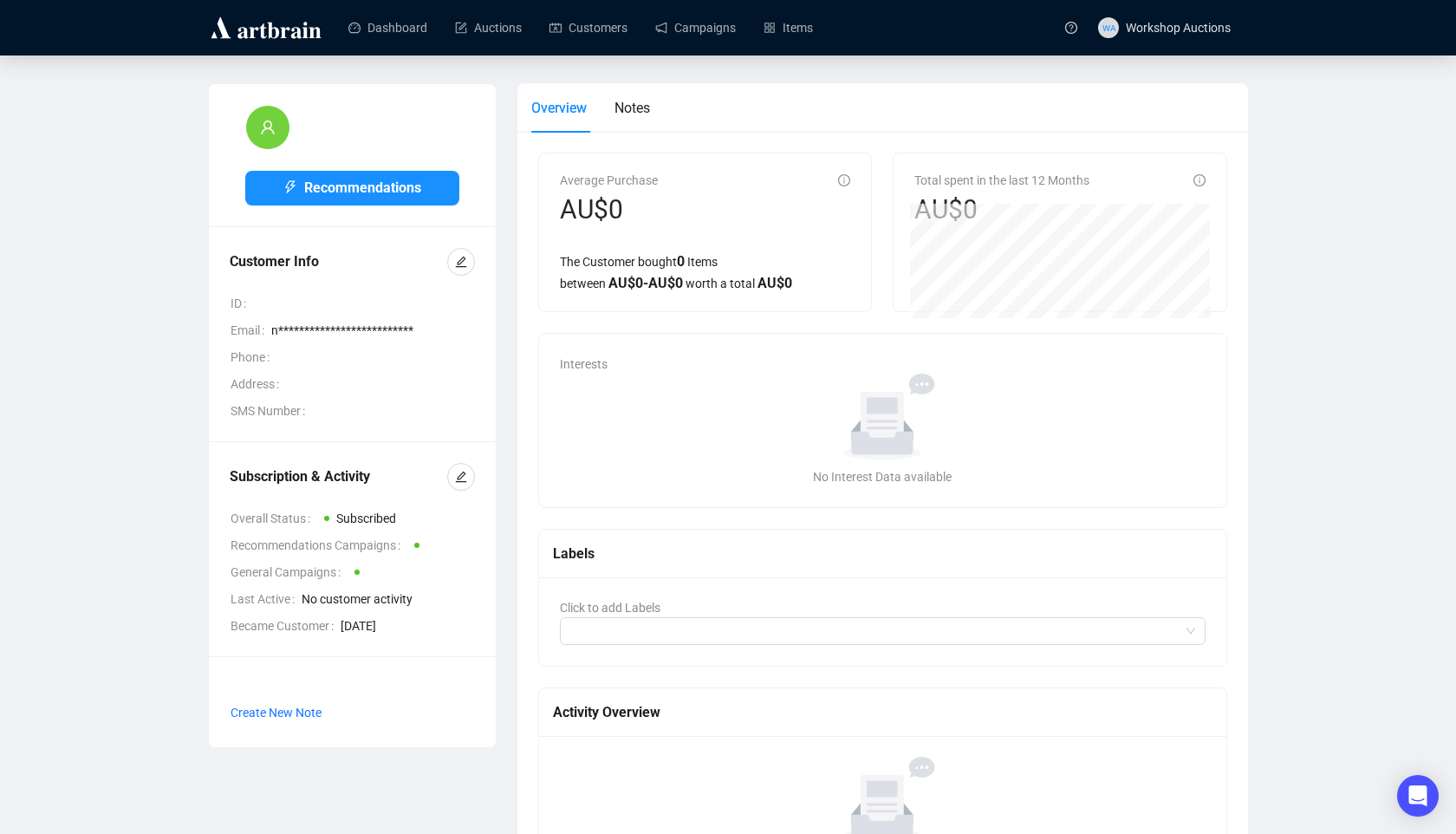
scroll to position [106, 0]
